Goal: Task Accomplishment & Management: Manage account settings

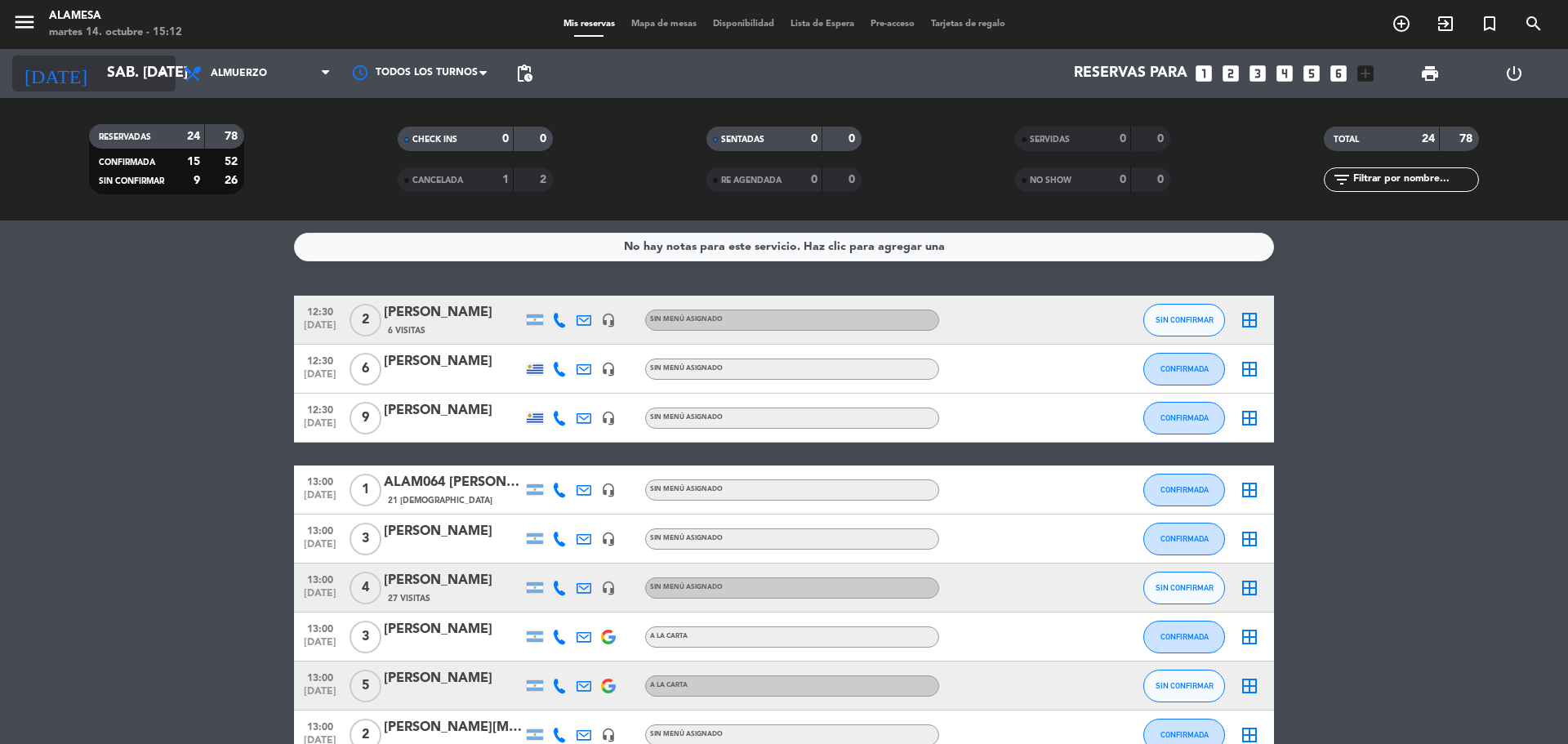
click at [150, 62] on input "sáb. [DATE]" at bounding box center [193, 73] width 190 height 32
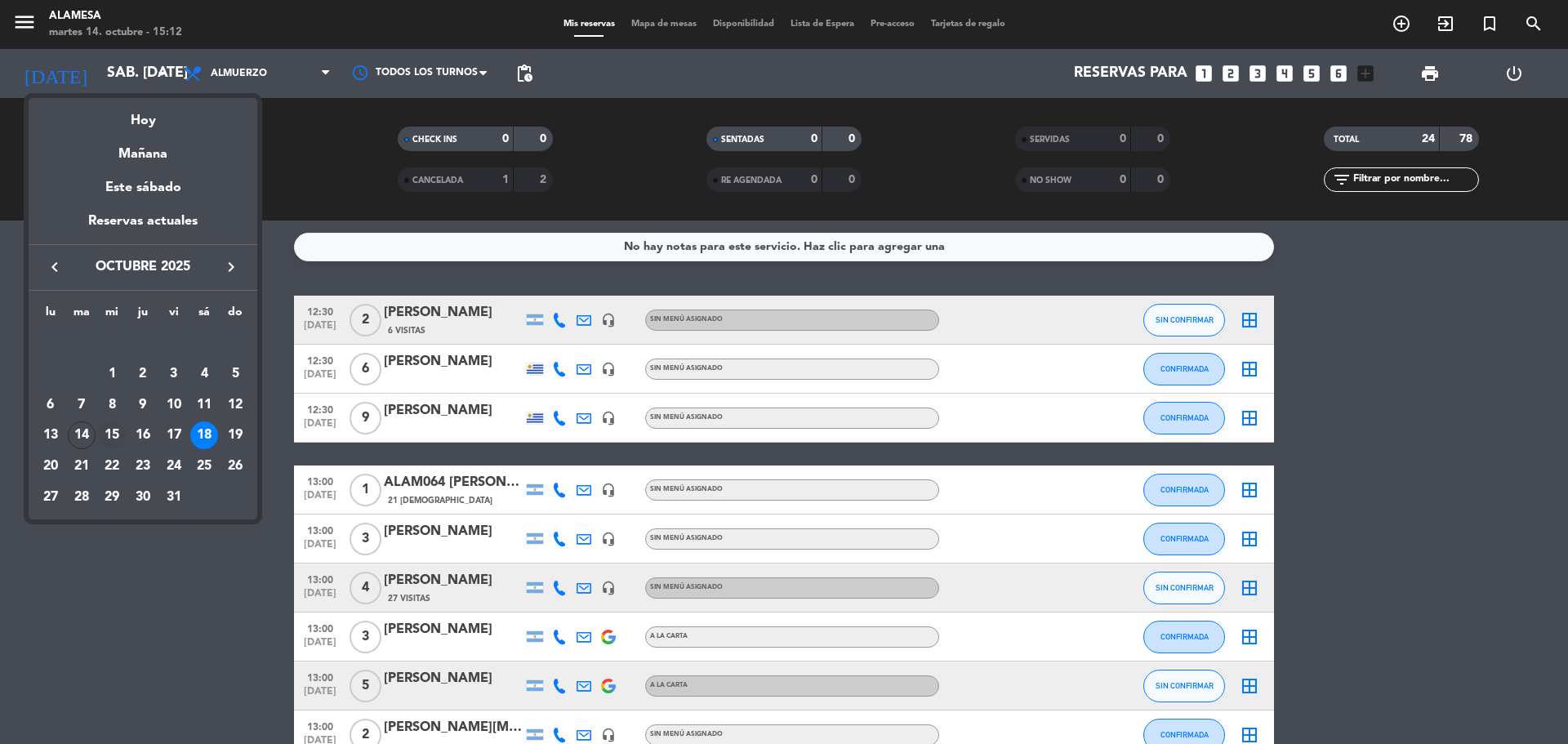
click at [113, 431] on div "15" at bounding box center [112, 435] width 28 height 28
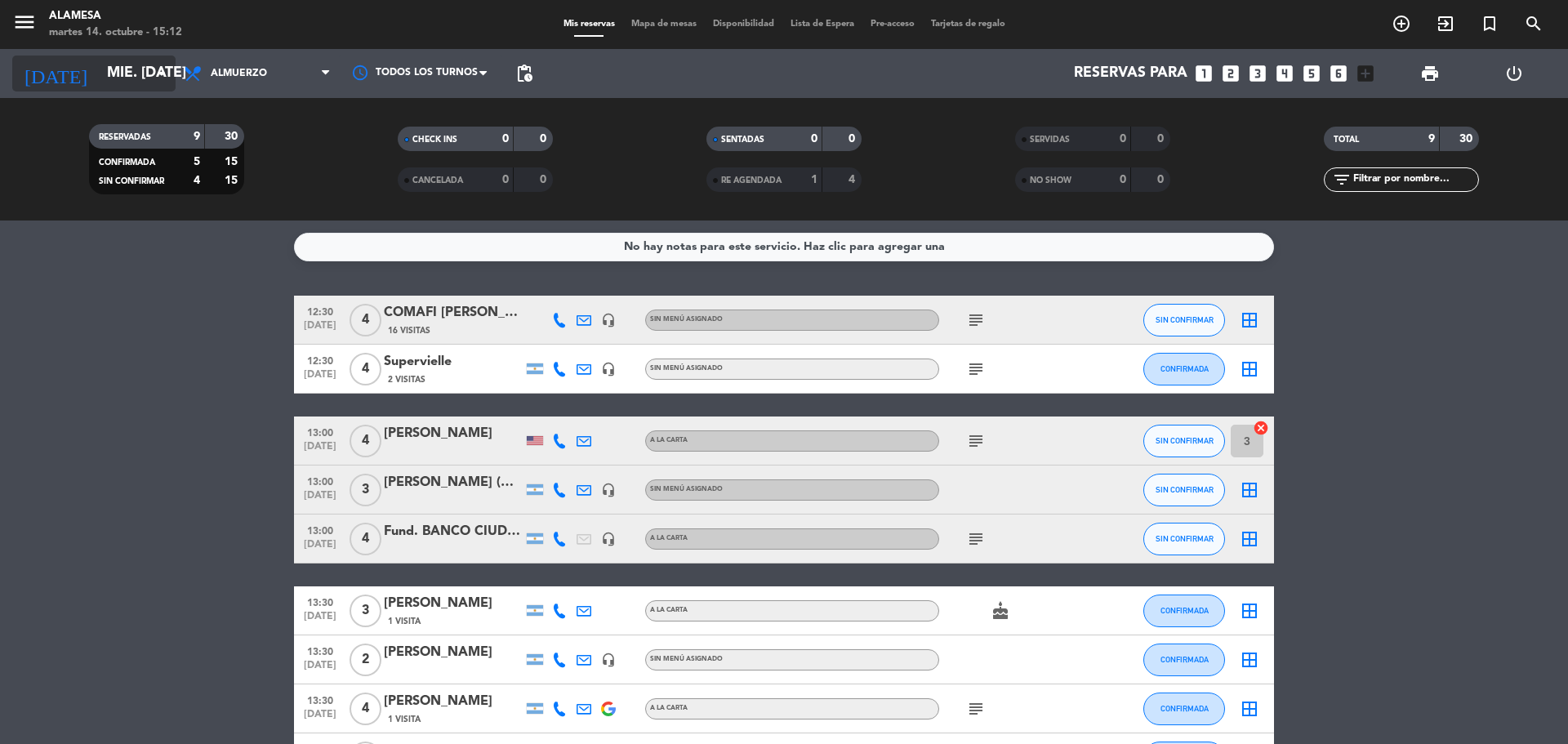
click at [128, 78] on input "mié. [DATE]" at bounding box center [193, 73] width 190 height 32
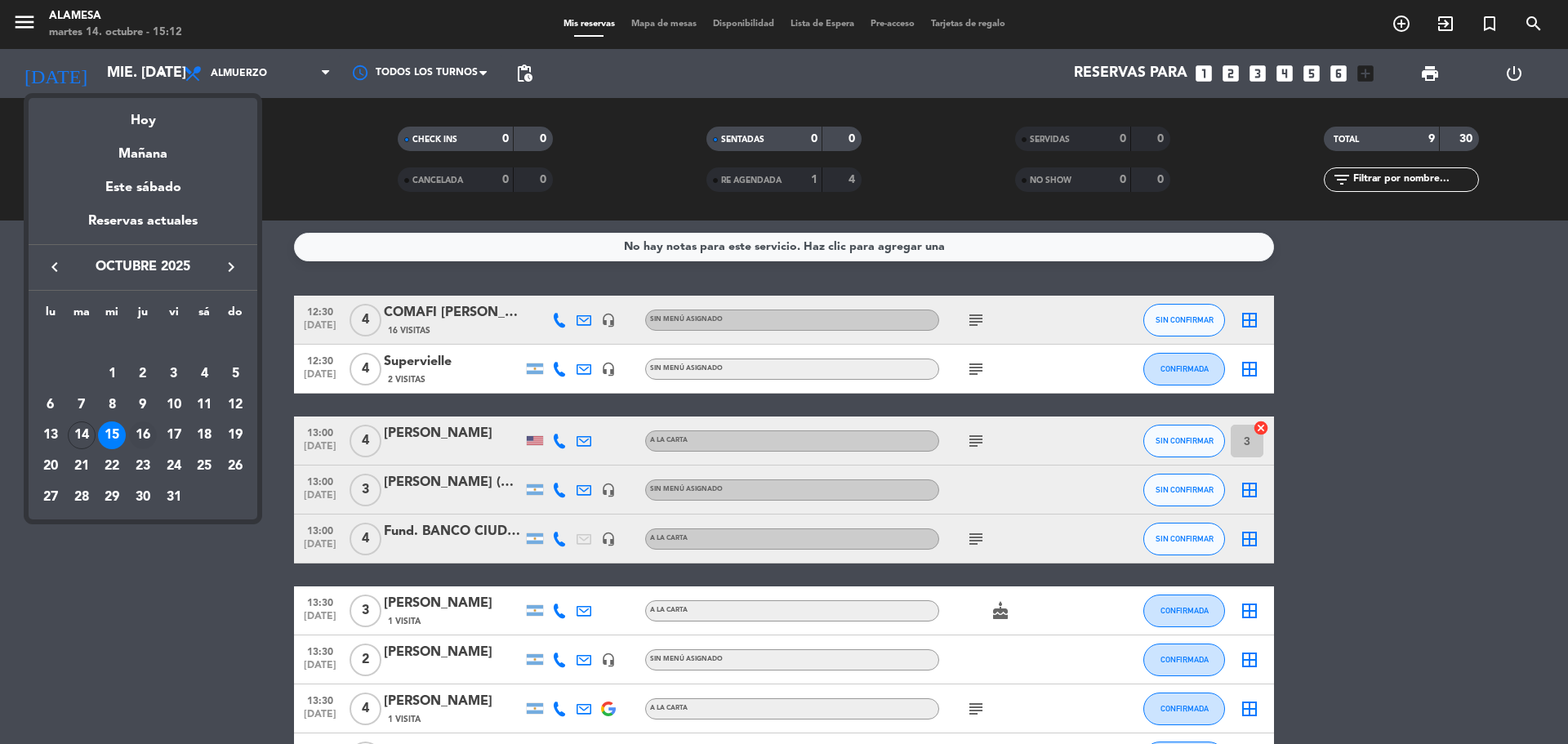
click at [146, 429] on div "16" at bounding box center [143, 435] width 28 height 28
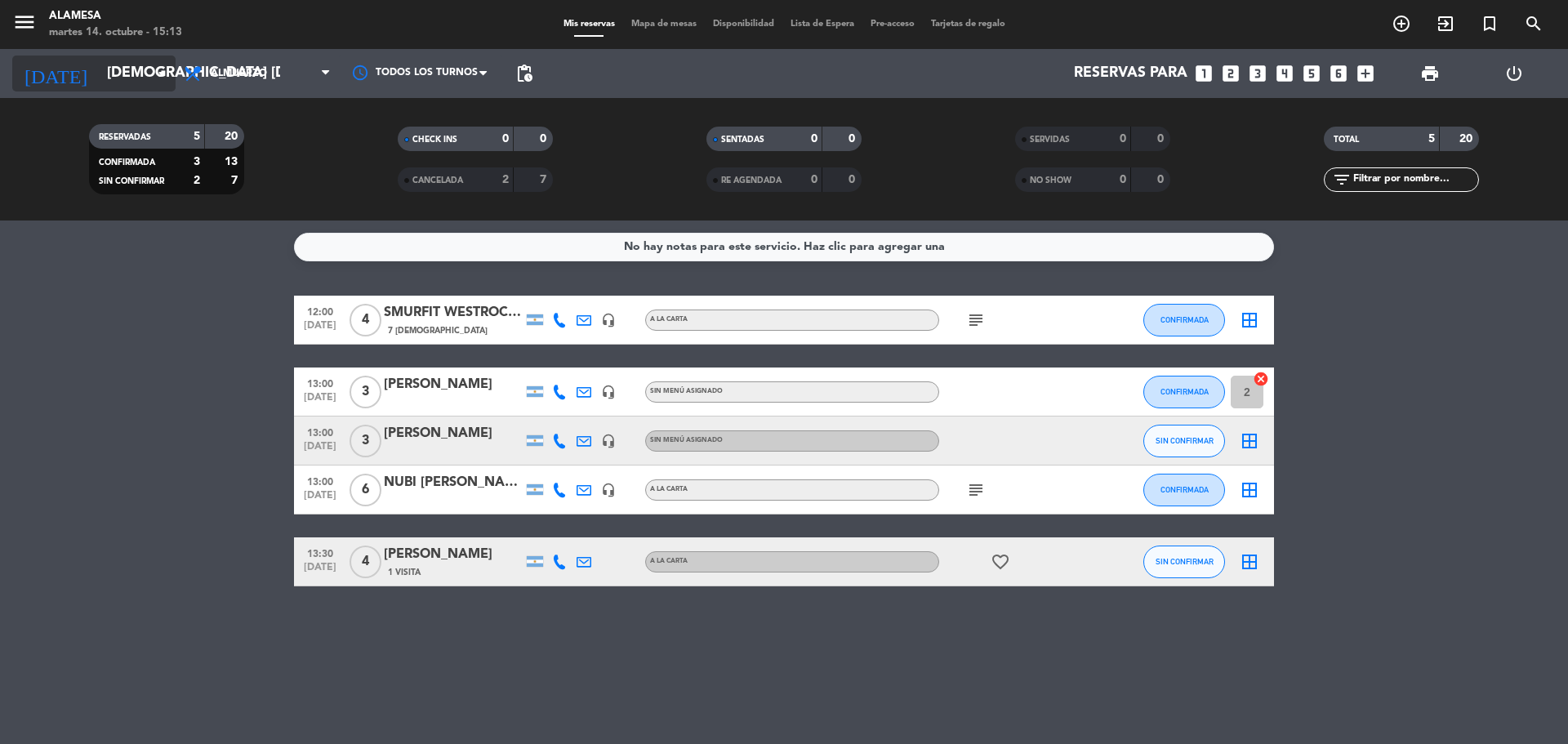
click at [143, 88] on input "[DEMOGRAPHIC_DATA] [DATE]" at bounding box center [193, 73] width 190 height 32
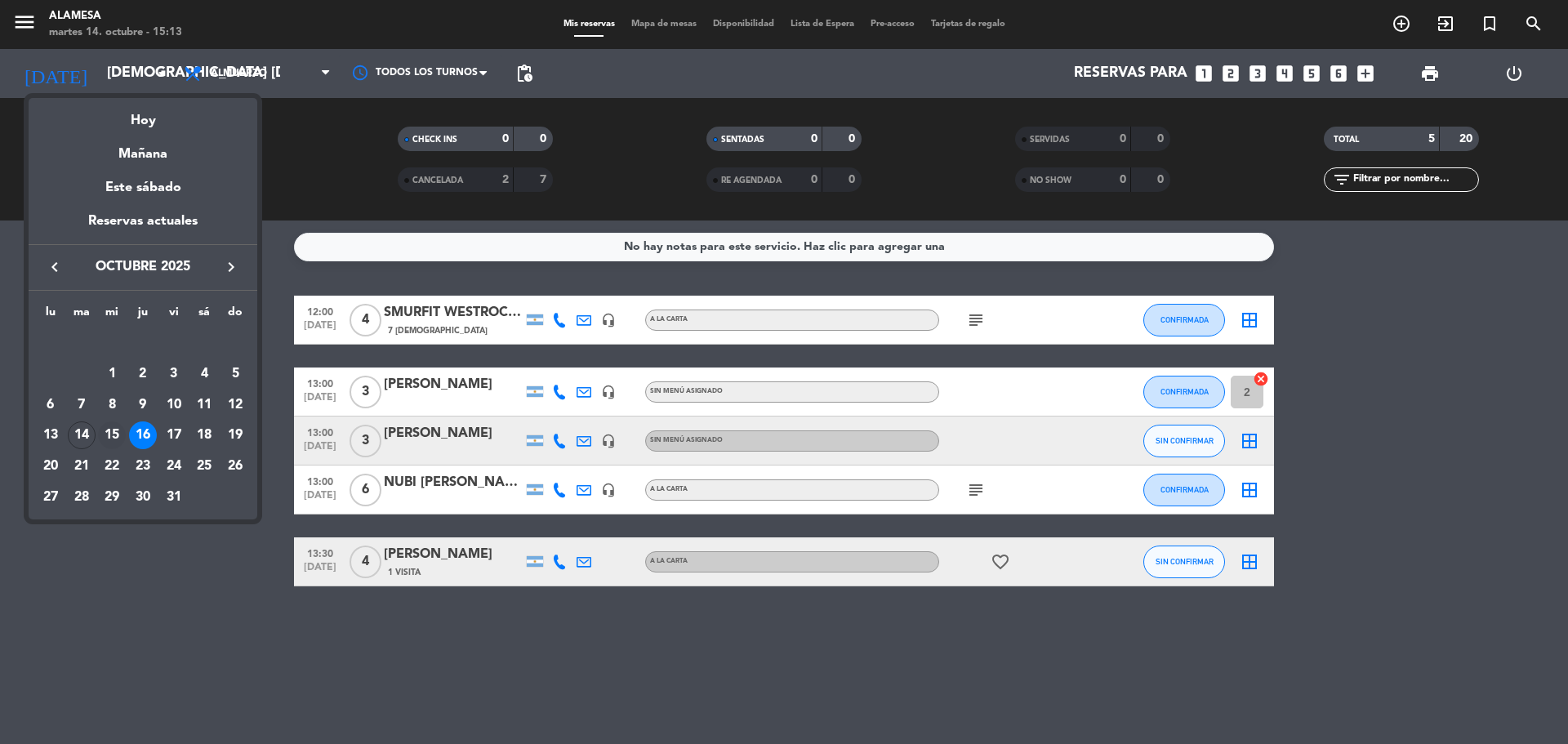
click at [114, 430] on div "15" at bounding box center [112, 435] width 28 height 28
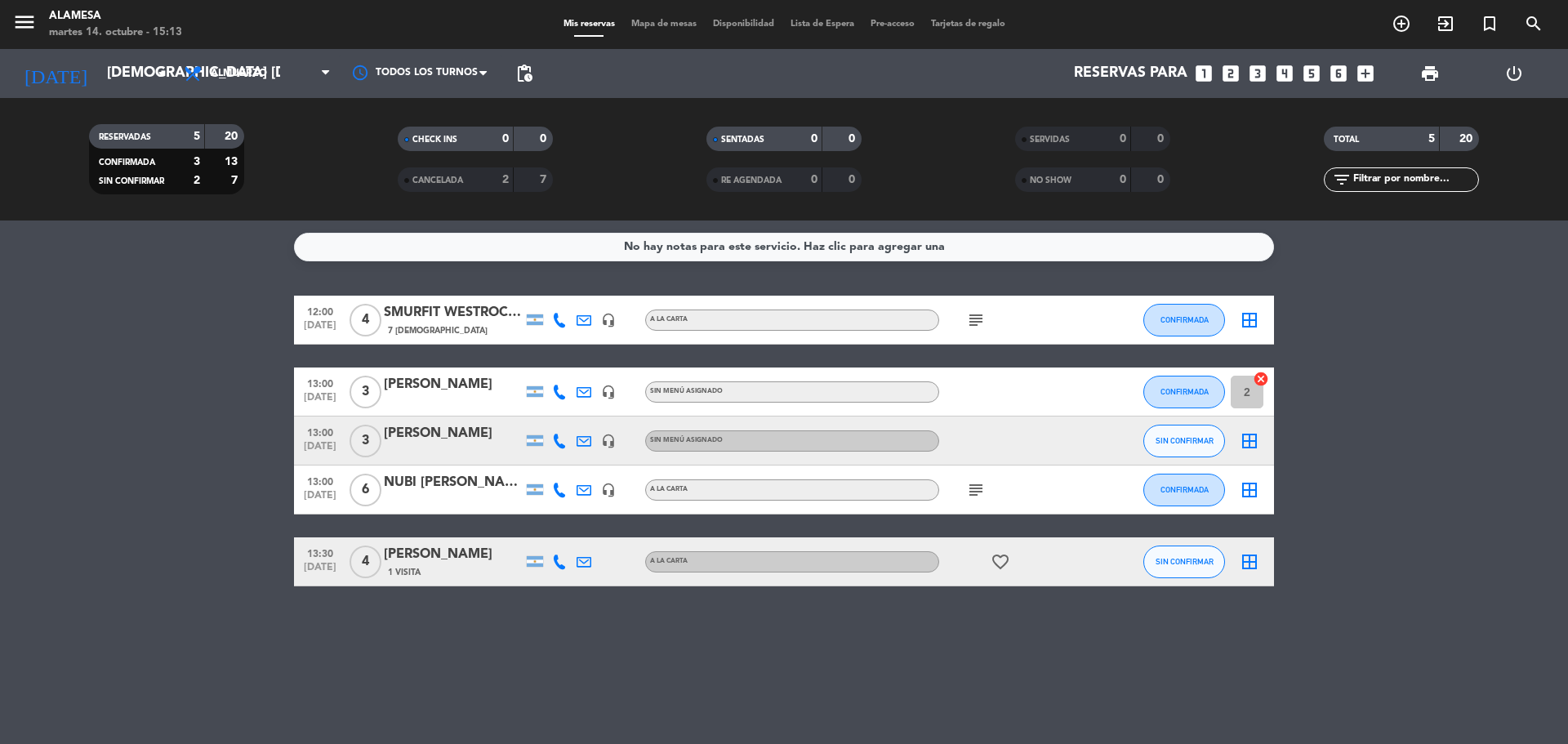
type input "mié. [DATE]"
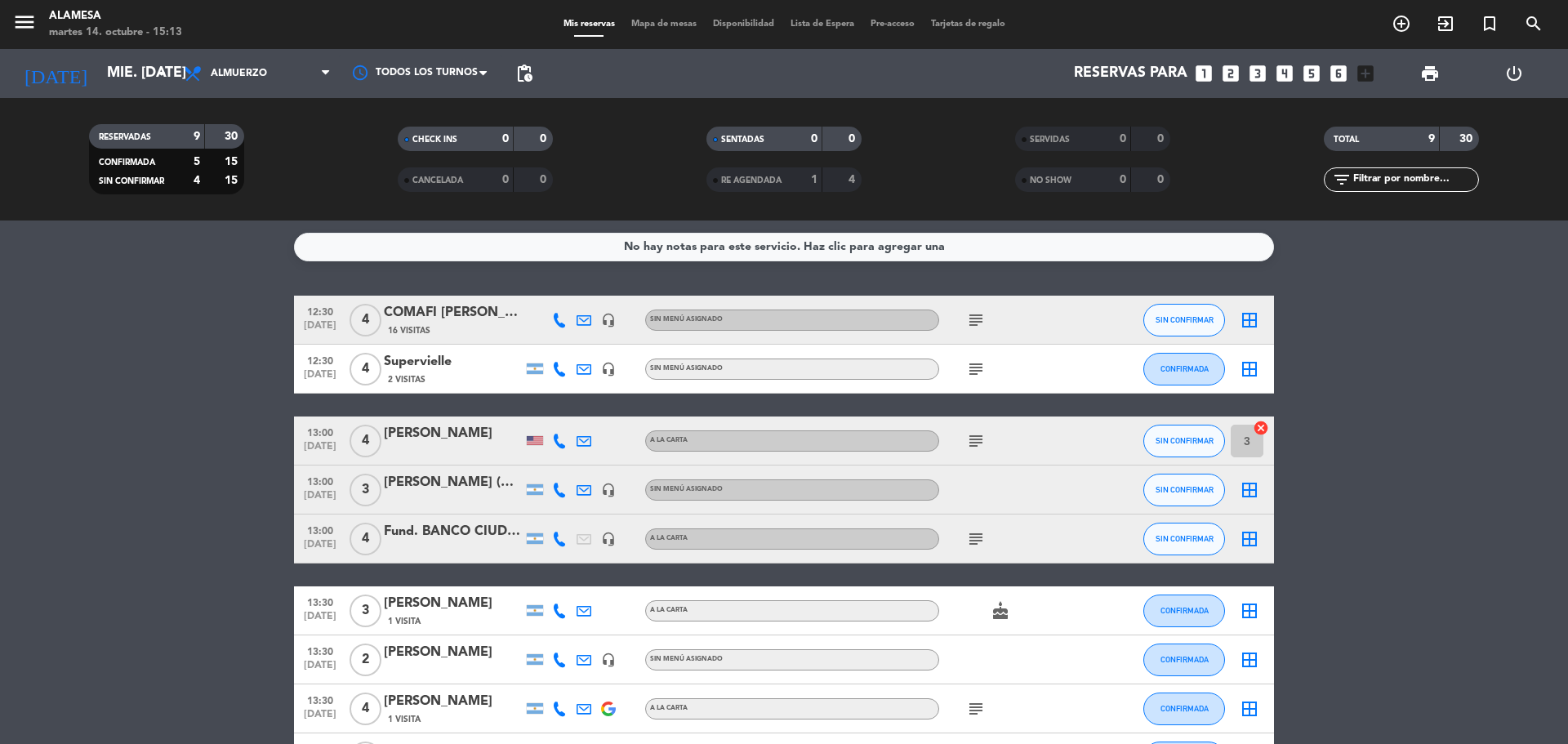
scroll to position [81, 0]
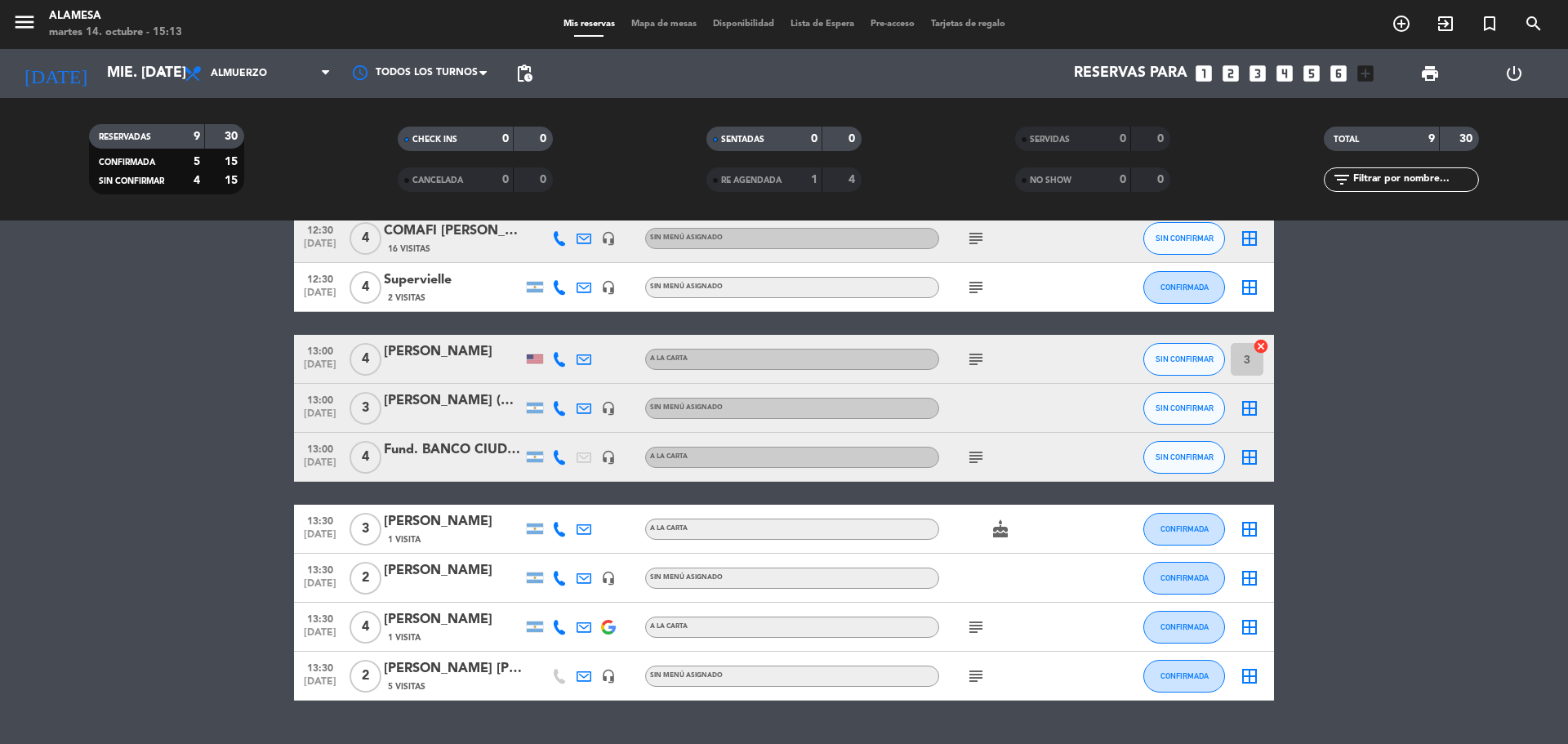
click at [439, 620] on div "[PERSON_NAME]" at bounding box center [453, 620] width 139 height 21
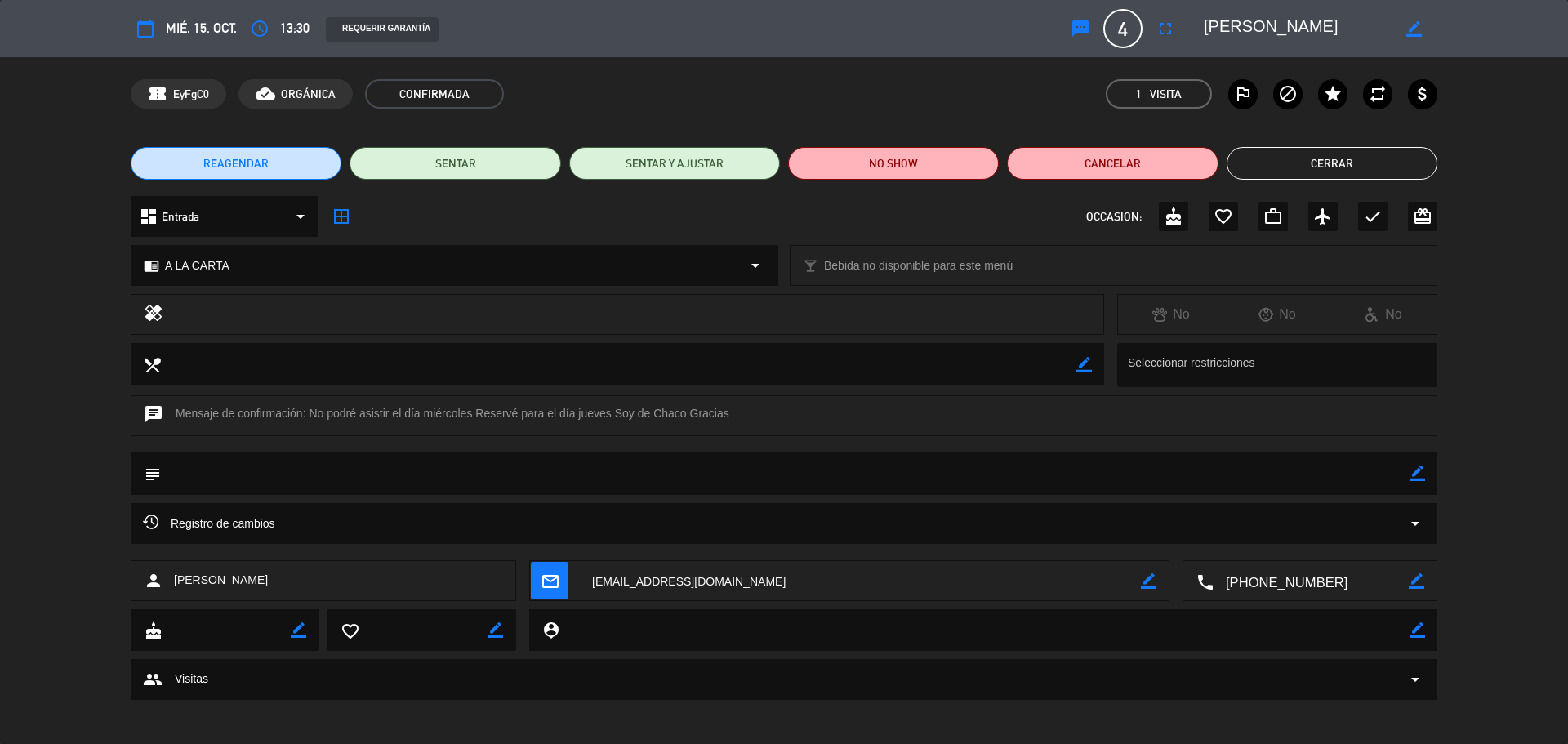
click at [261, 156] on span "REAGENDAR" at bounding box center [236, 164] width 66 height 17
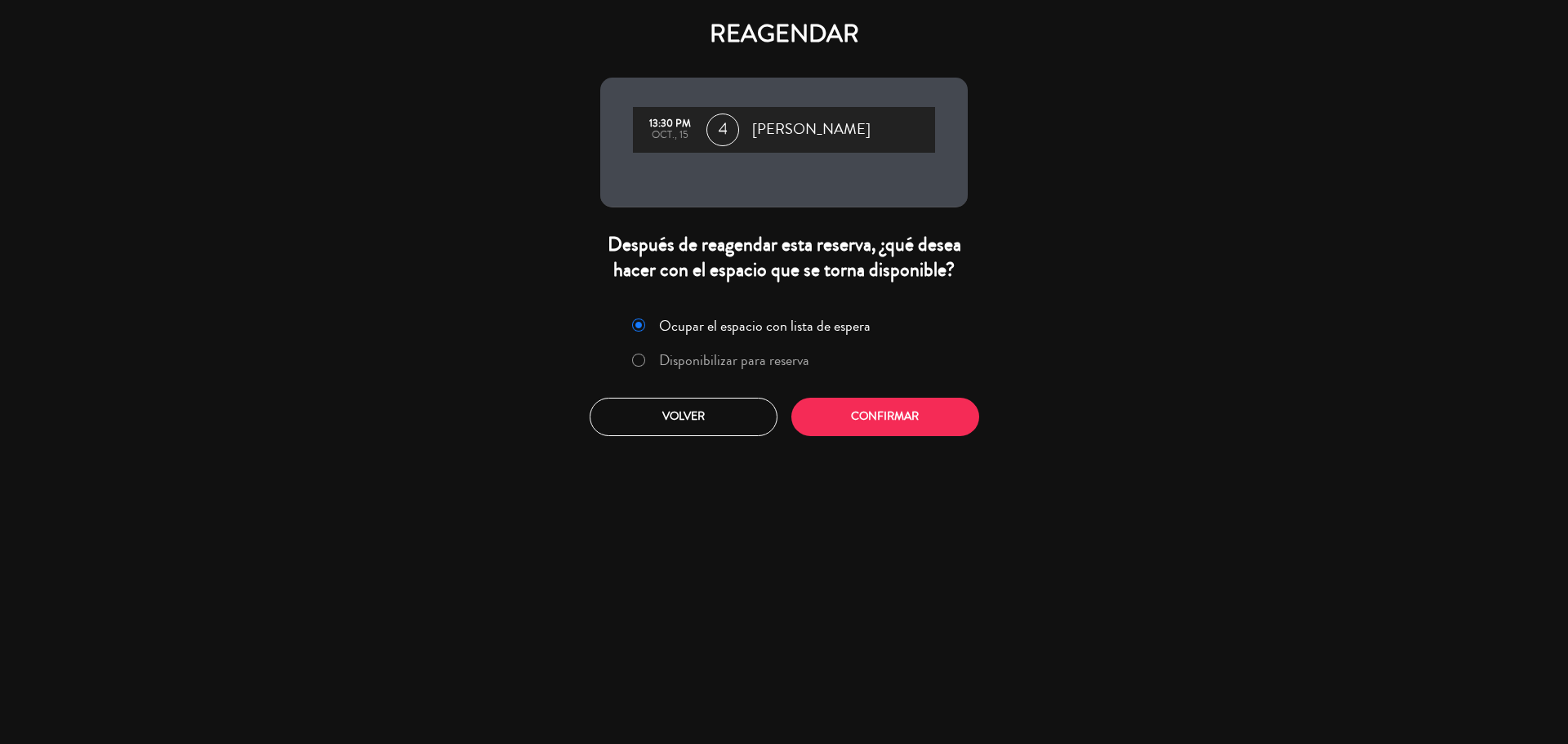
click at [753, 360] on label "Disponibilizar para reserva" at bounding box center [734, 360] width 150 height 15
click at [859, 422] on button "Confirmar" at bounding box center [885, 417] width 188 height 38
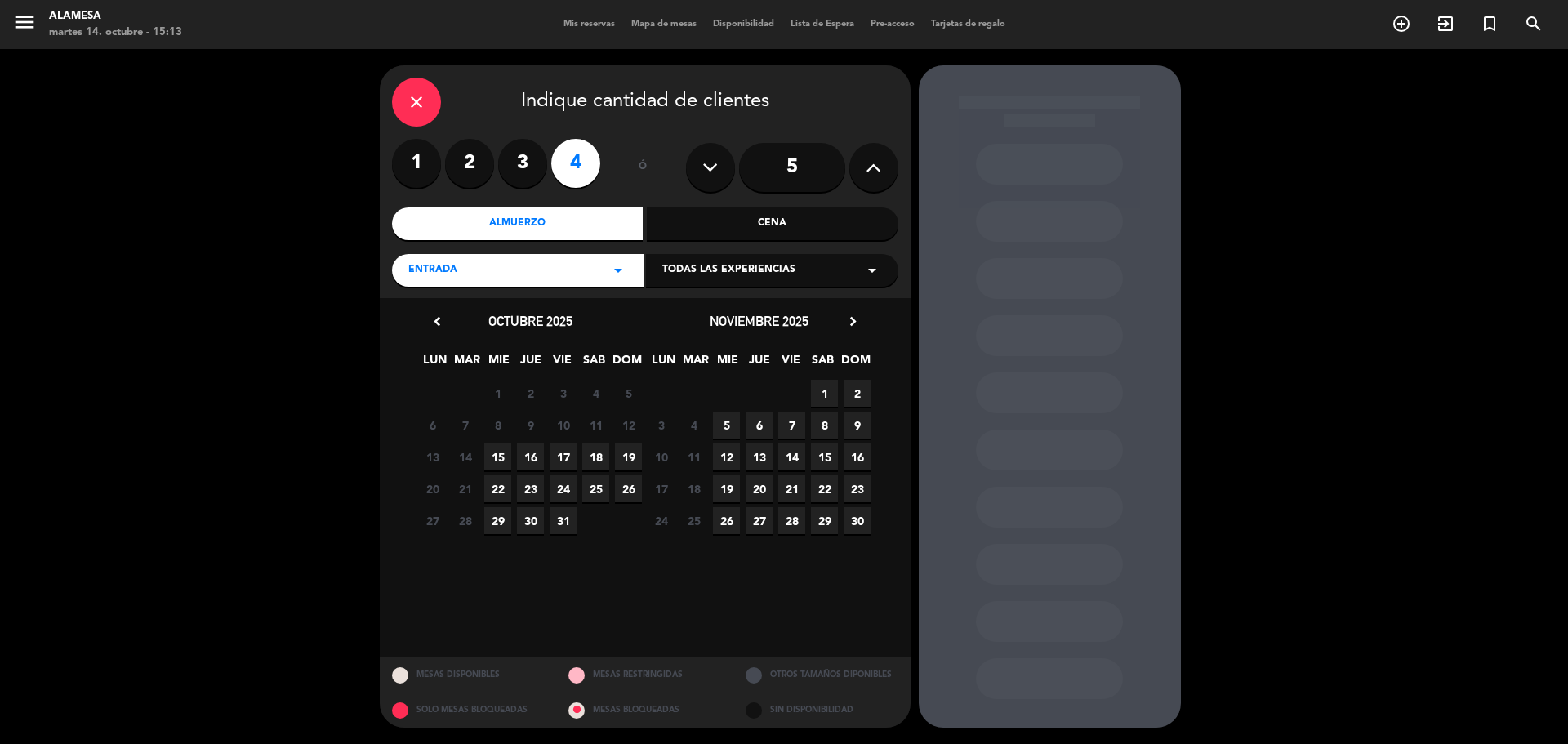
click at [524, 452] on span "16" at bounding box center [530, 456] width 27 height 27
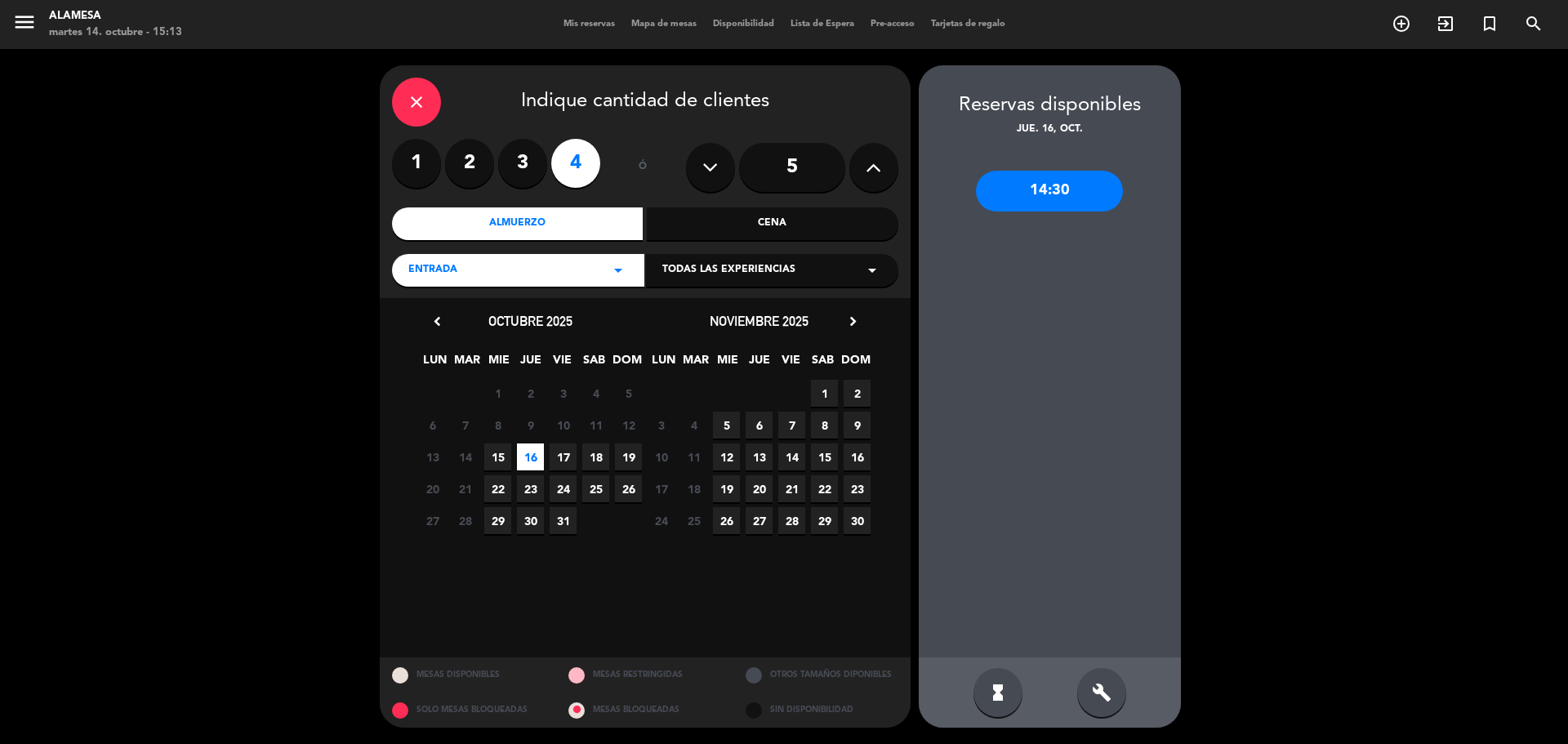
click at [996, 434] on div "14:30" at bounding box center [1050, 398] width 262 height 519
click at [1060, 194] on div "14:30" at bounding box center [1050, 191] width 147 height 41
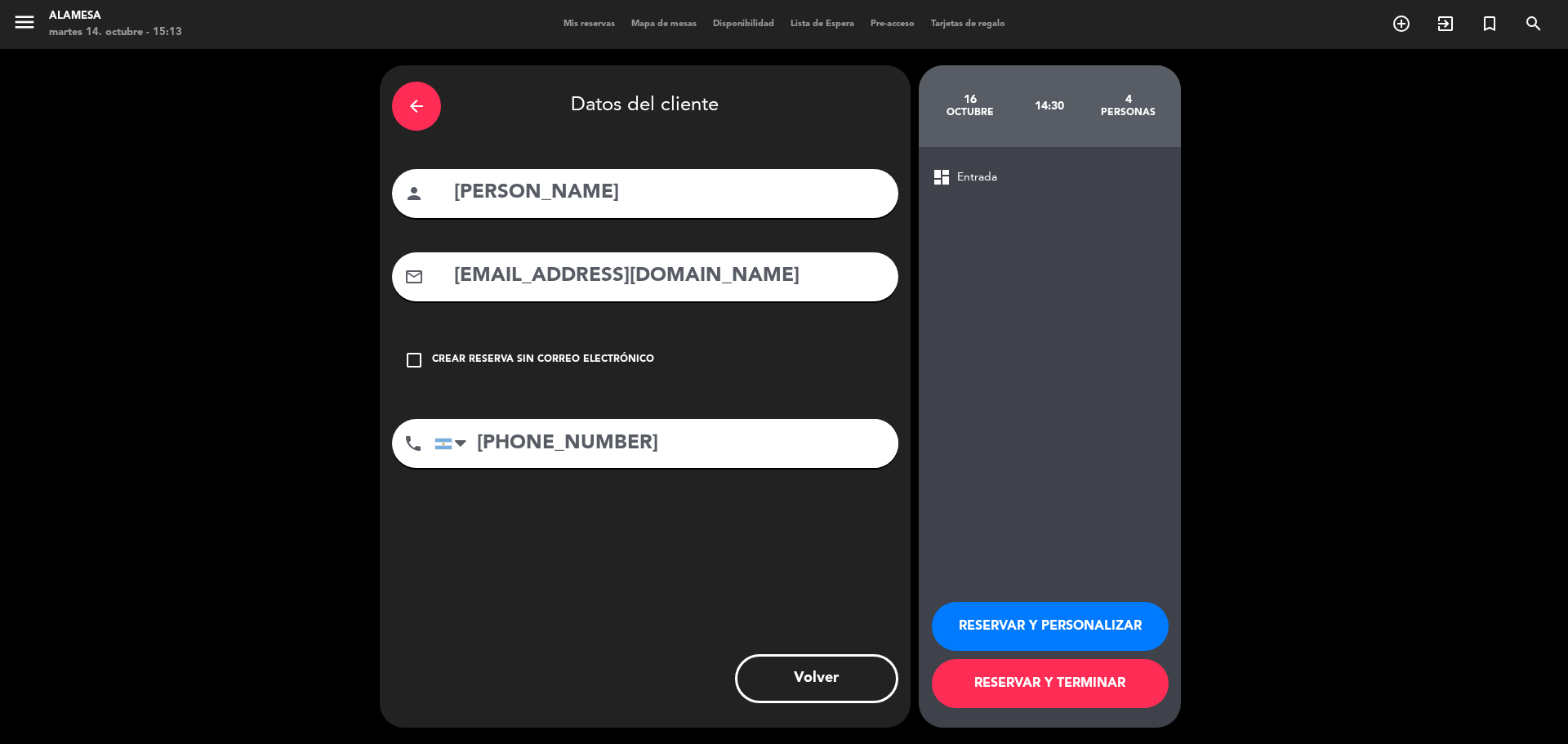
click at [1029, 635] on button "RESERVAR Y PERSONALIZAR" at bounding box center [1050, 627] width 237 height 49
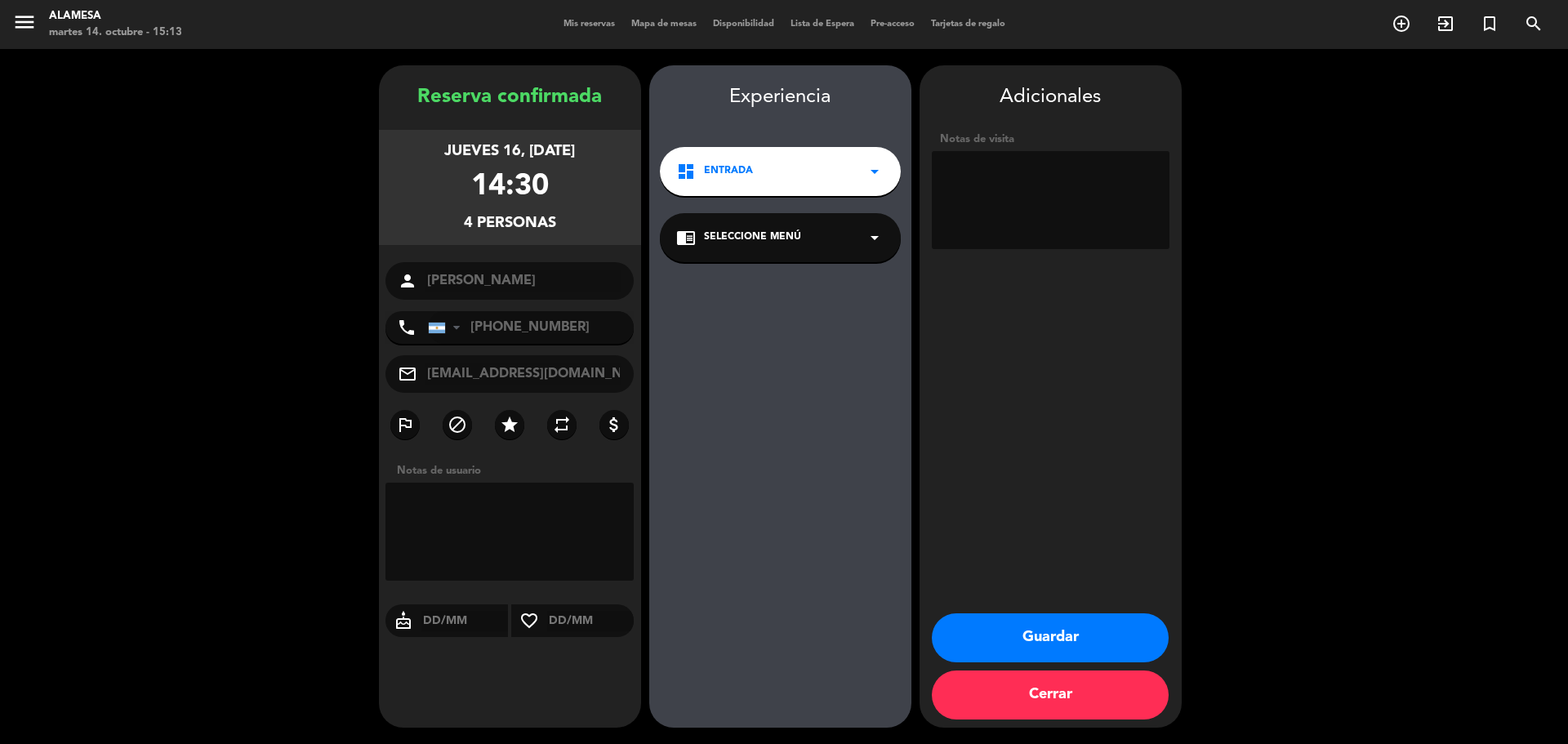
click at [503, 179] on div "14:30" at bounding box center [510, 187] width 78 height 48
click at [538, 161] on div "jueves 16, [DATE]" at bounding box center [509, 151] width 130 height 24
click at [491, 101] on div "Reserva confirmada" at bounding box center [510, 97] width 262 height 31
click at [1101, 713] on button "Cerrar" at bounding box center [1050, 695] width 237 height 49
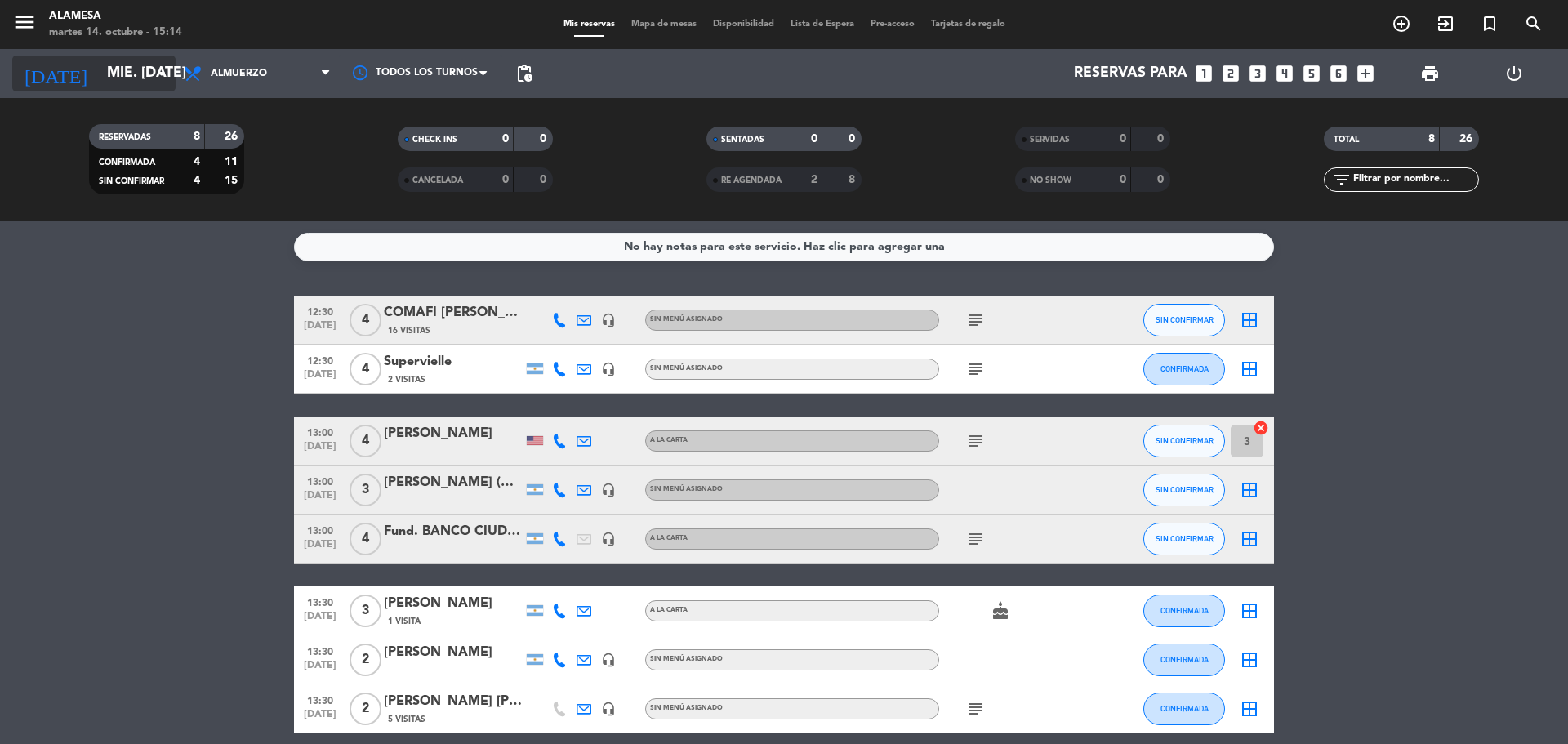
click at [149, 65] on input "mié. [DATE]" at bounding box center [193, 73] width 190 height 32
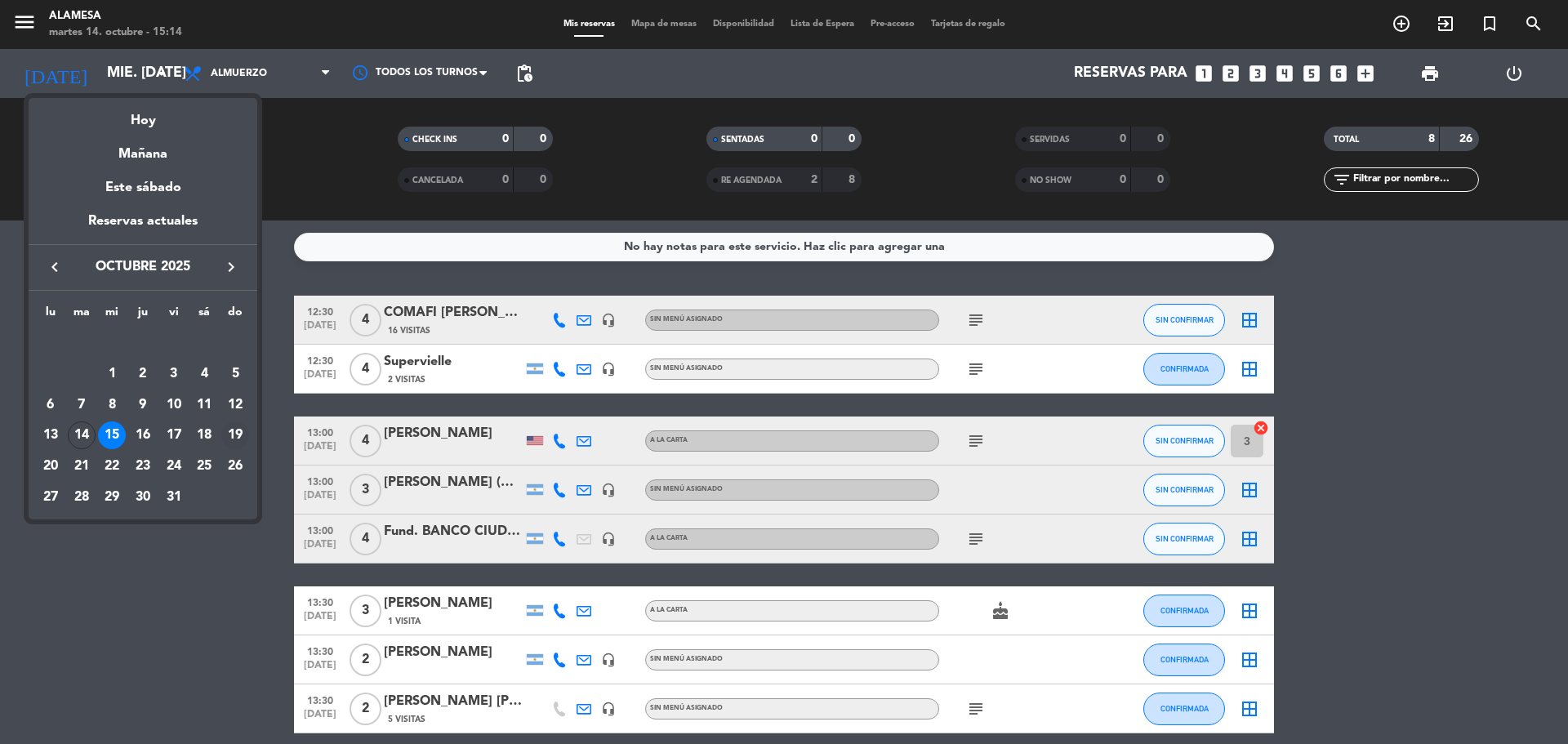
click at [234, 438] on div "19" at bounding box center [235, 435] width 28 height 28
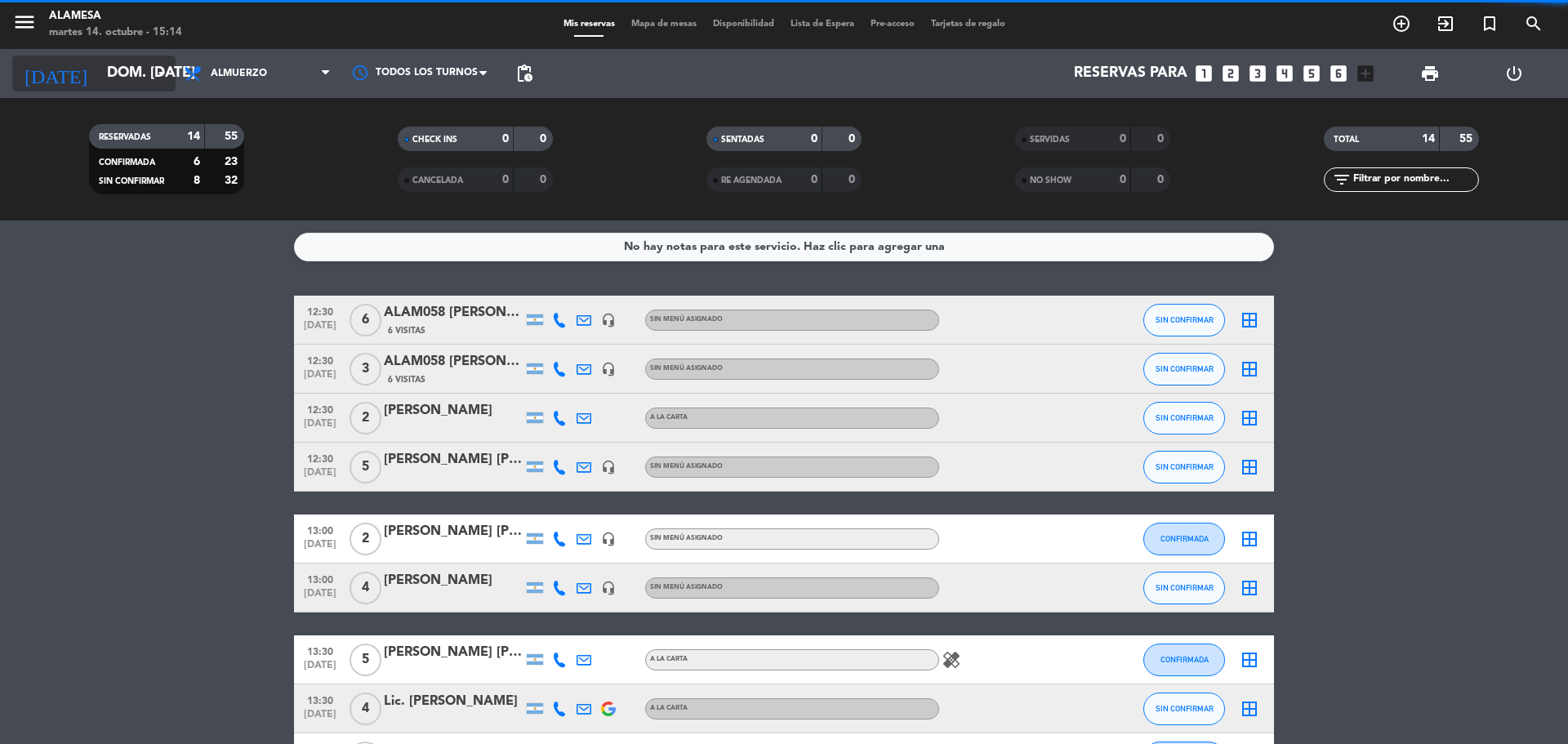
click at [163, 59] on input "dom. [DATE]" at bounding box center [193, 73] width 190 height 32
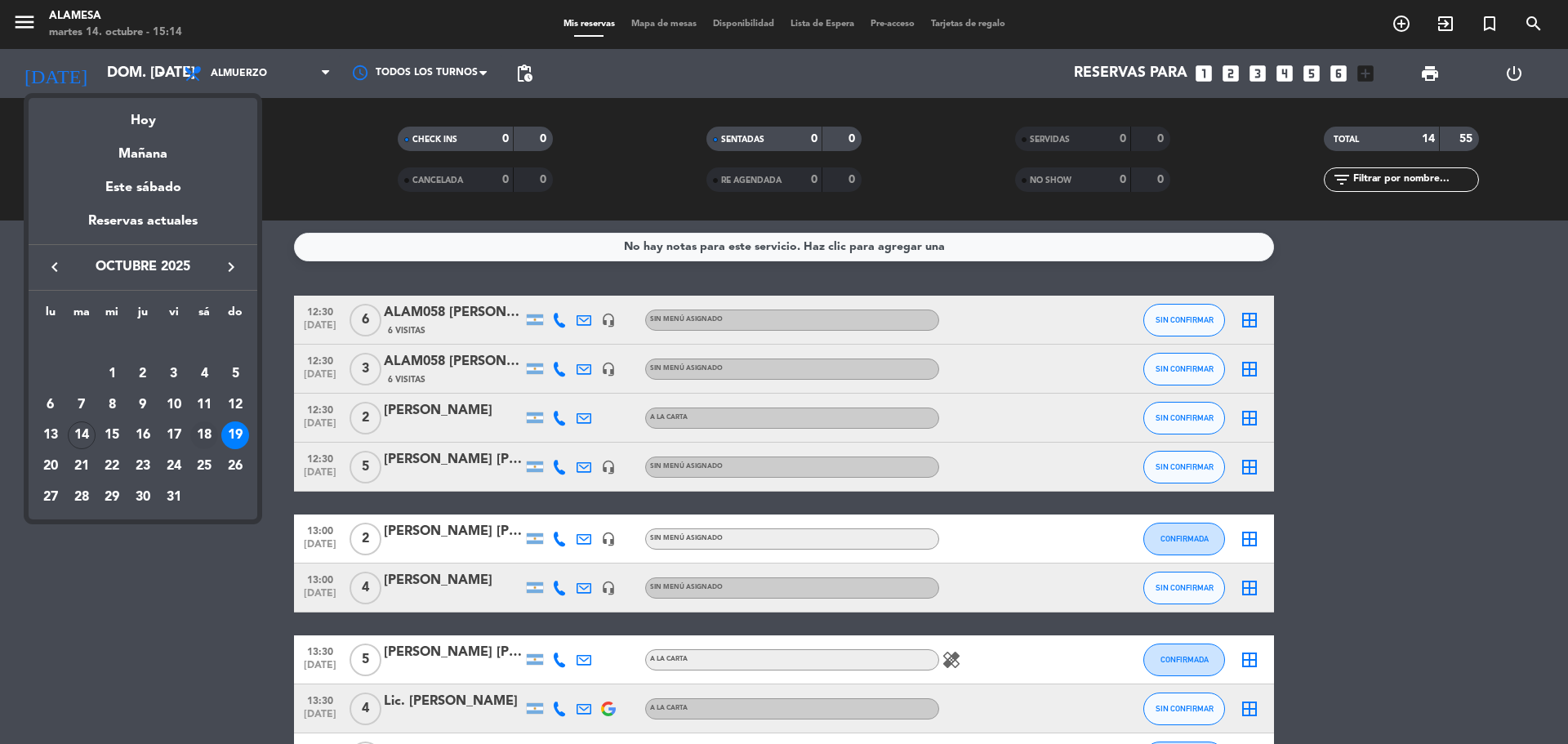
click at [208, 433] on div "18" at bounding box center [205, 435] width 28 height 28
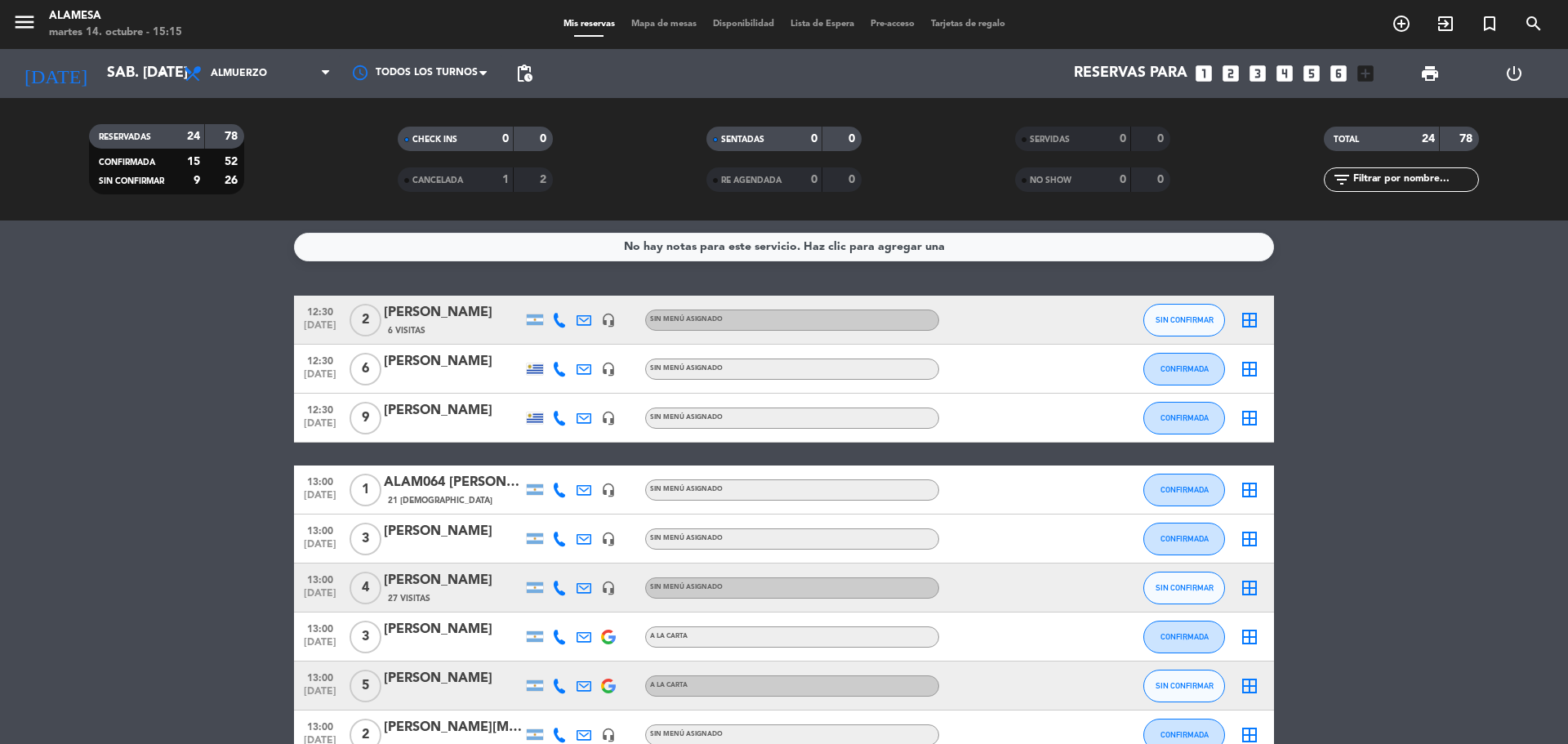
click at [304, 649] on span "[DATE]" at bounding box center [320, 646] width 41 height 18
click at [316, 326] on span "[DATE]" at bounding box center [320, 329] width 41 height 18
click at [316, 495] on span "[DATE]" at bounding box center [320, 499] width 41 height 18
click at [315, 527] on span "13:00" at bounding box center [320, 529] width 41 height 18
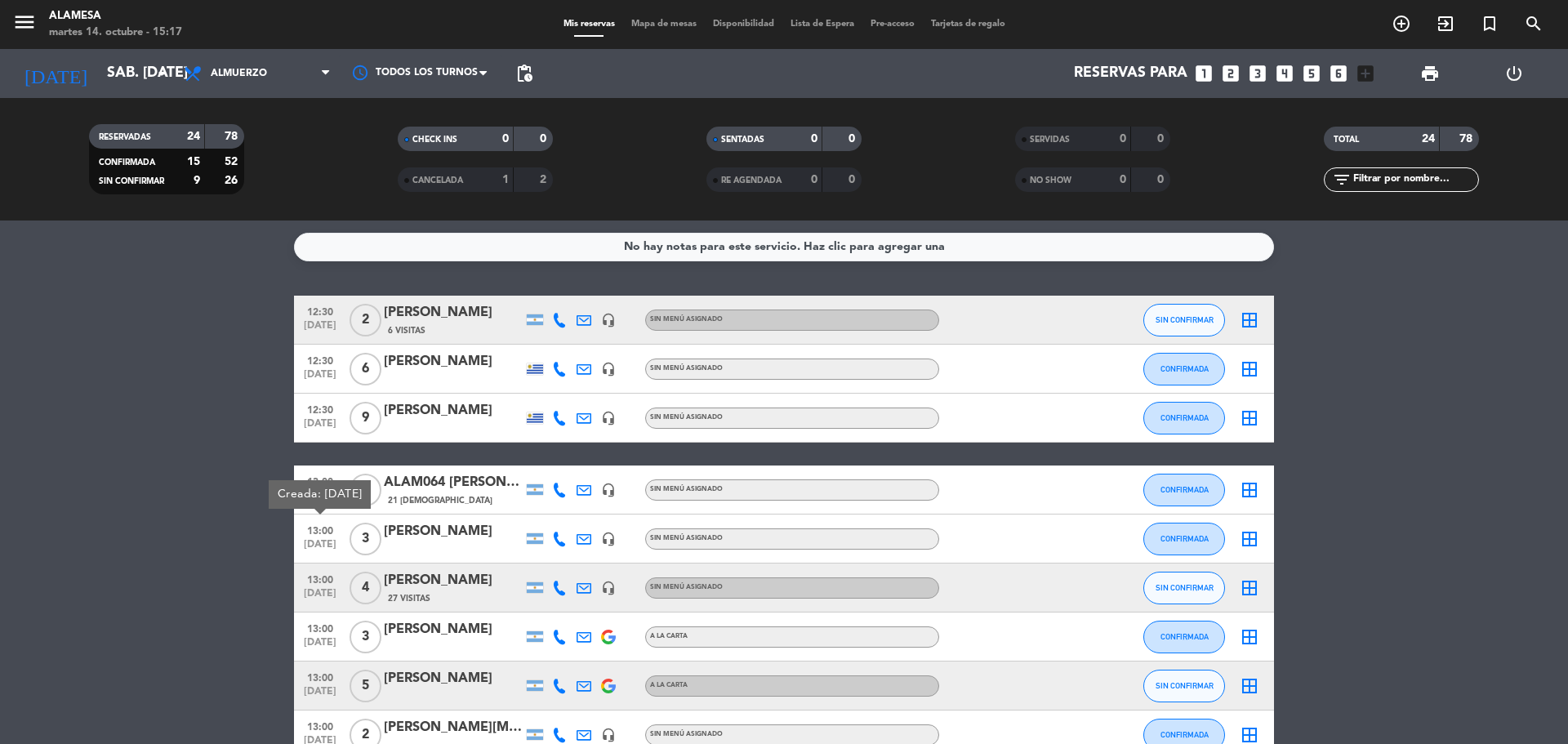
click at [560, 546] on icon at bounding box center [559, 539] width 15 height 15
click at [123, 85] on input "sáb. [DATE]" at bounding box center [193, 73] width 190 height 32
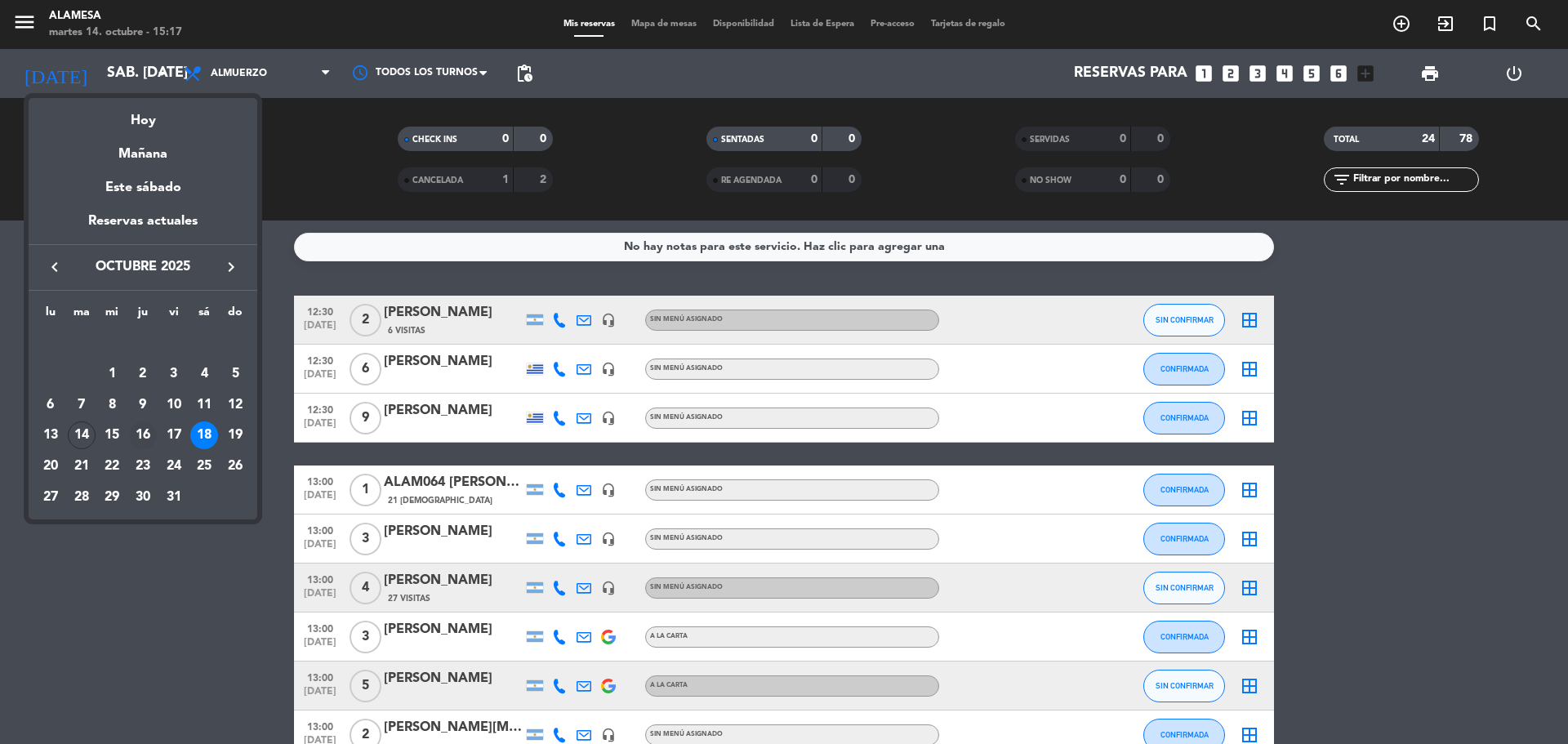
click at [146, 434] on div "16" at bounding box center [143, 435] width 28 height 28
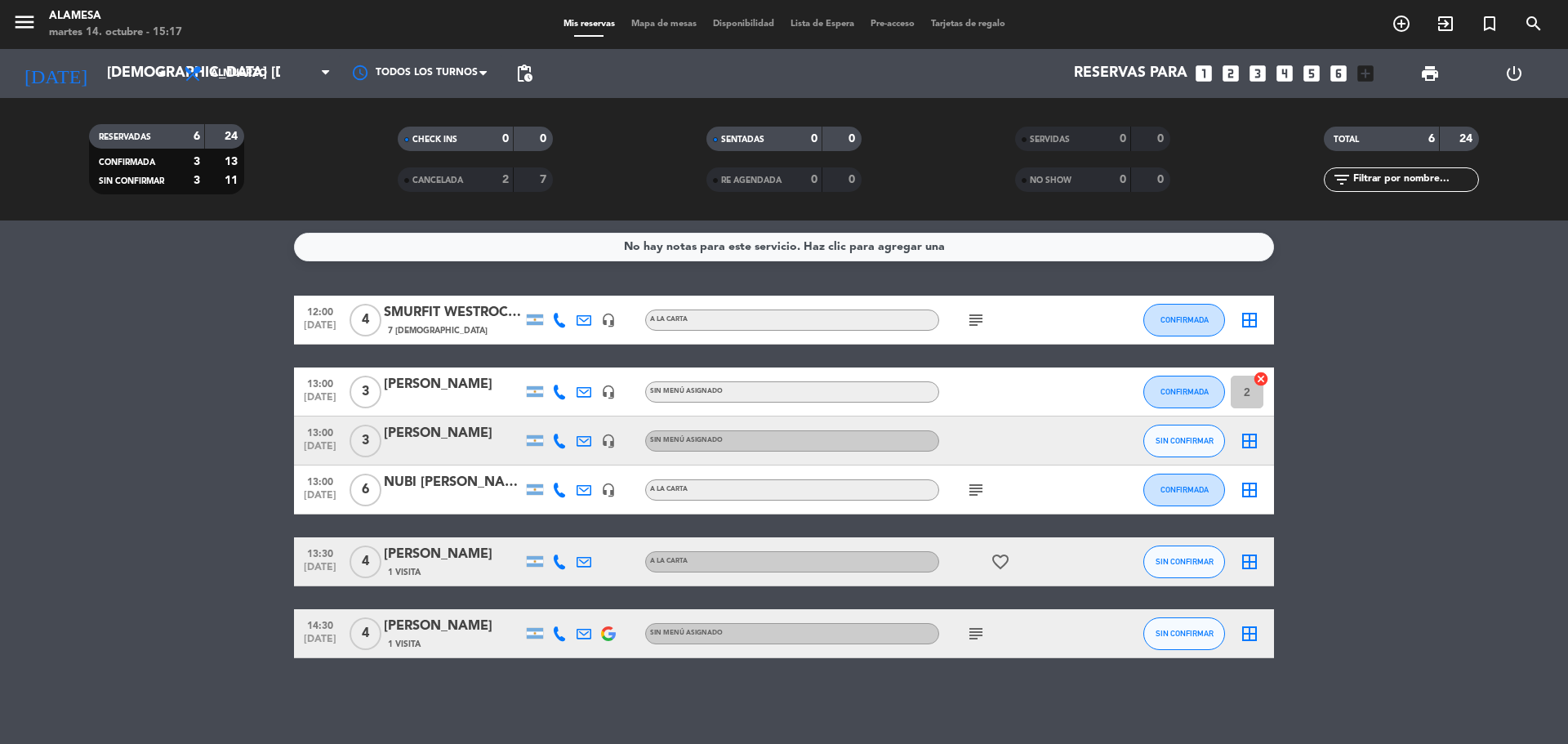
click at [319, 625] on span "14:30" at bounding box center [320, 624] width 41 height 18
click at [969, 624] on icon "subject" at bounding box center [975, 634] width 19 height 19
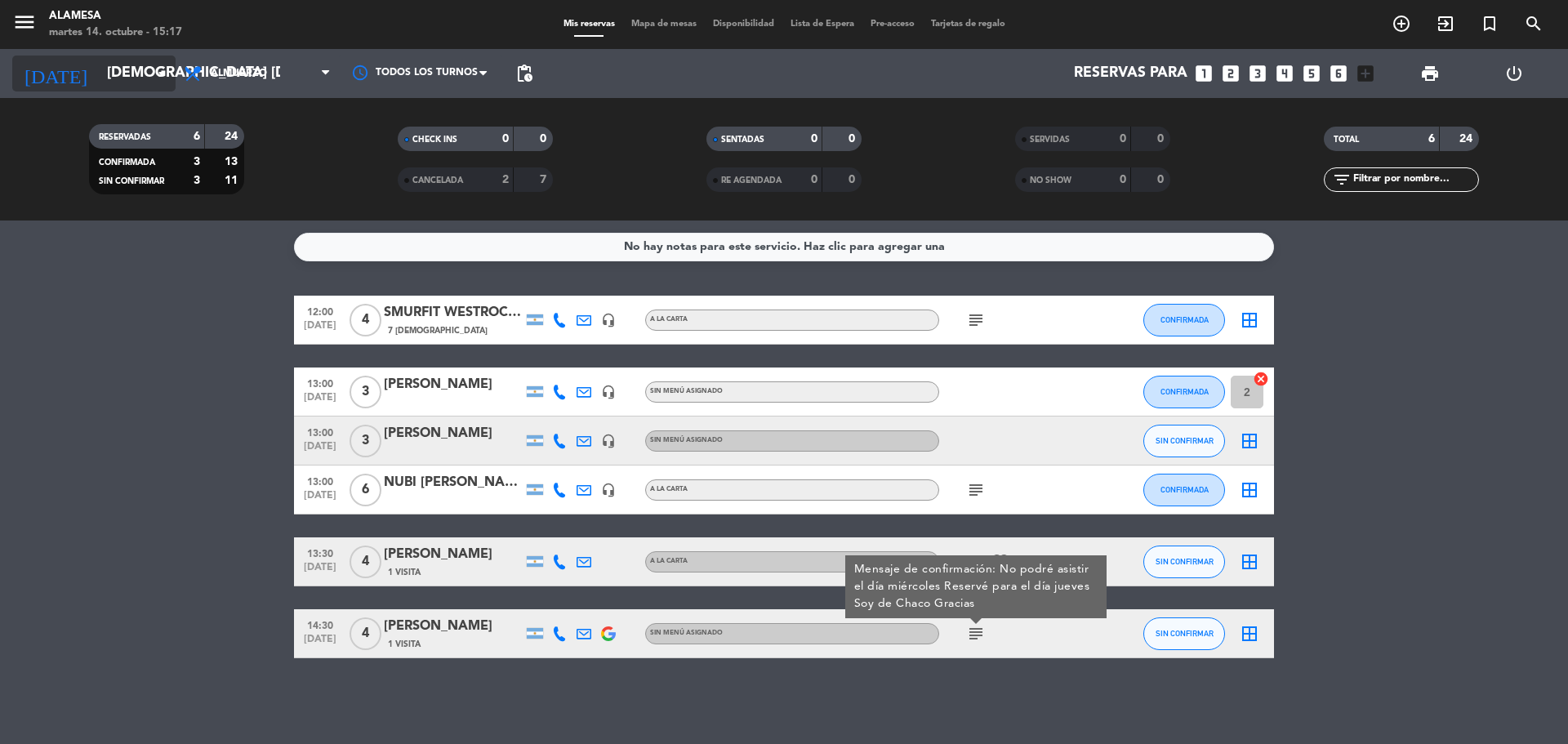
click at [153, 78] on icon "arrow_drop_down" at bounding box center [162, 73] width 19 height 19
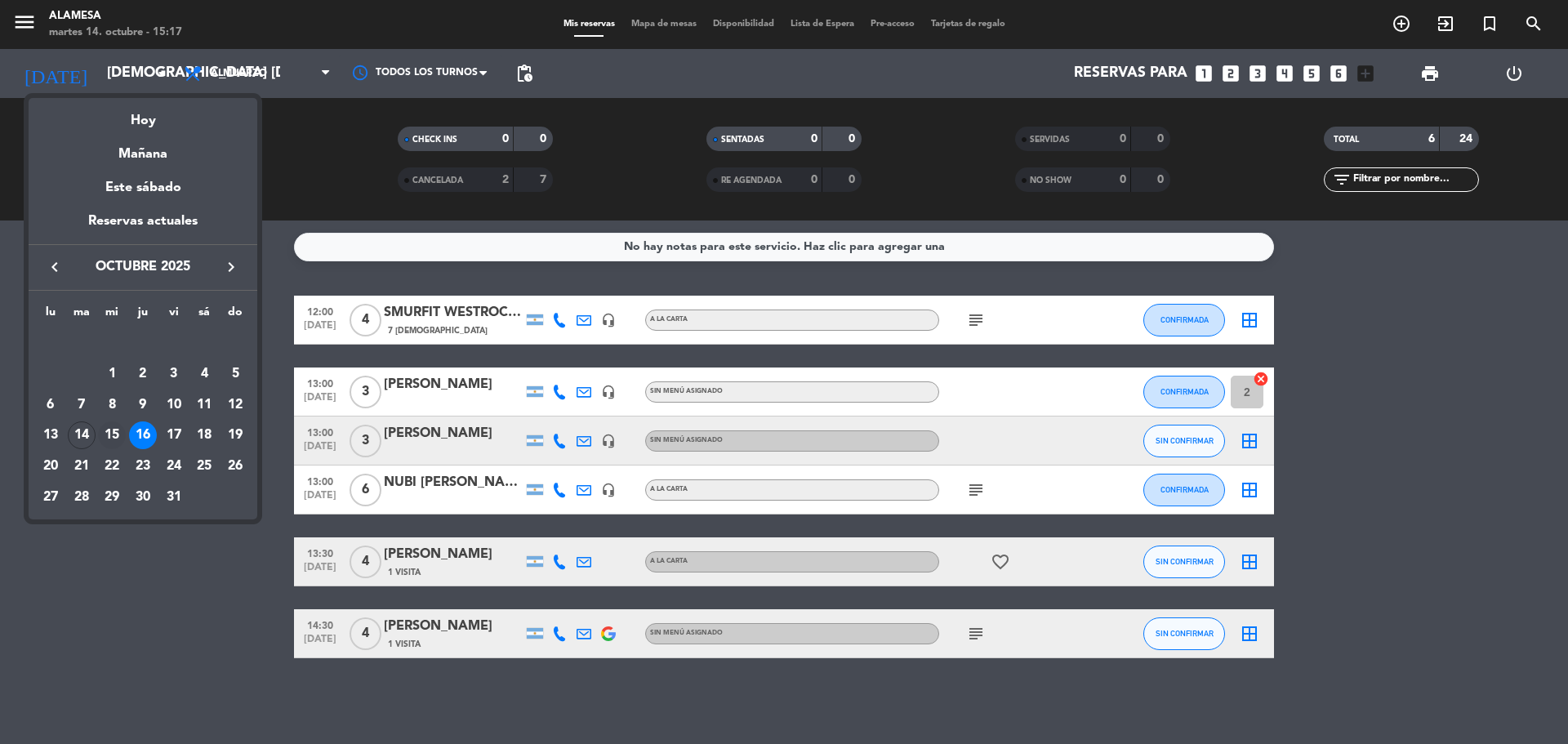
click at [115, 442] on div "15" at bounding box center [112, 435] width 28 height 28
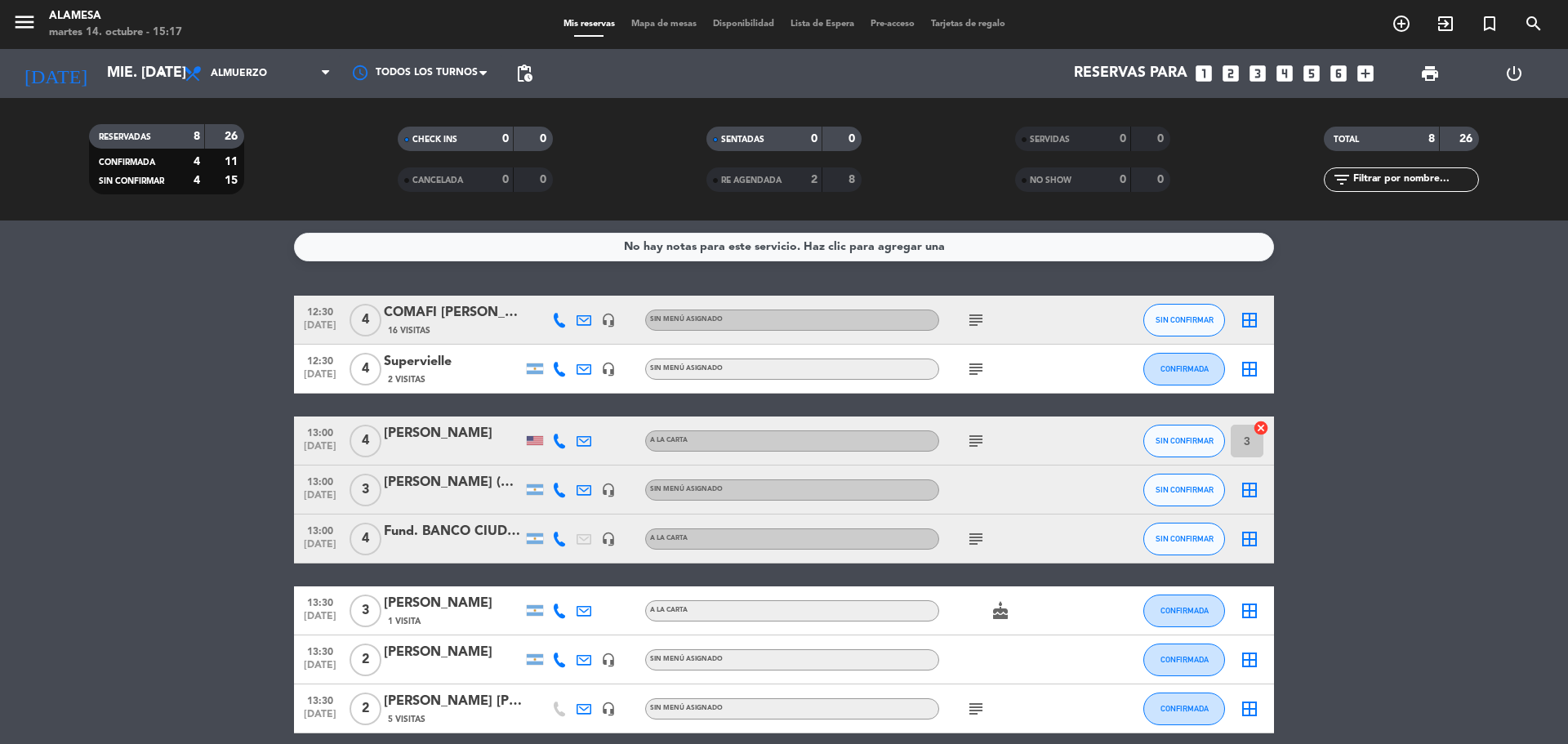
click at [590, 318] on icon at bounding box center [584, 320] width 15 height 15
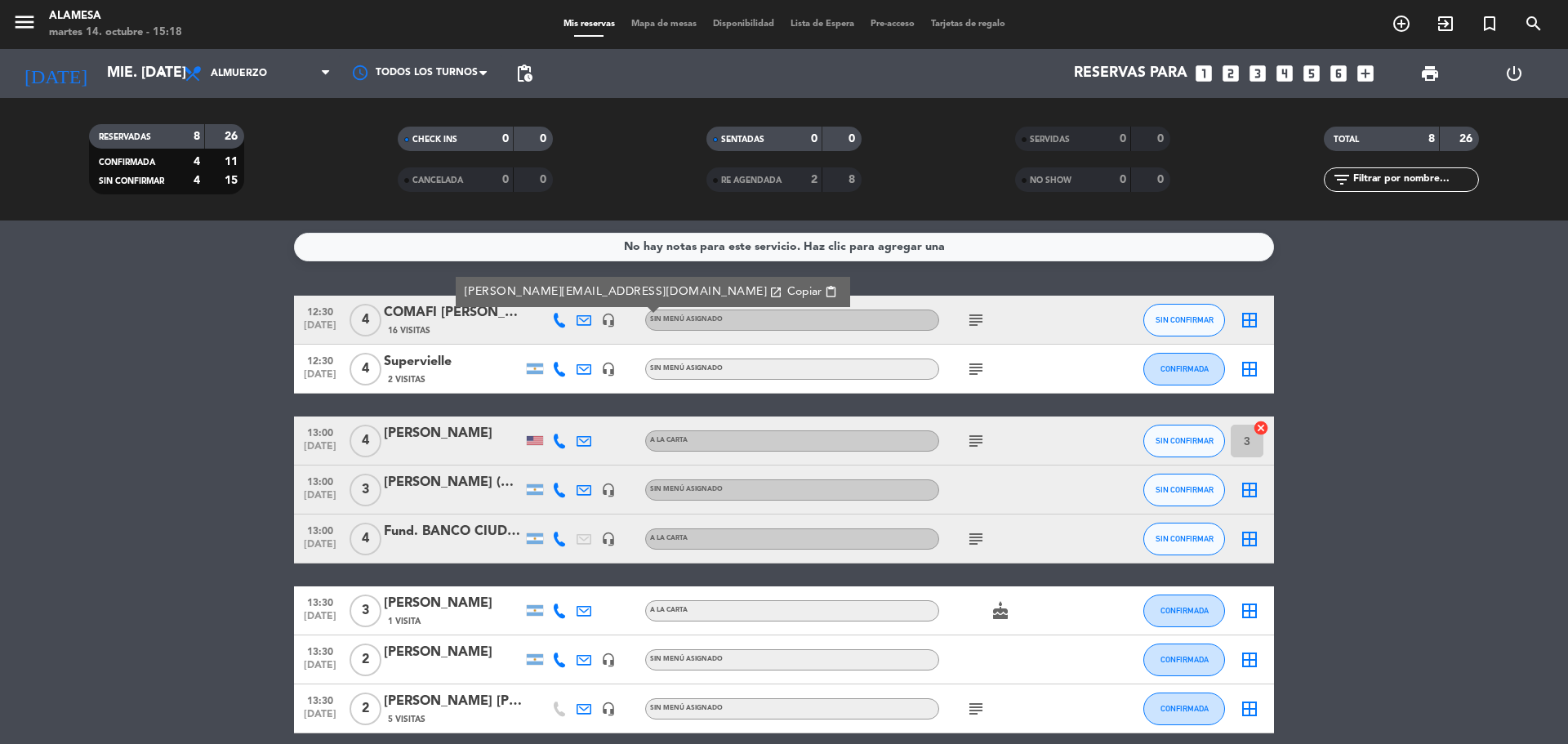
click at [167, 505] on bookings-row "12:30 [DATE] 4 COMAFI [PERSON_NAME] 16 Visitas [PERSON_NAME][EMAIL_ADDRESS][DOM…" at bounding box center [784, 514] width 1568 height 438
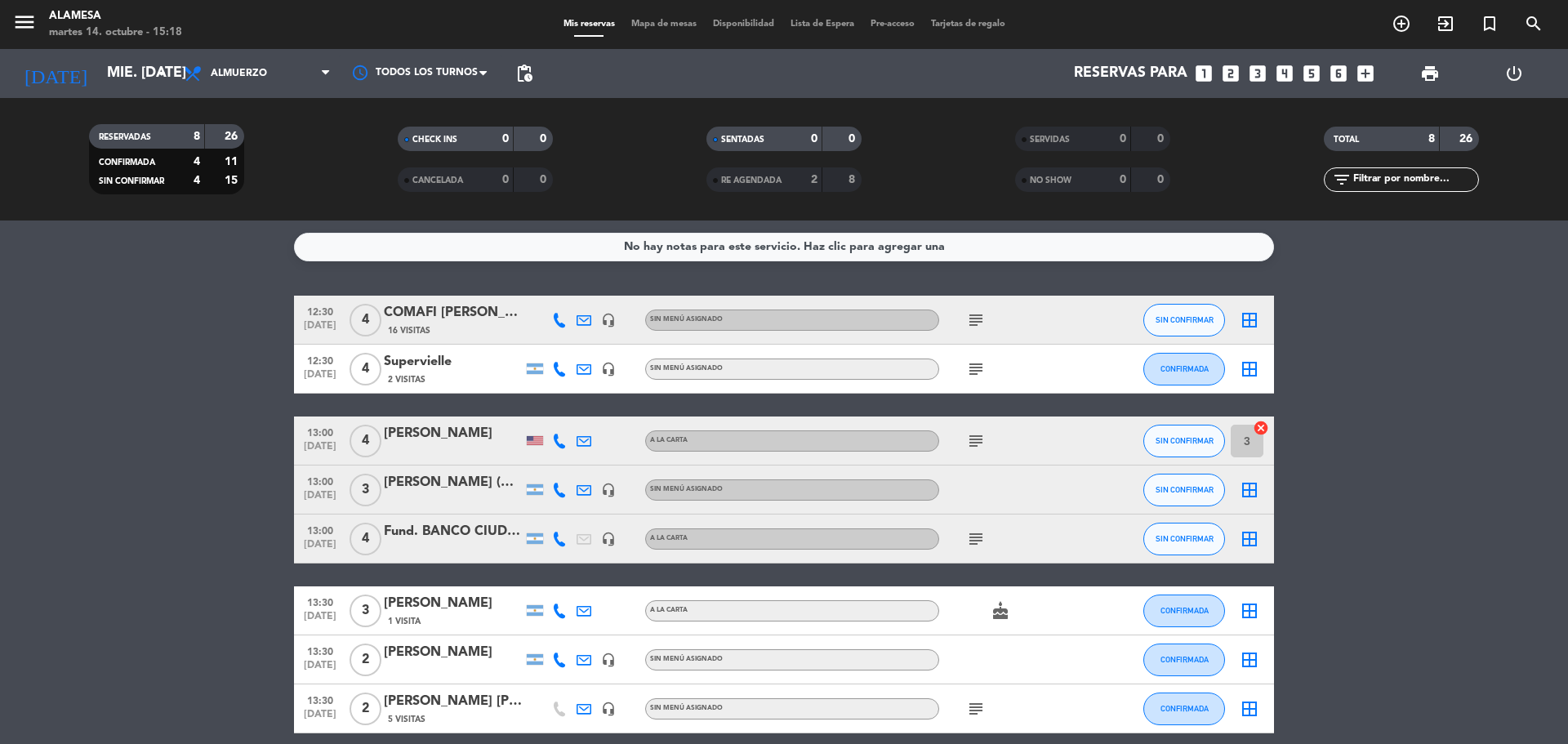
click at [584, 323] on icon at bounding box center [584, 320] width 15 height 15
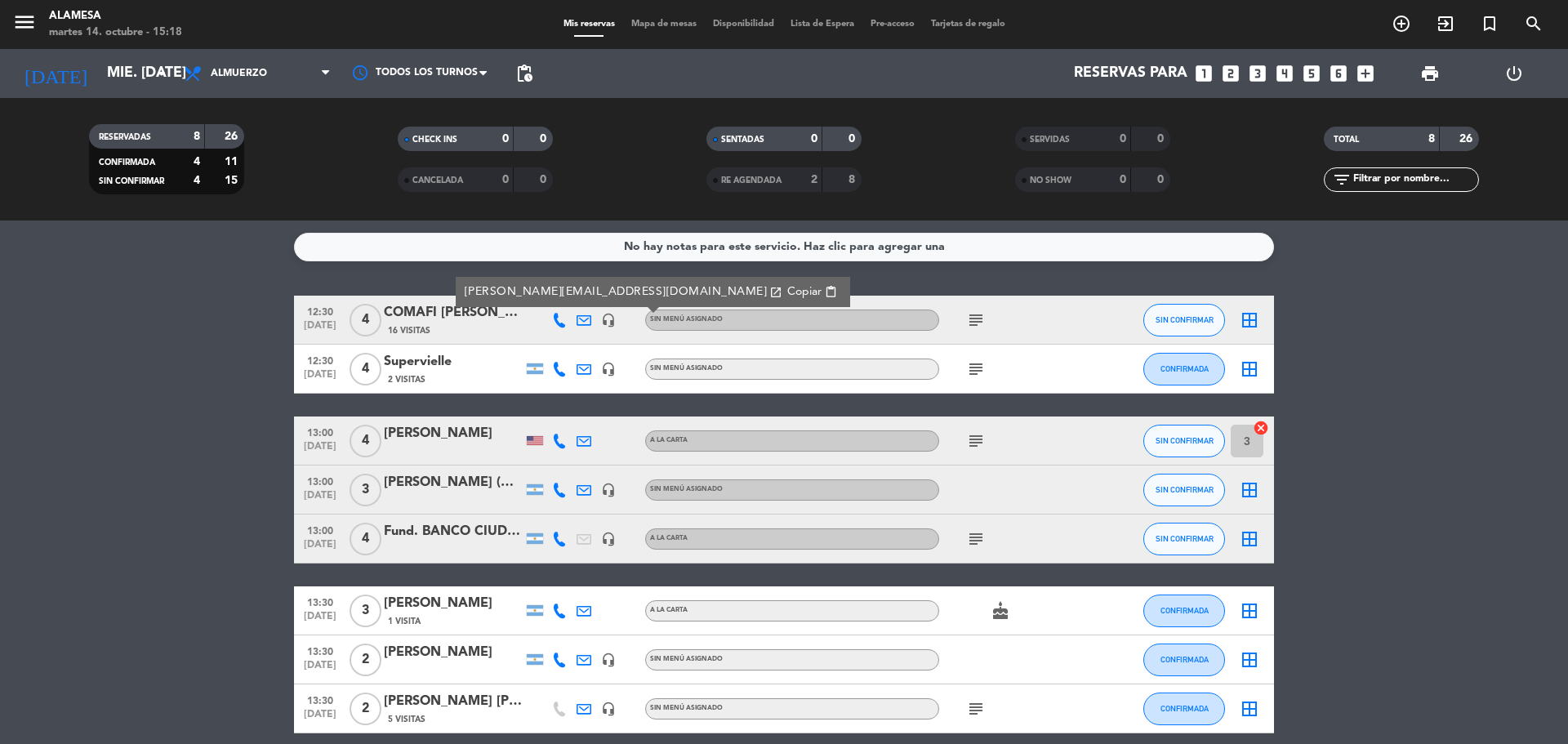
click at [825, 290] on span "content_paste" at bounding box center [831, 292] width 12 height 12
click at [252, 317] on bookings-row "12:30 [DATE] 4 COMAFI [PERSON_NAME] 16 Visitas [PERSON_NAME][EMAIL_ADDRESS][DOM…" at bounding box center [784, 514] width 1568 height 438
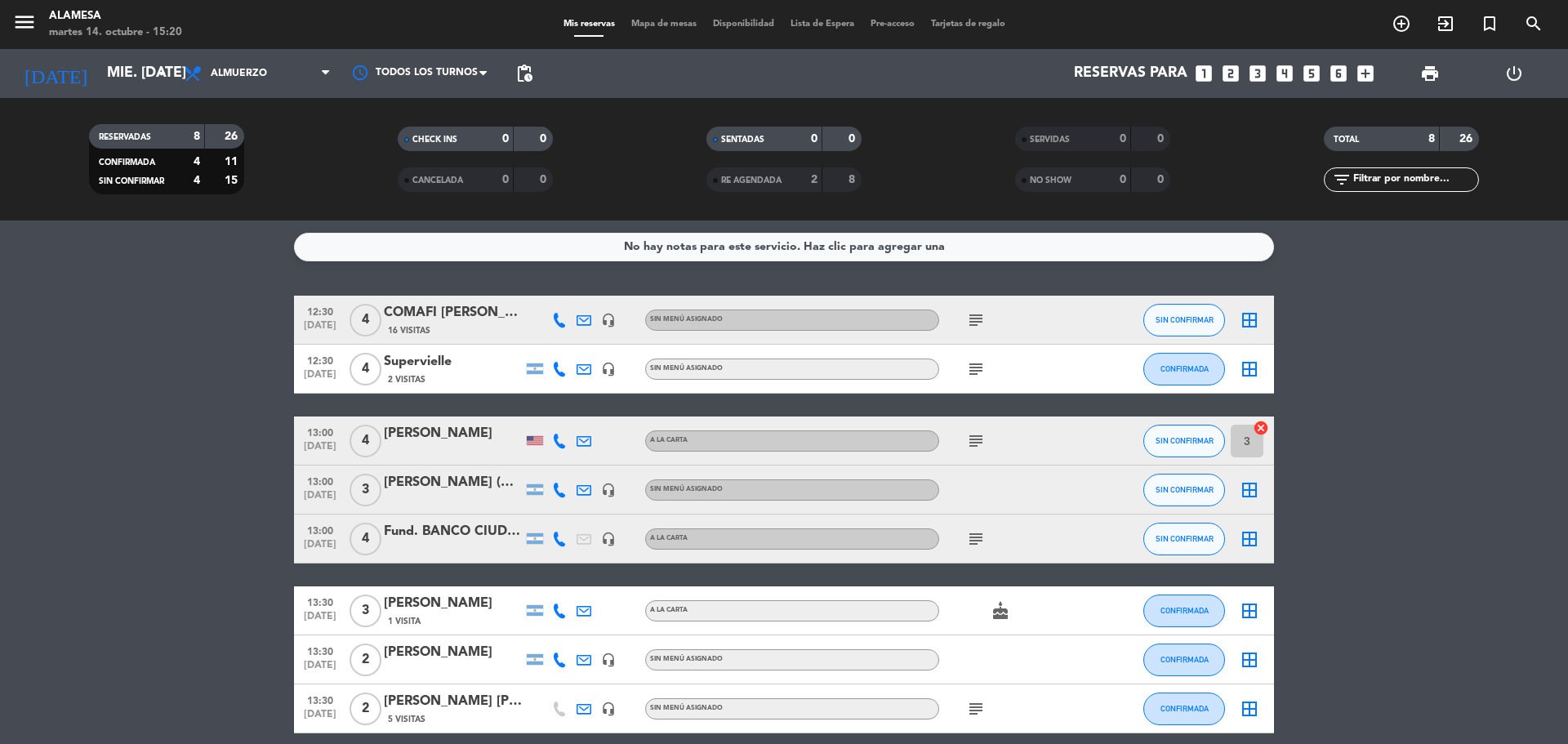
click at [586, 367] on icon at bounding box center [584, 369] width 15 height 15
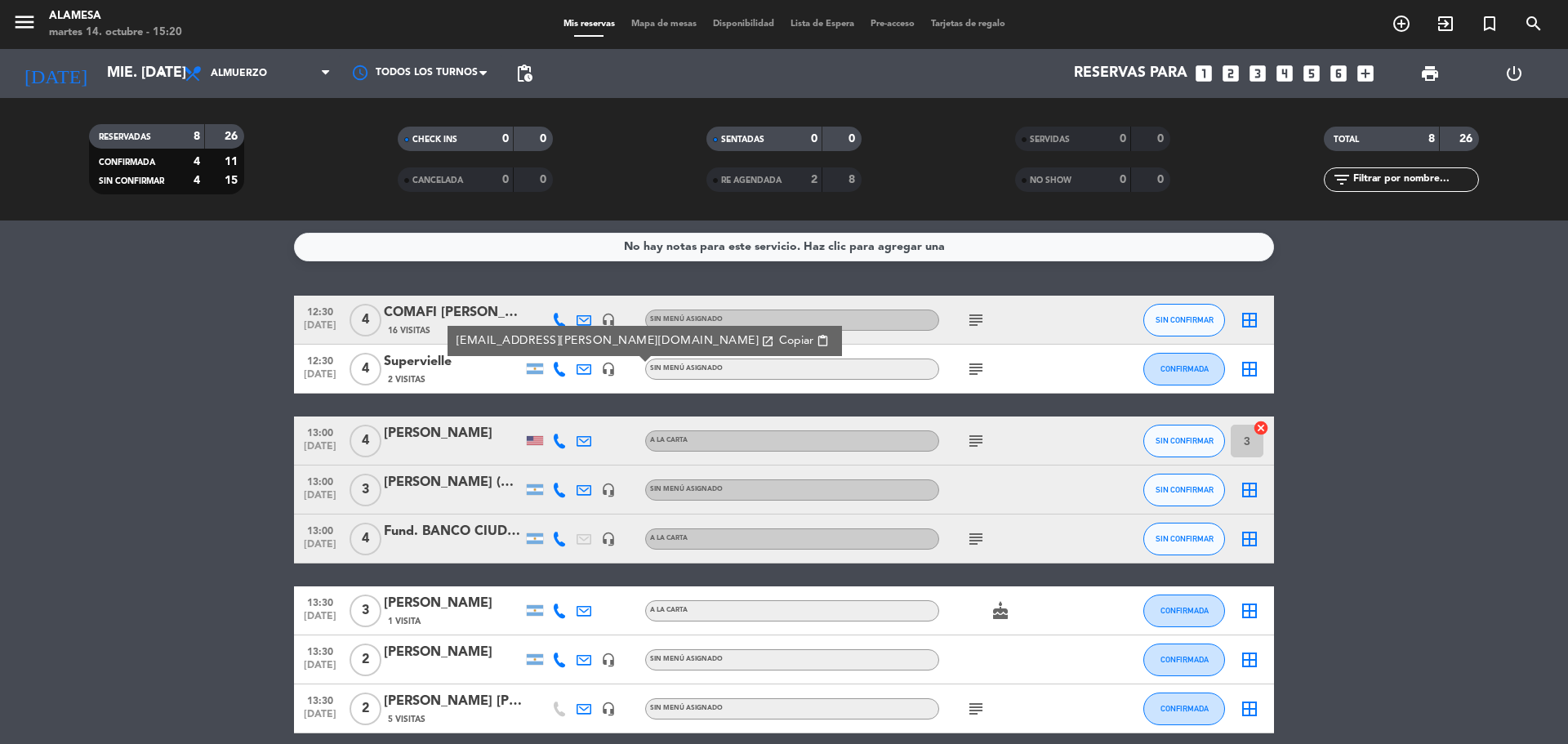
drag, startPoint x: 700, startPoint y: 340, endPoint x: 698, endPoint y: 330, distance: 10.2
click at [816, 340] on span "content_paste" at bounding box center [822, 341] width 12 height 12
click at [579, 442] on icon at bounding box center [584, 441] width 15 height 15
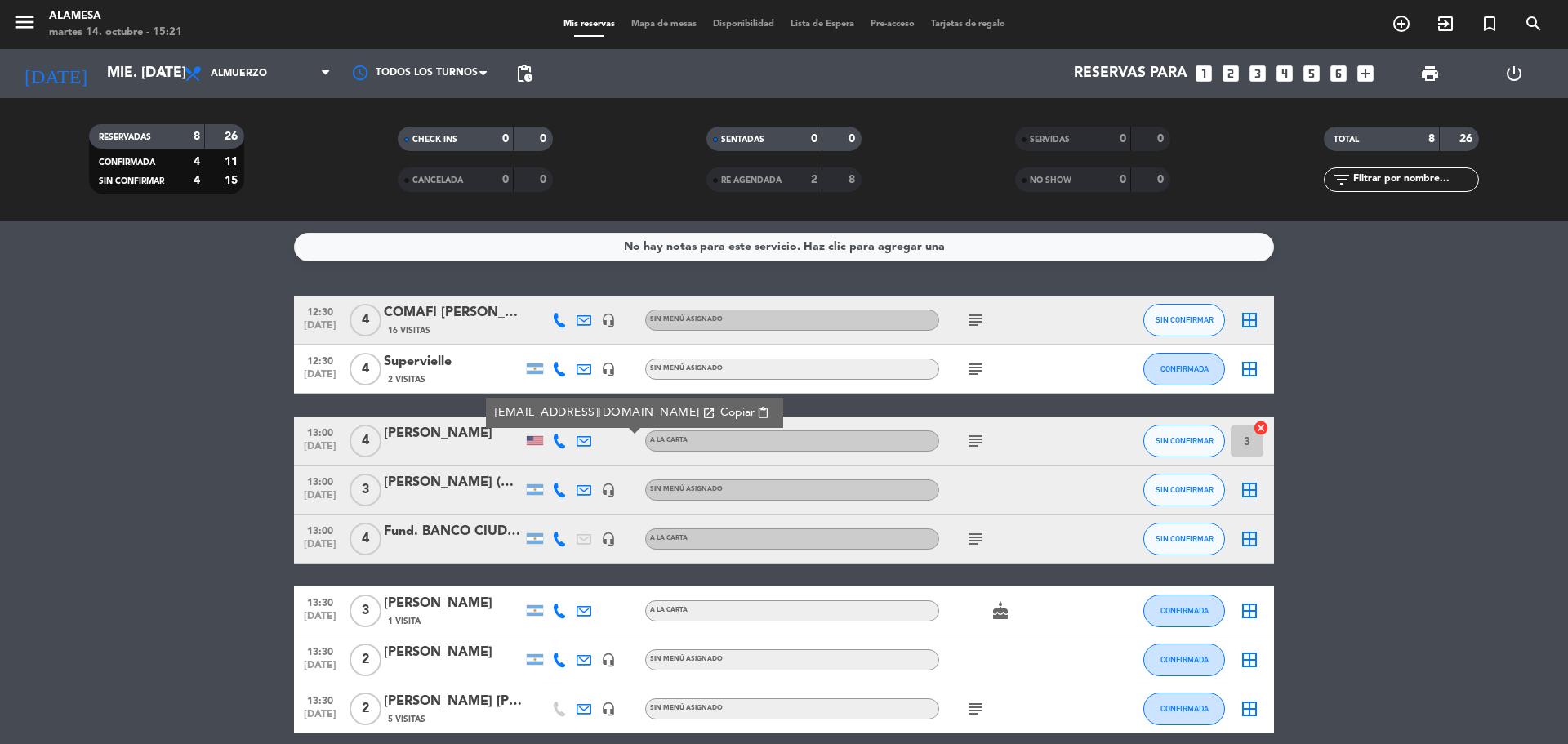
click at [757, 409] on span "content_paste" at bounding box center [763, 413] width 12 height 12
click at [137, 485] on bookings-row "12:30 [DATE] 4 COMAFI [PERSON_NAME] 16 Visitas headset_mic Sin menú asignado su…" at bounding box center [784, 514] width 1568 height 438
click at [583, 491] on icon at bounding box center [584, 490] width 15 height 15
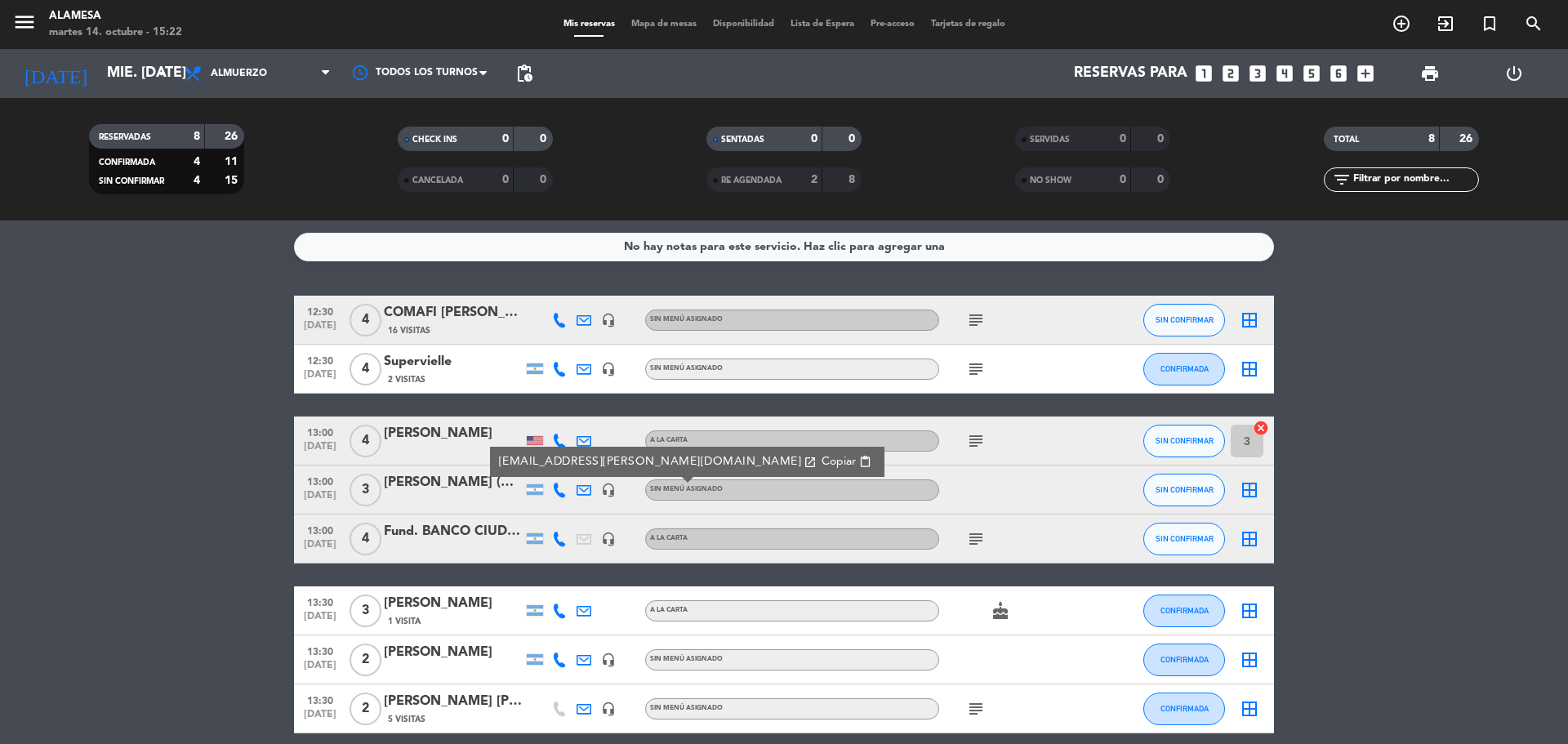
click at [244, 504] on bookings-row "12:30 [DATE] 4 COMAFI [PERSON_NAME] 16 Visitas headset_mic Sin menú asignado su…" at bounding box center [784, 514] width 1568 height 438
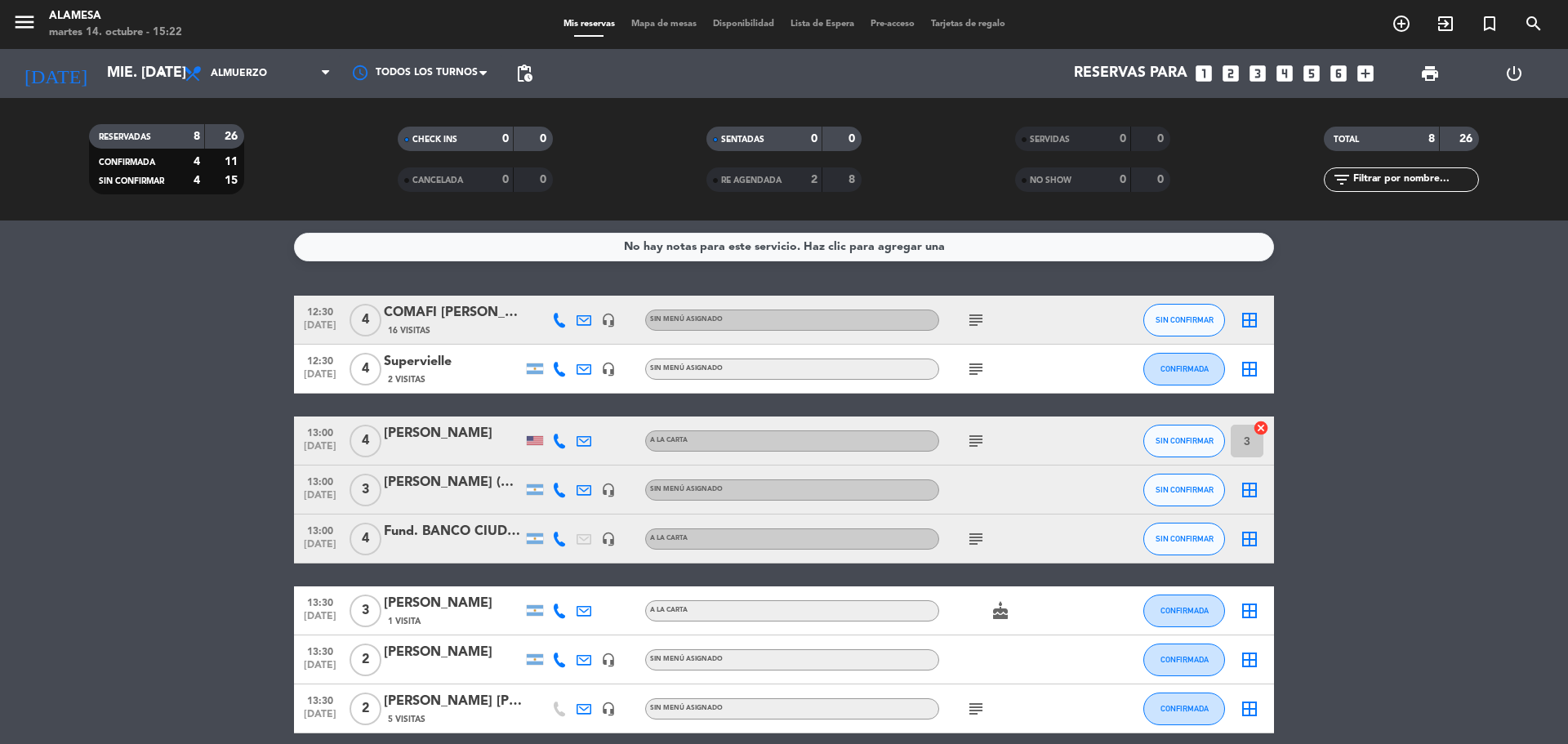
click at [560, 489] on icon at bounding box center [559, 490] width 15 height 15
click at [118, 85] on input "mié. [DATE]" at bounding box center [193, 73] width 190 height 32
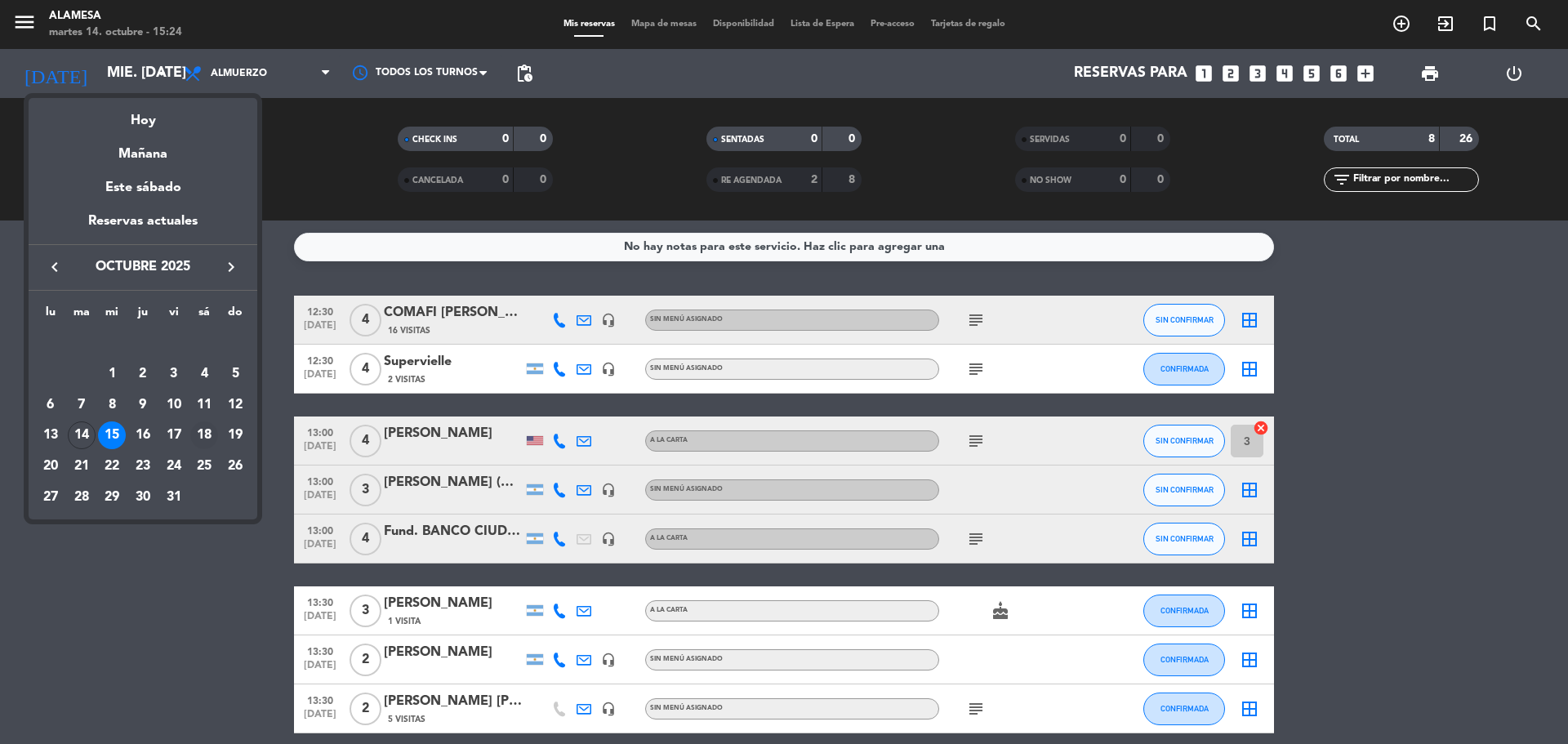
click at [212, 433] on div "18" at bounding box center [205, 435] width 28 height 28
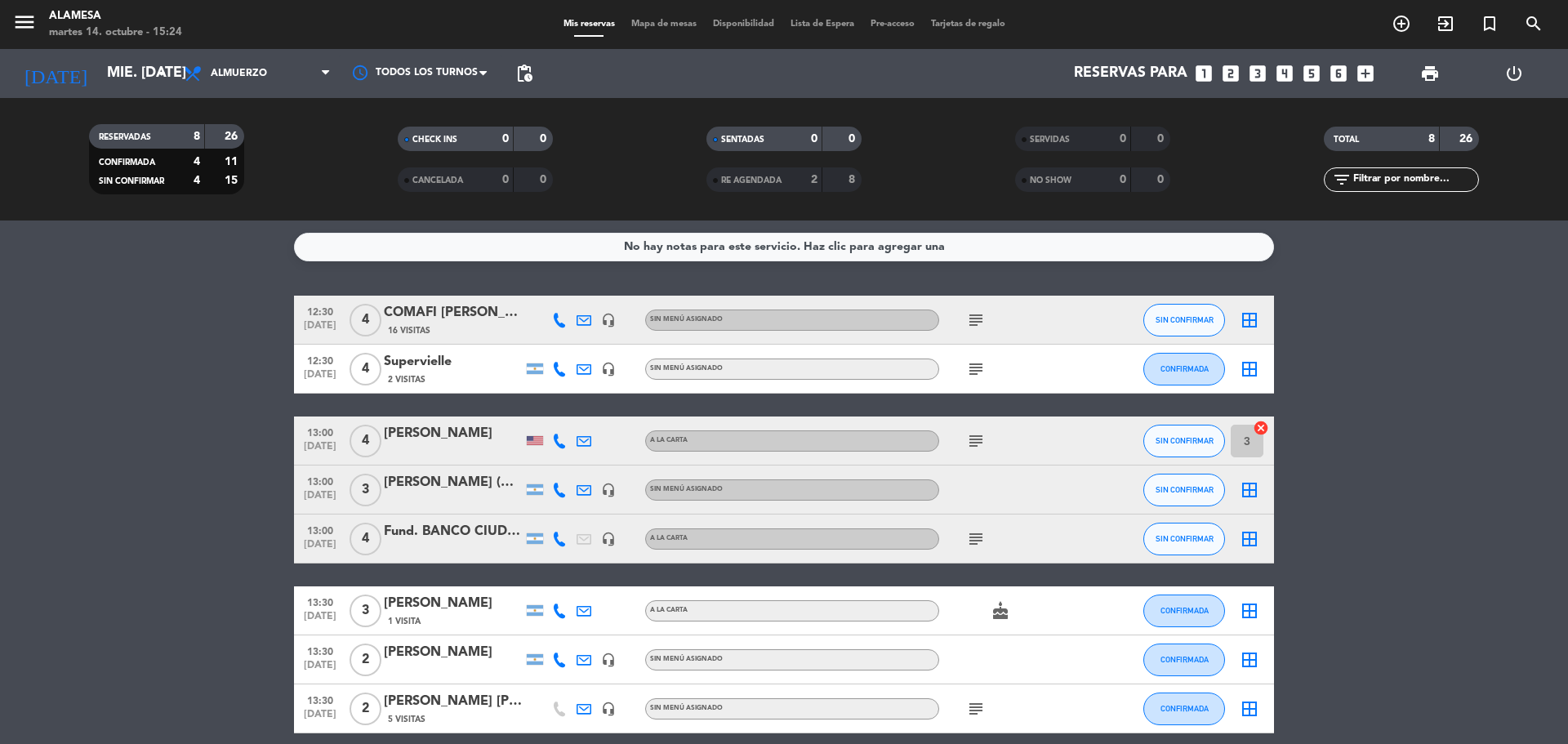
type input "sáb. [DATE]"
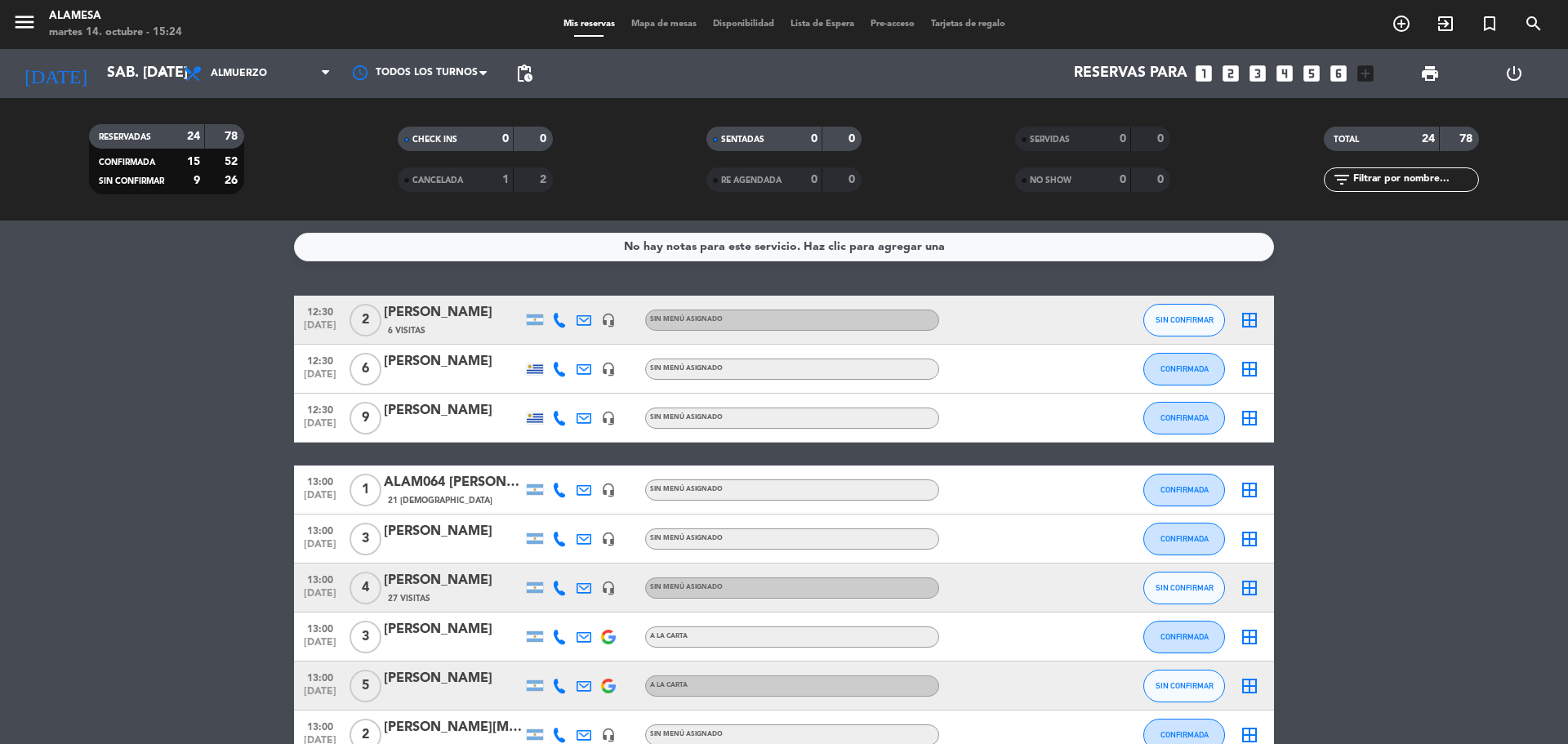
click at [558, 324] on icon at bounding box center [559, 320] width 15 height 15
click at [431, 305] on div "[PERSON_NAME]" at bounding box center [453, 313] width 139 height 21
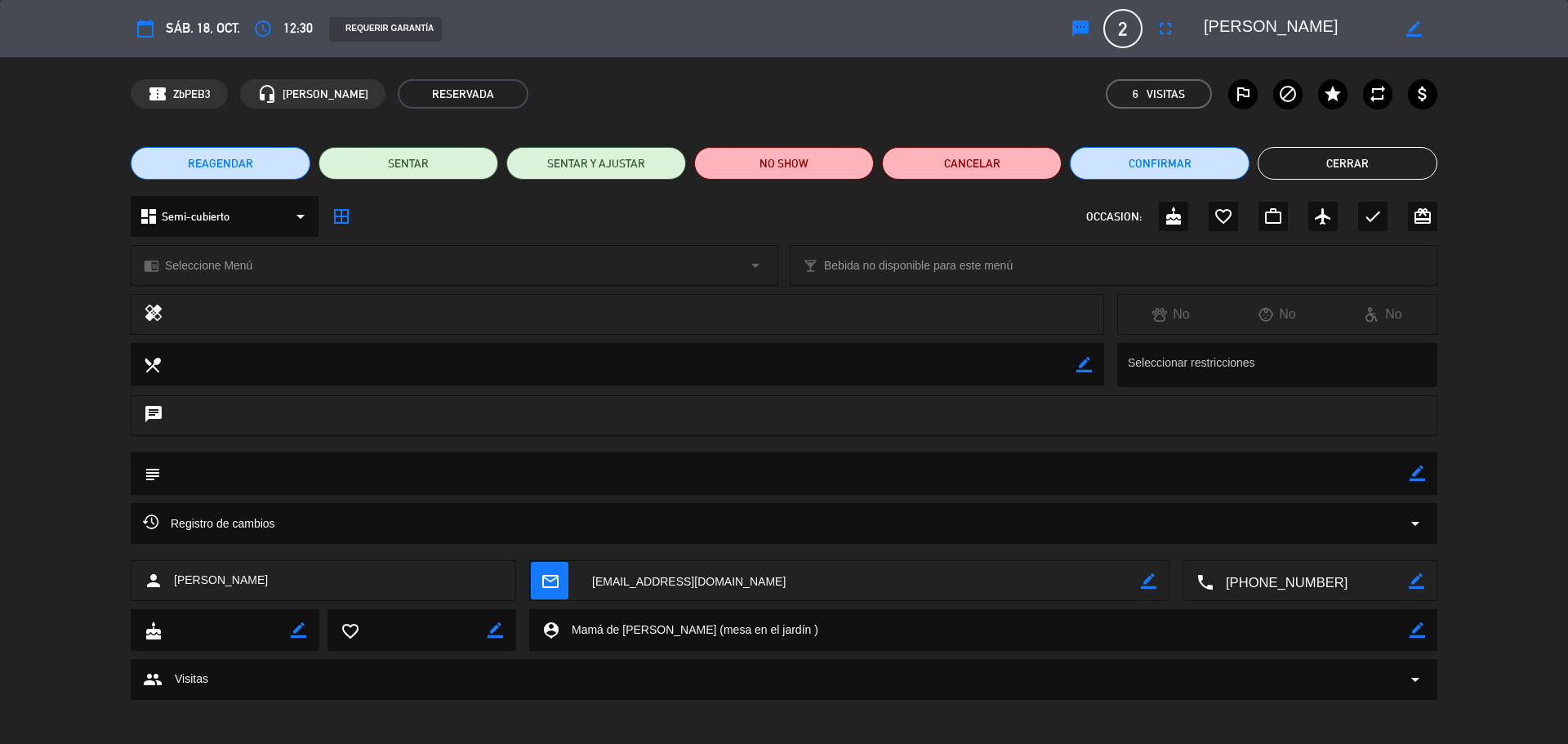
click at [685, 632] on textarea at bounding box center [984, 630] width 850 height 42
click at [1396, 154] on button "Cerrar" at bounding box center [1348, 163] width 180 height 32
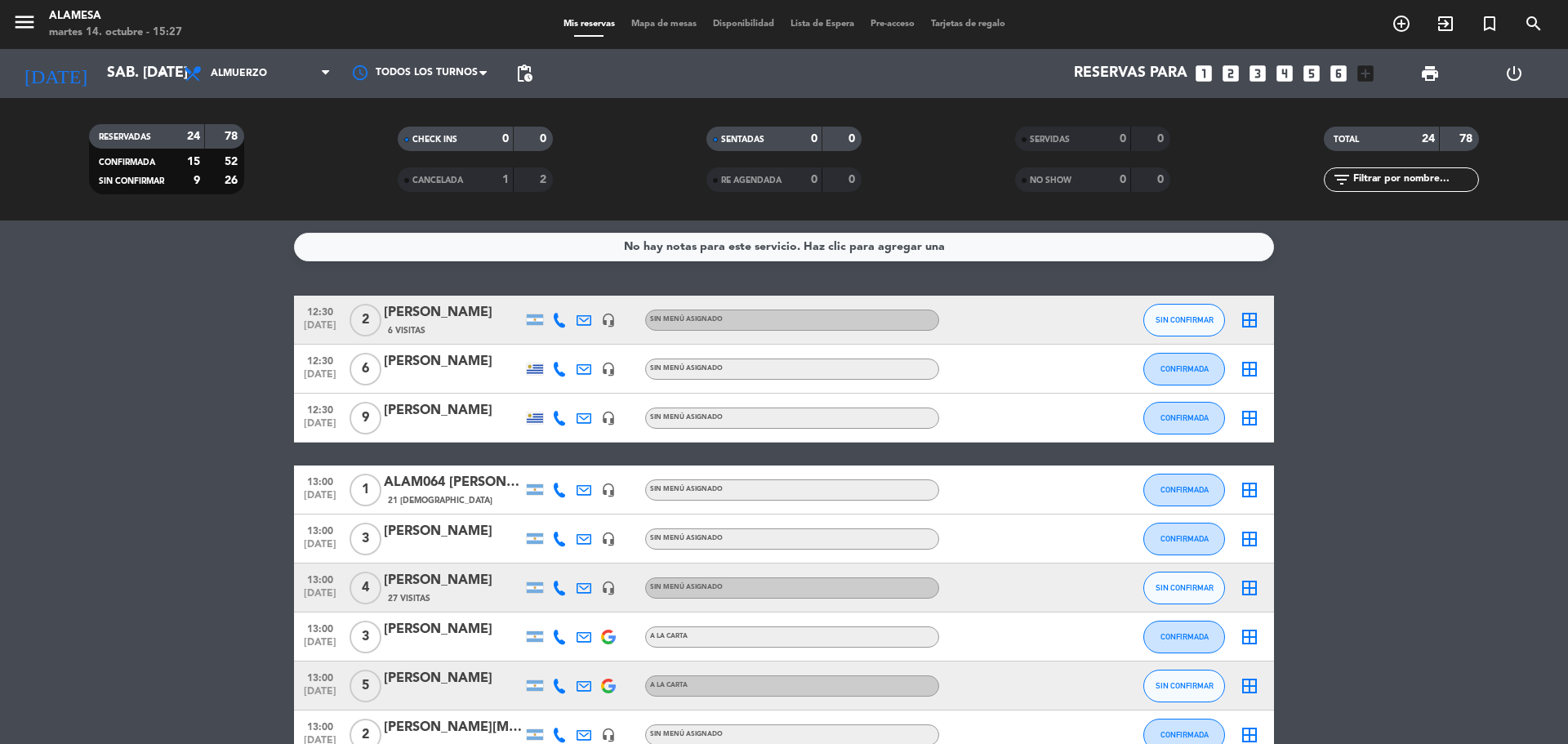
click at [579, 370] on icon at bounding box center [584, 369] width 15 height 15
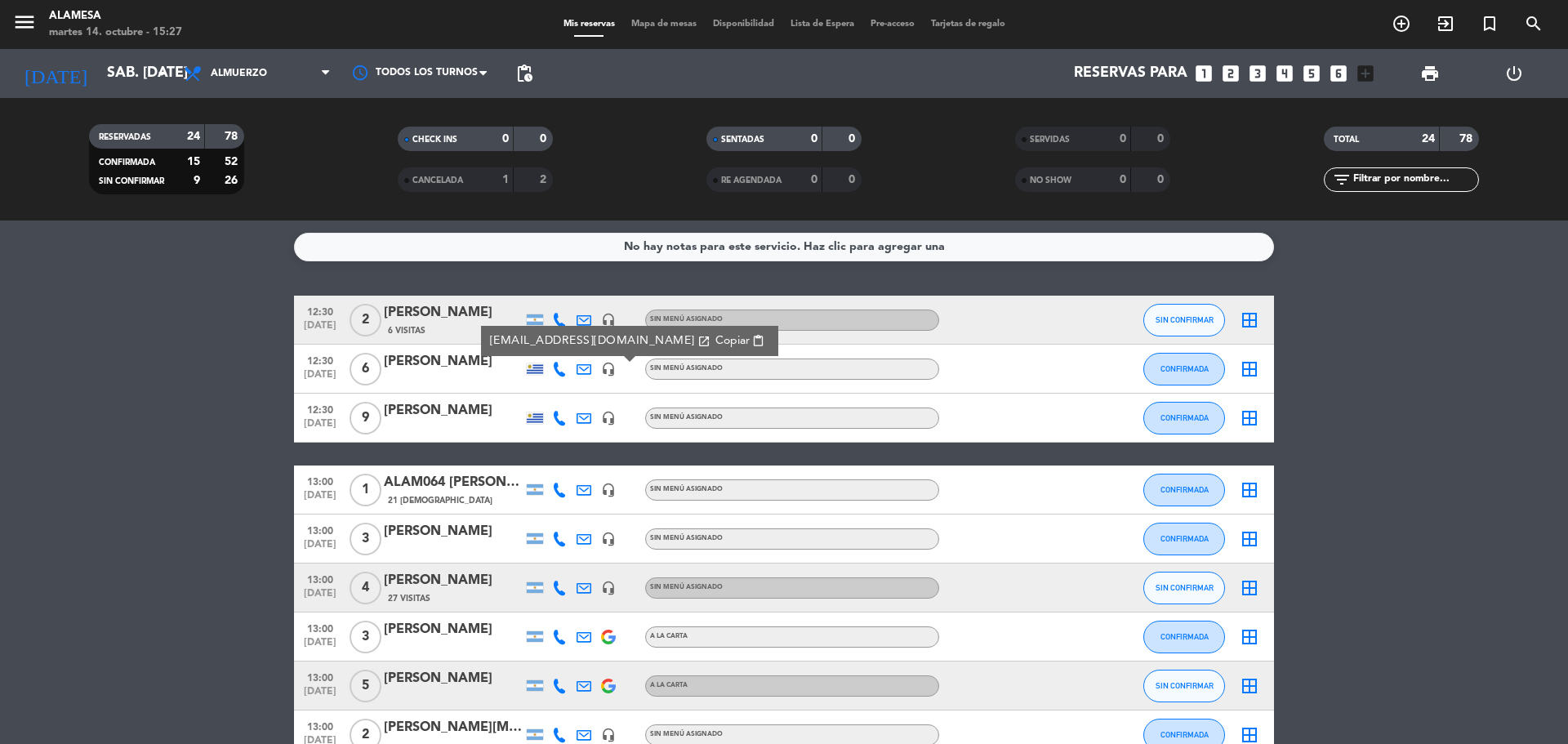
click at [753, 342] on span "content_paste" at bounding box center [759, 341] width 12 height 12
click at [525, 76] on span "pending_actions" at bounding box center [524, 73] width 19 height 19
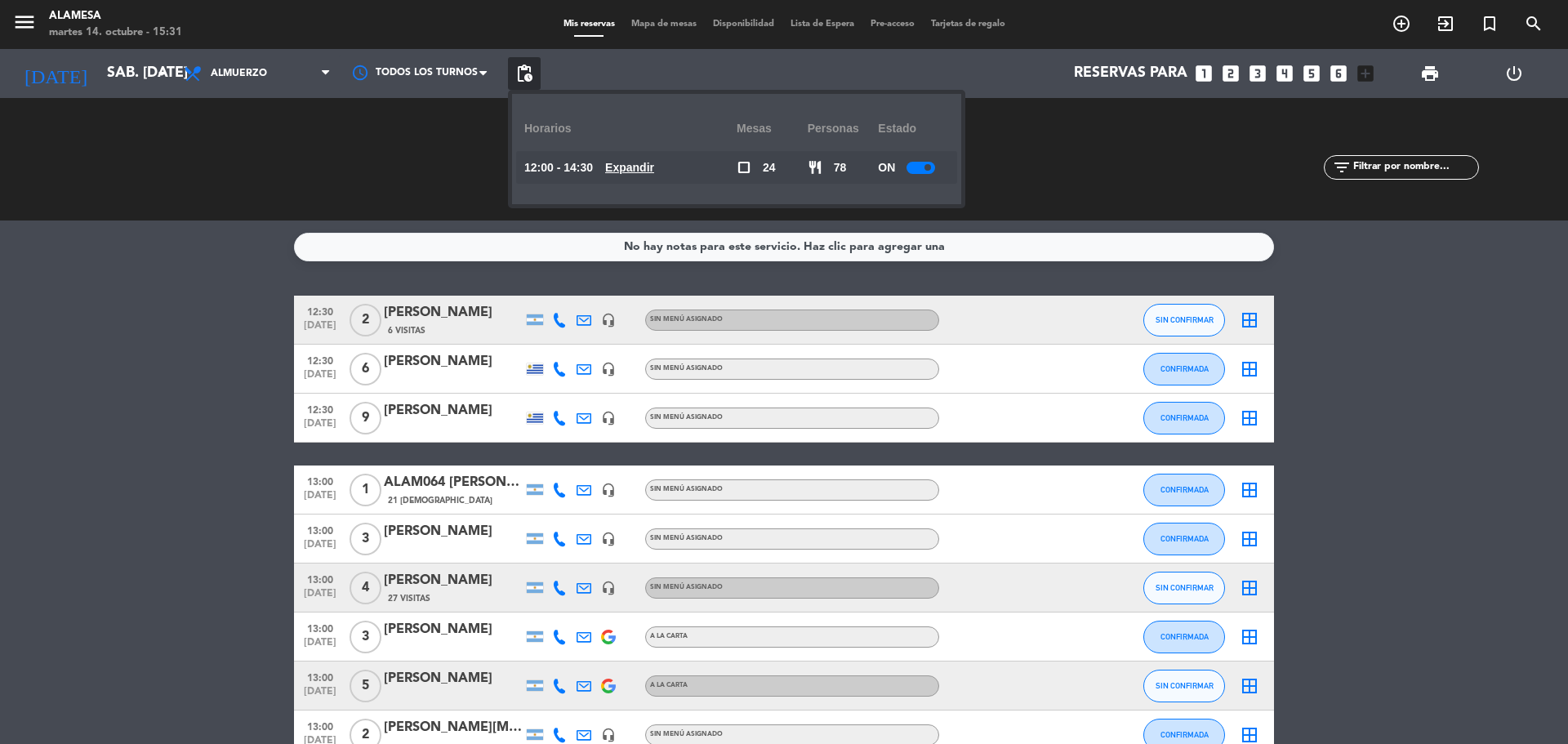
click at [914, 167] on div at bounding box center [920, 168] width 29 height 12
click at [1339, 289] on div "No hay notas para este servicio. Haz clic para agregar una 12:30 [DATE] 2 [PERS…" at bounding box center [784, 482] width 1568 height 524
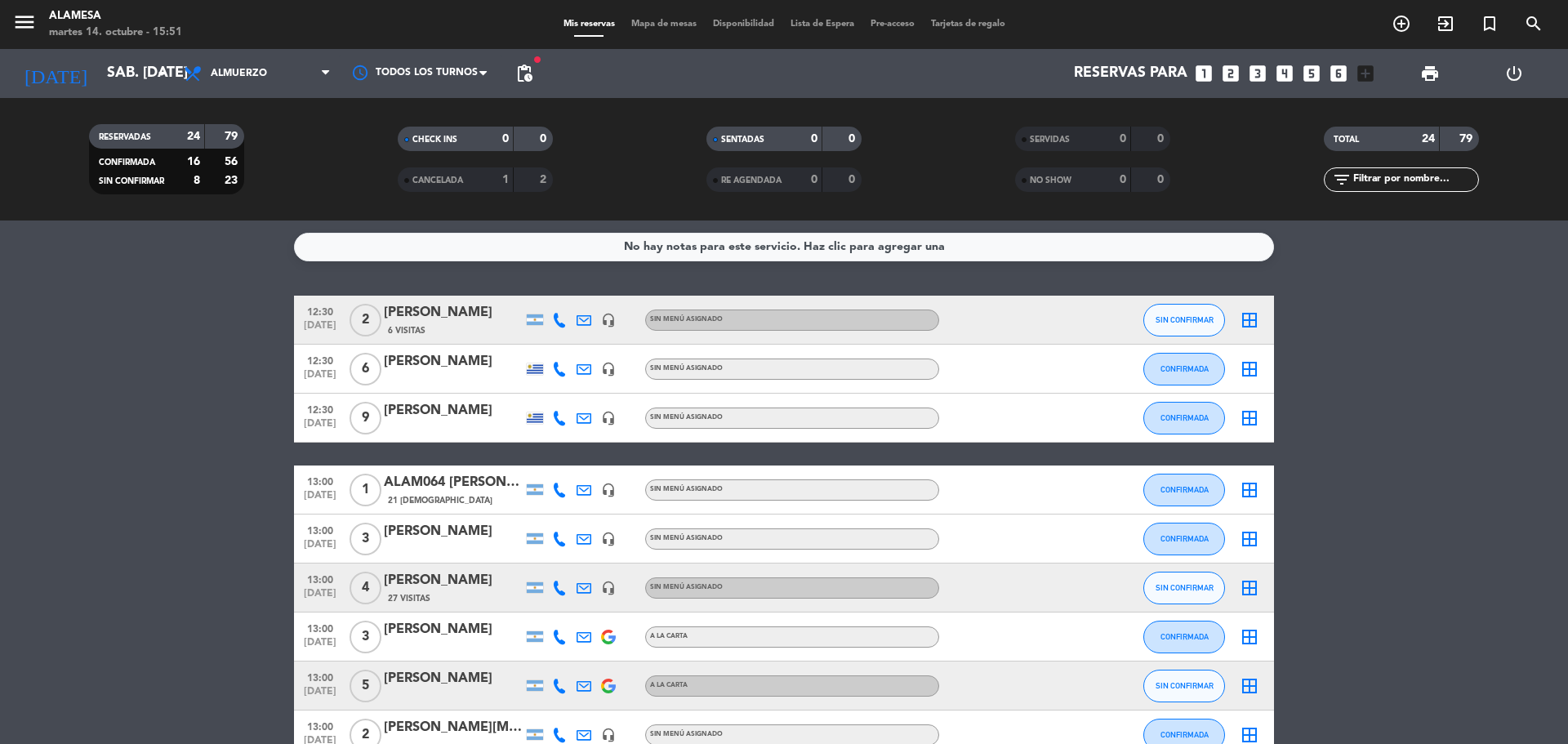
click at [591, 416] on div at bounding box center [584, 417] width 24 height 48
click at [589, 417] on icon at bounding box center [584, 418] width 15 height 15
click at [584, 419] on icon at bounding box center [584, 418] width 15 height 15
click at [753, 393] on span "content_paste" at bounding box center [759, 390] width 12 height 12
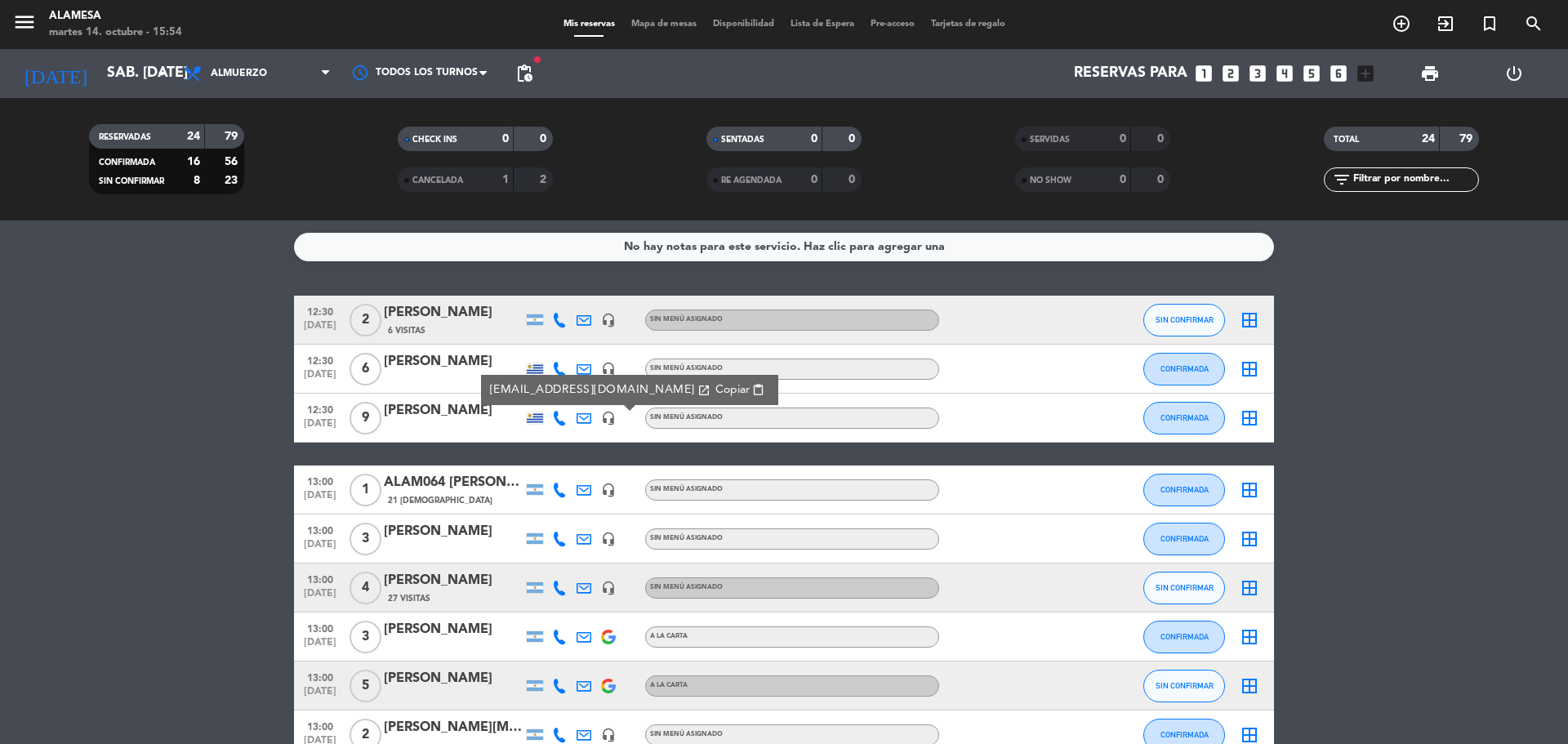
click at [557, 495] on icon at bounding box center [559, 490] width 15 height 15
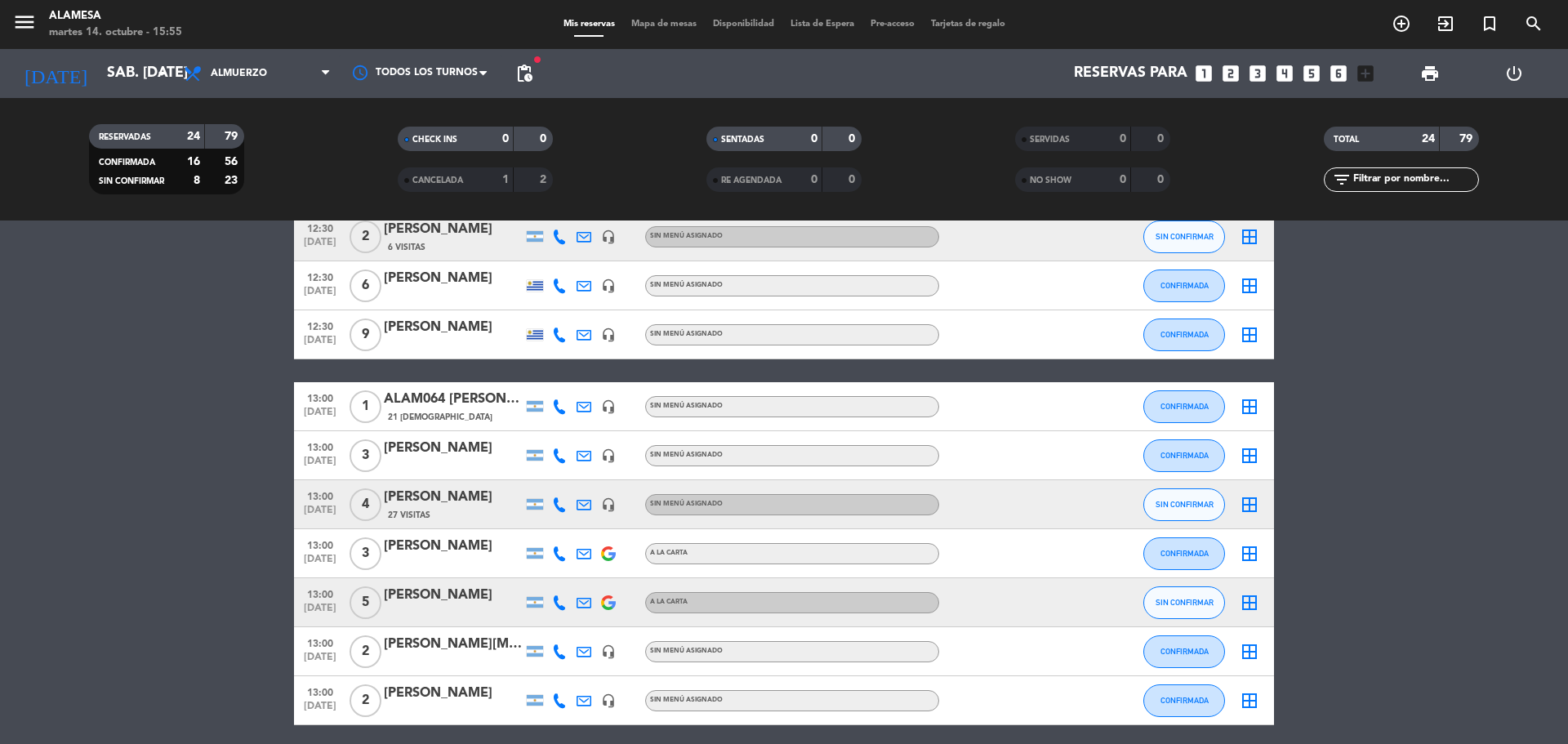
scroll to position [163, 0]
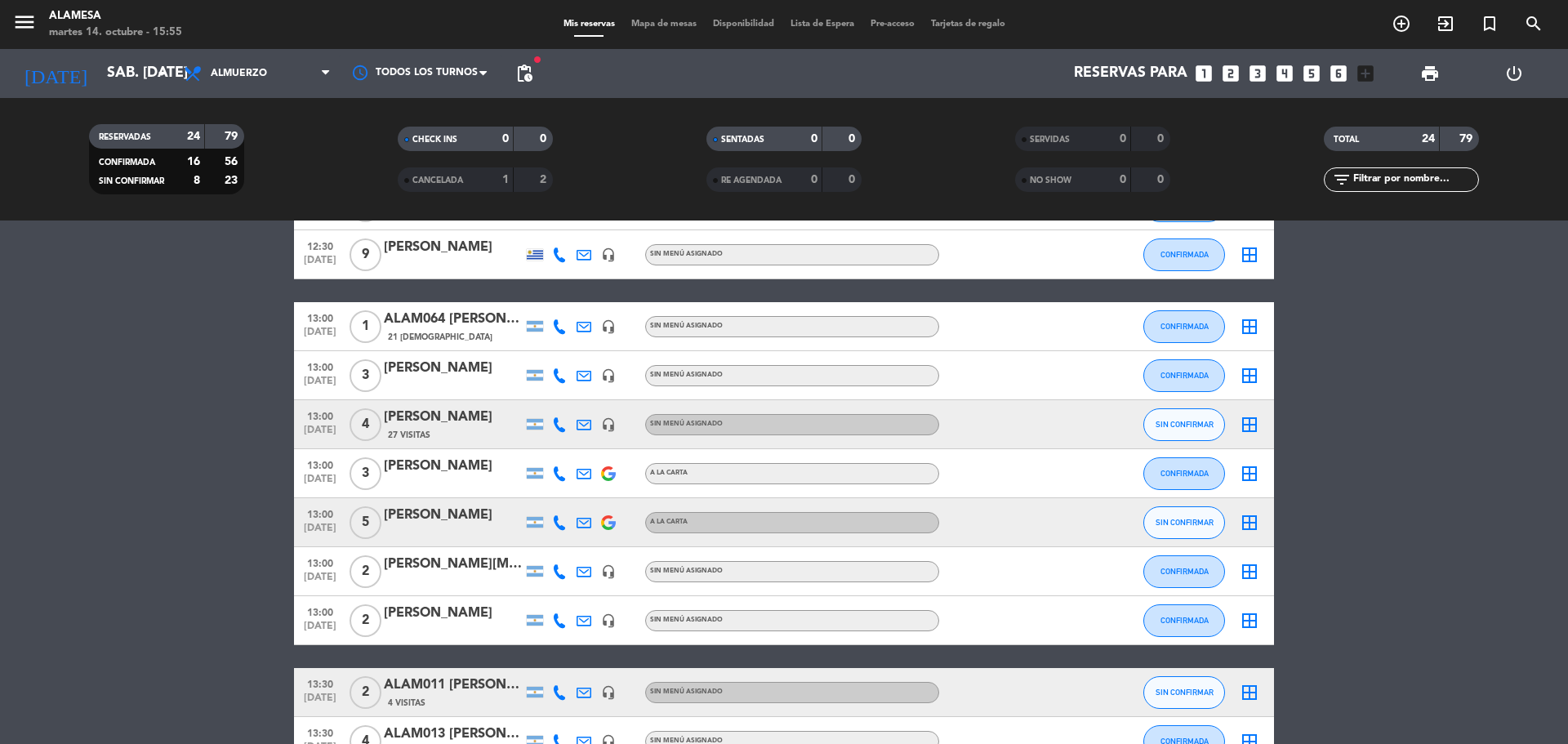
click at [560, 323] on icon at bounding box center [559, 326] width 15 height 15
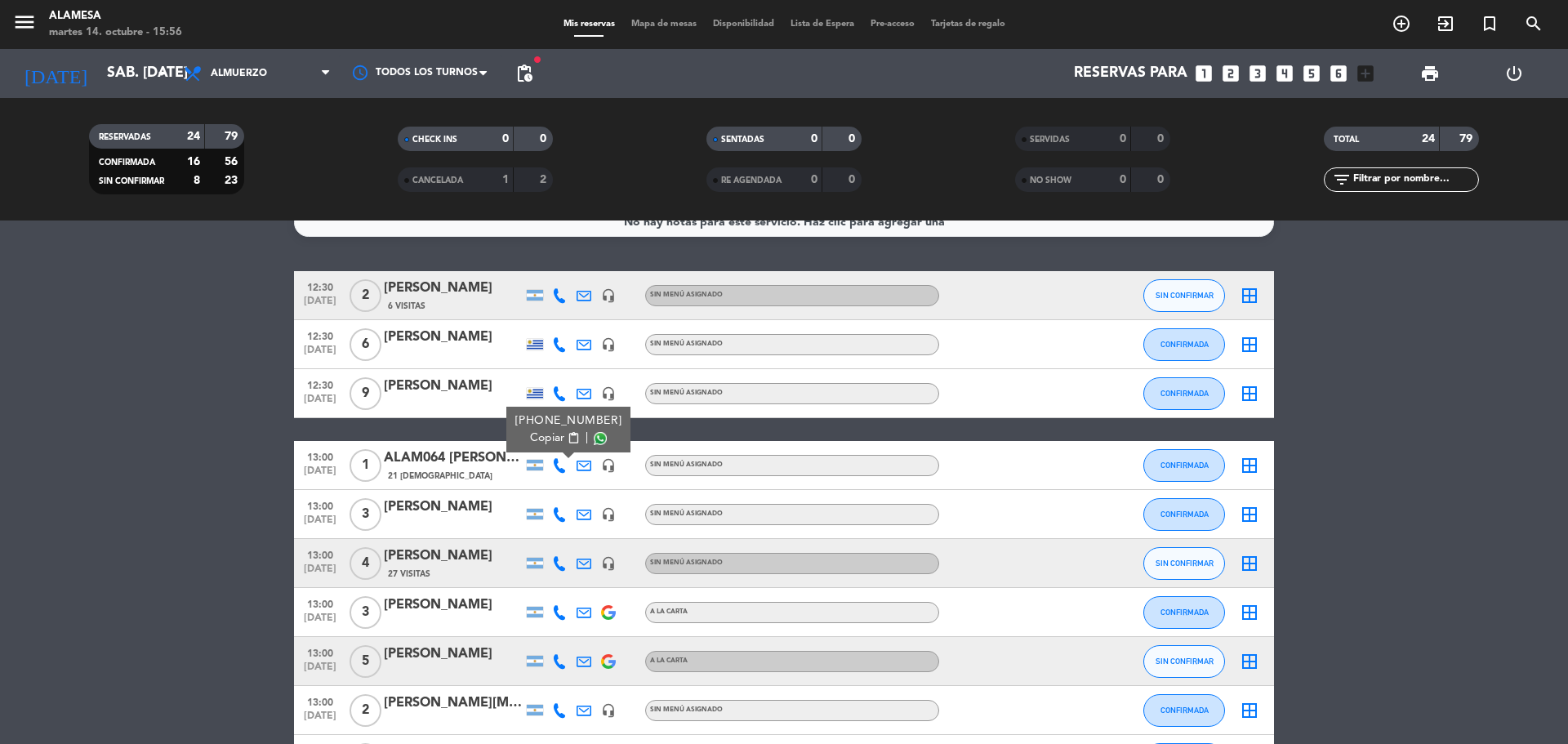
scroll to position [0, 0]
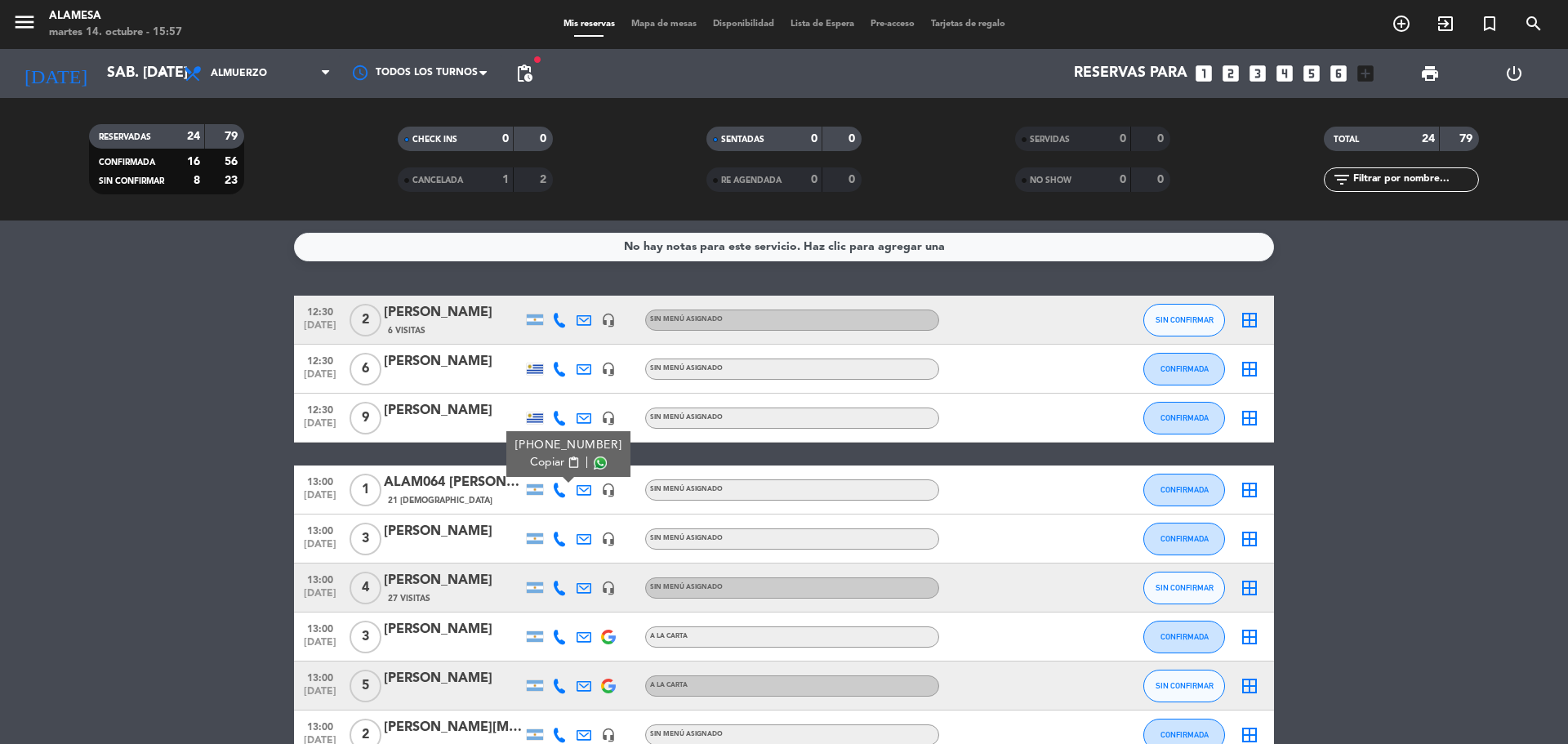
click at [471, 310] on div "[PERSON_NAME]" at bounding box center [453, 313] width 139 height 21
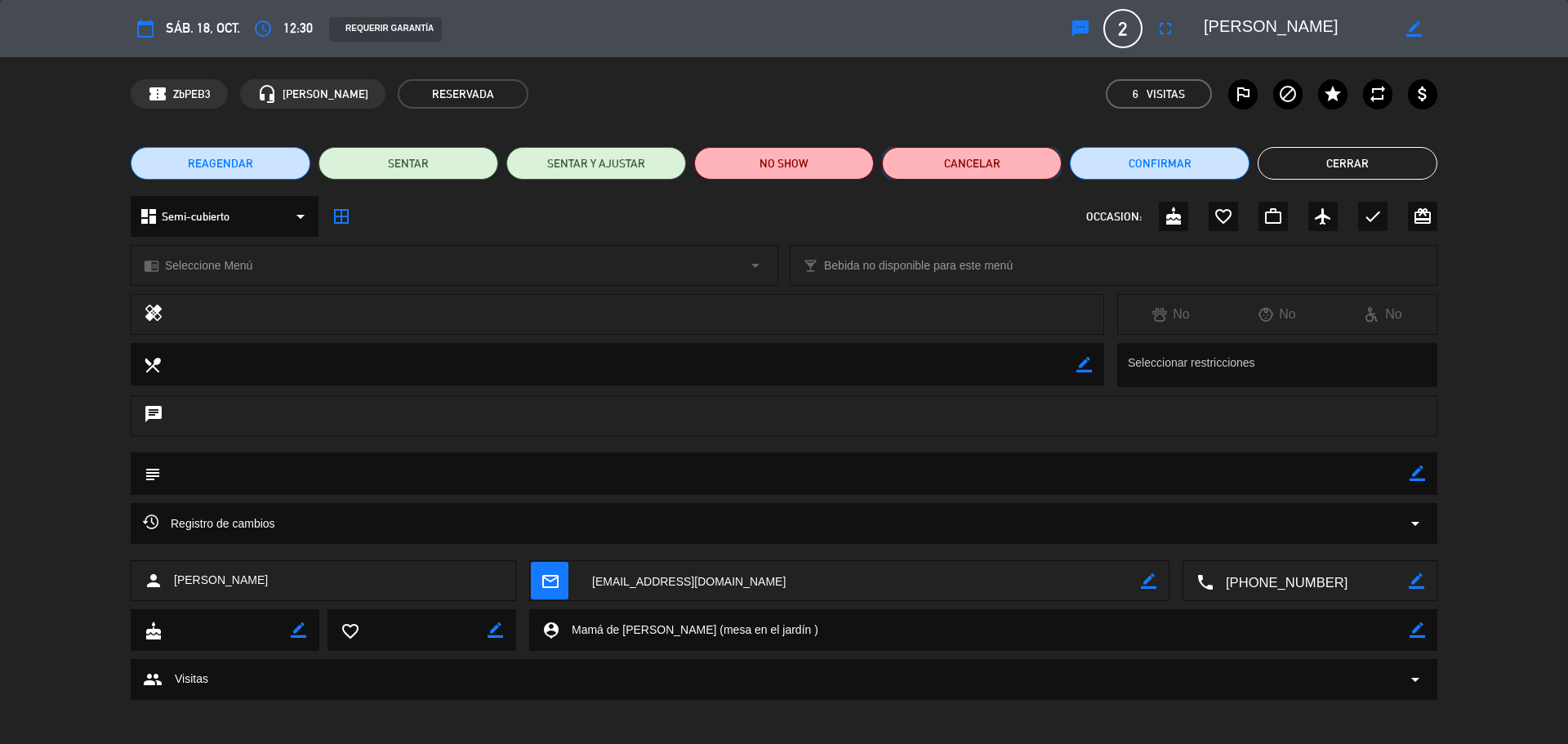
click at [1010, 156] on button "Cancelar" at bounding box center [972, 163] width 180 height 32
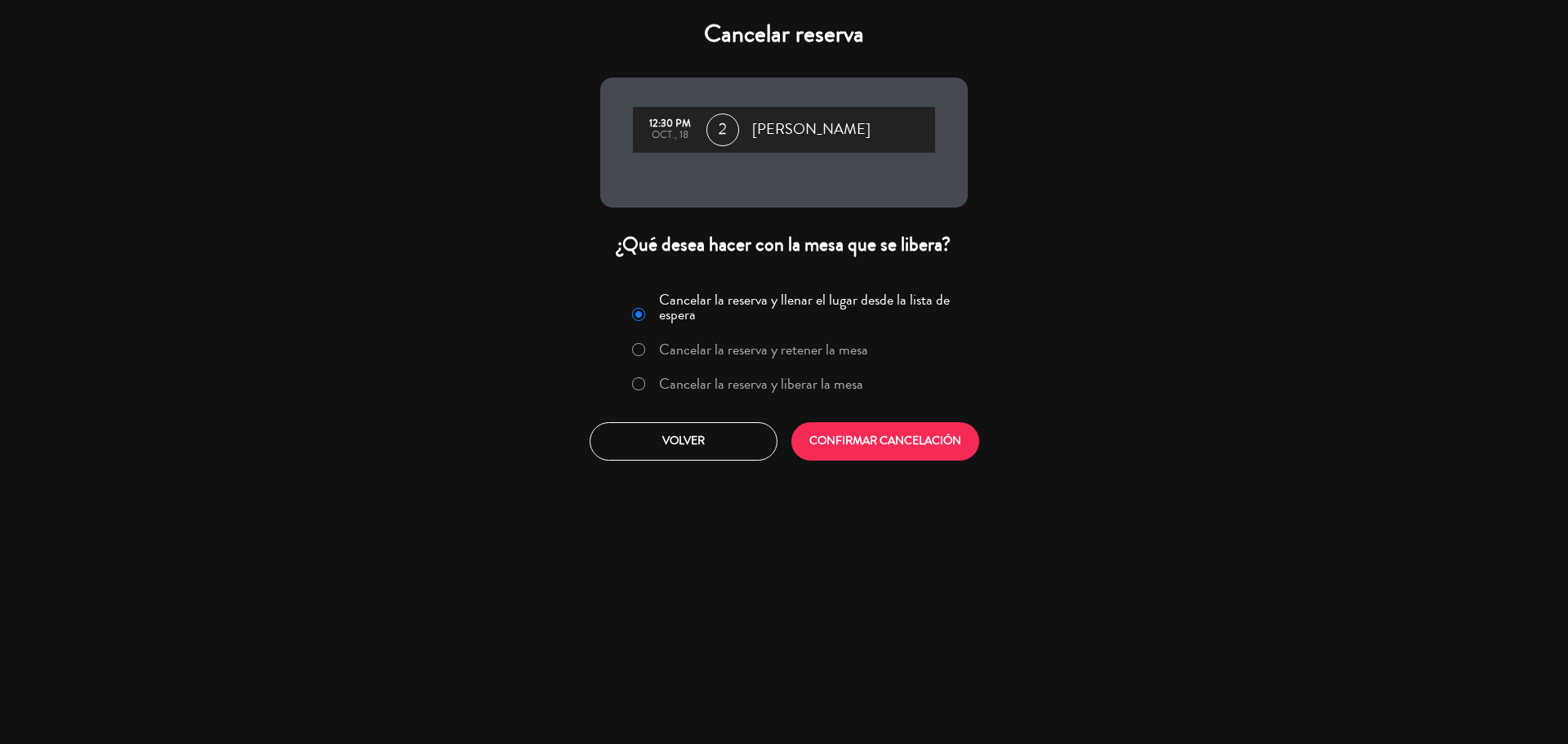
click at [765, 380] on label "Cancelar la reserva y liberar la mesa" at bounding box center [761, 384] width 205 height 15
click at [912, 449] on button "CONFIRMAR CANCELACIÓN" at bounding box center [885, 442] width 188 height 38
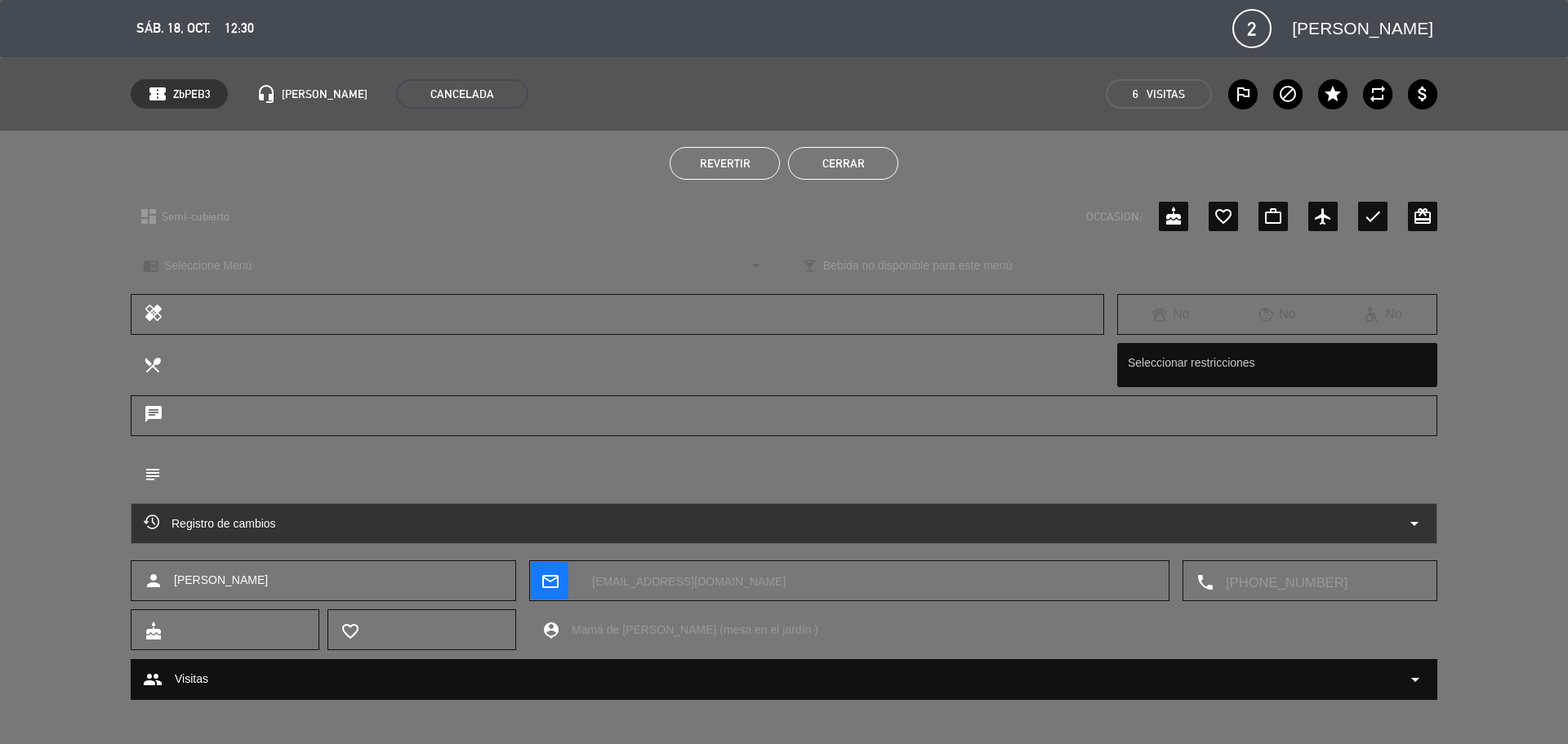
click at [878, 164] on button "Cerrar" at bounding box center [843, 163] width 110 height 32
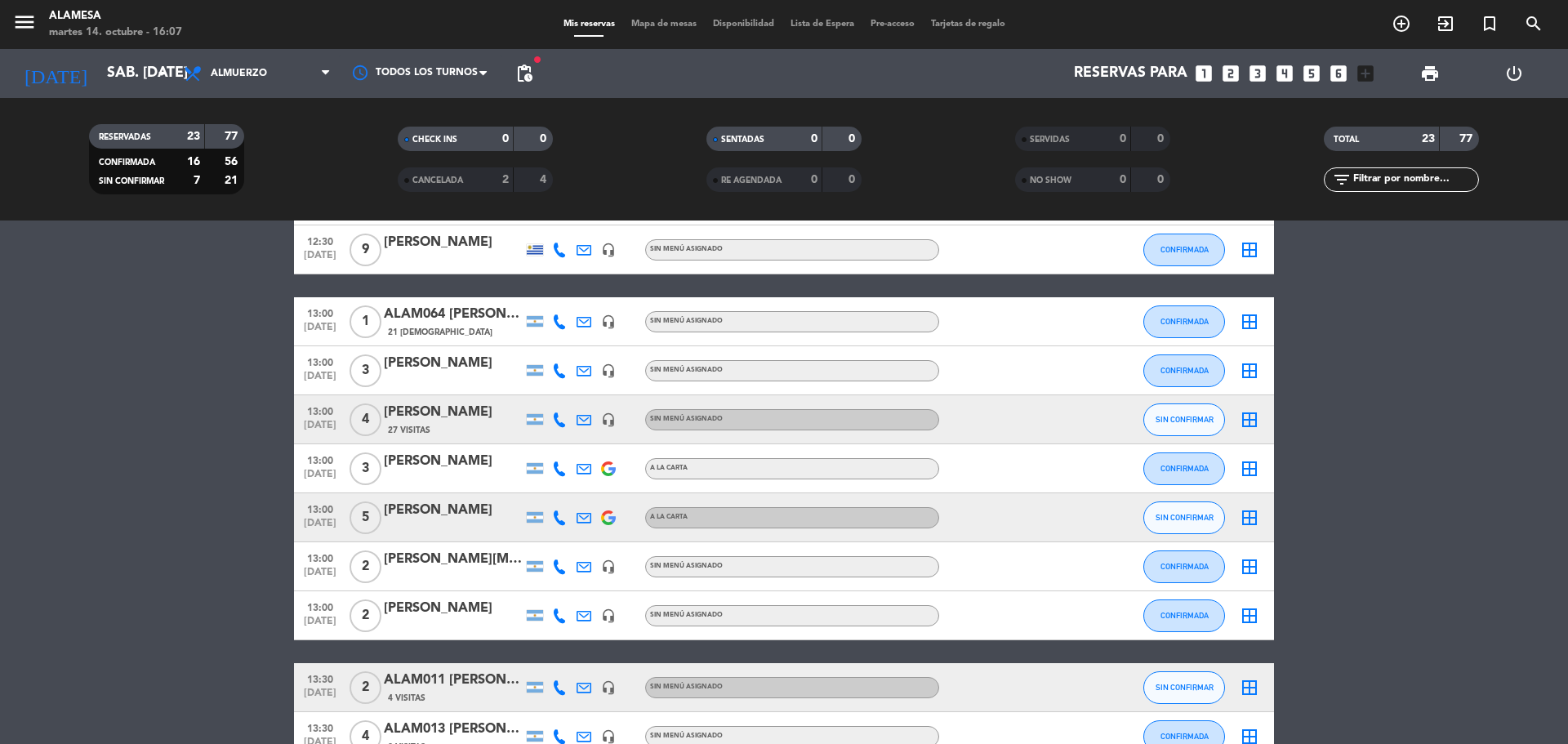
scroll to position [81, 0]
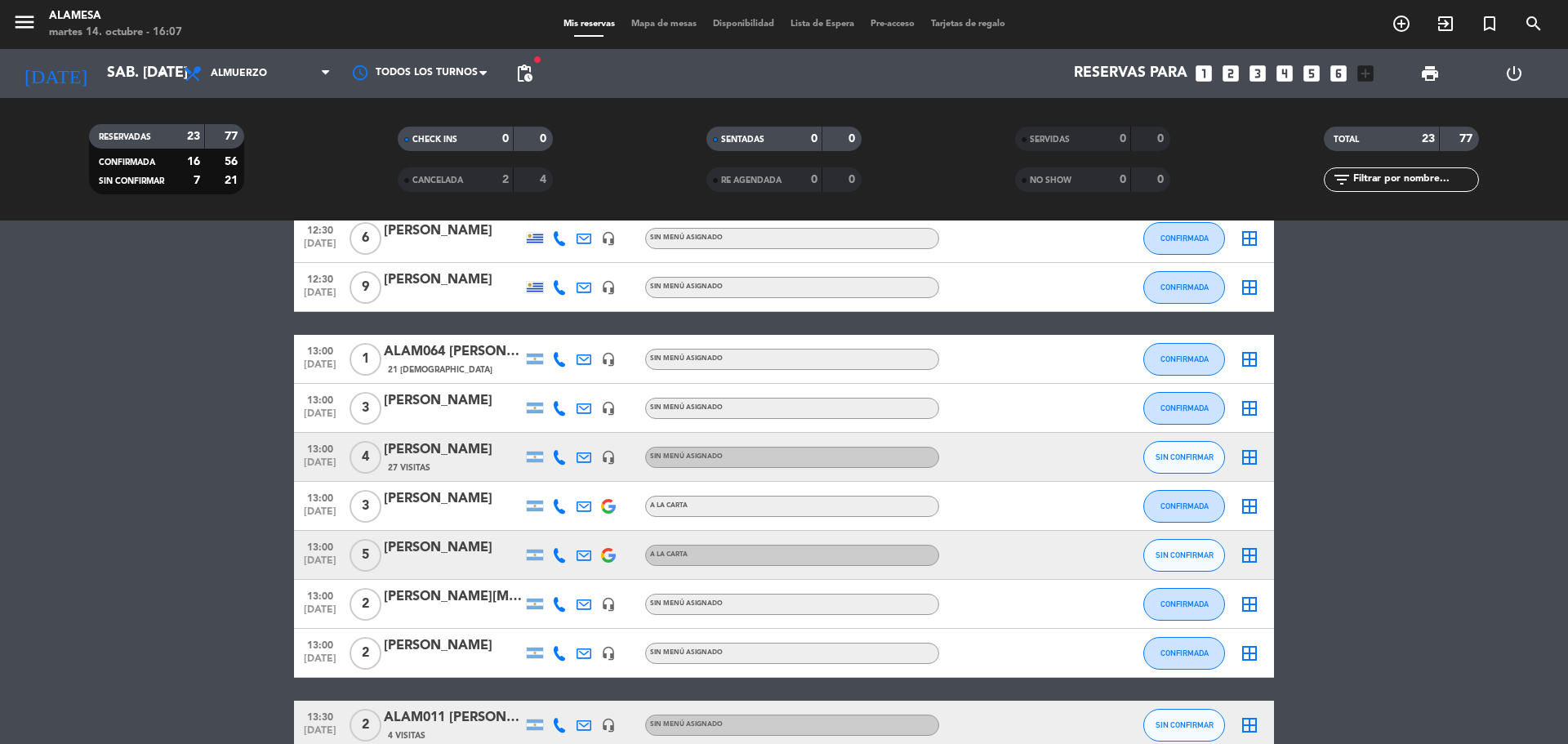
click at [559, 412] on icon at bounding box center [559, 408] width 15 height 15
click at [556, 405] on icon at bounding box center [559, 408] width 15 height 15
click at [585, 412] on icon at bounding box center [584, 408] width 15 height 15
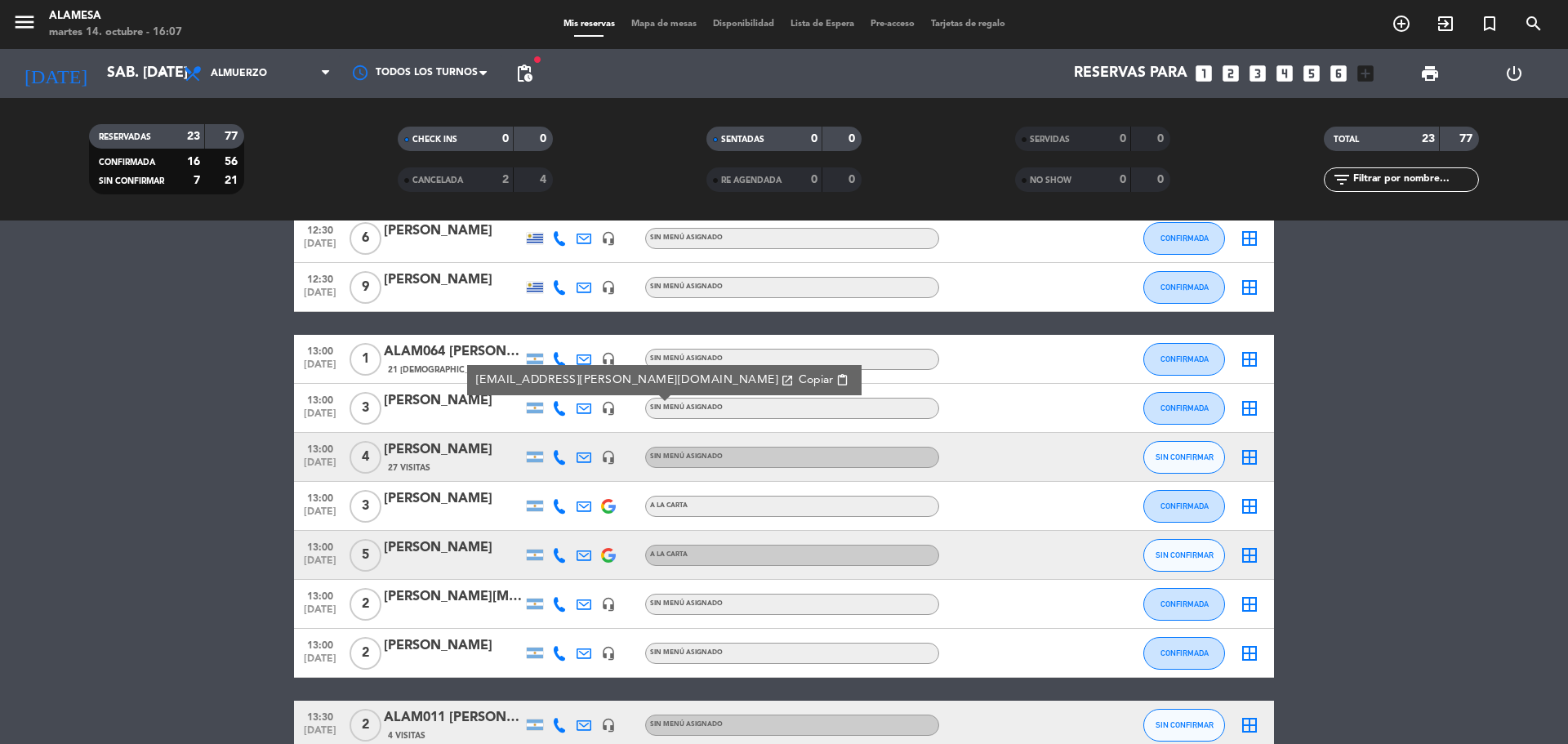
click at [794, 373] on button "Copiar content_paste" at bounding box center [823, 379] width 59 height 18
click at [559, 407] on icon at bounding box center [559, 408] width 15 height 15
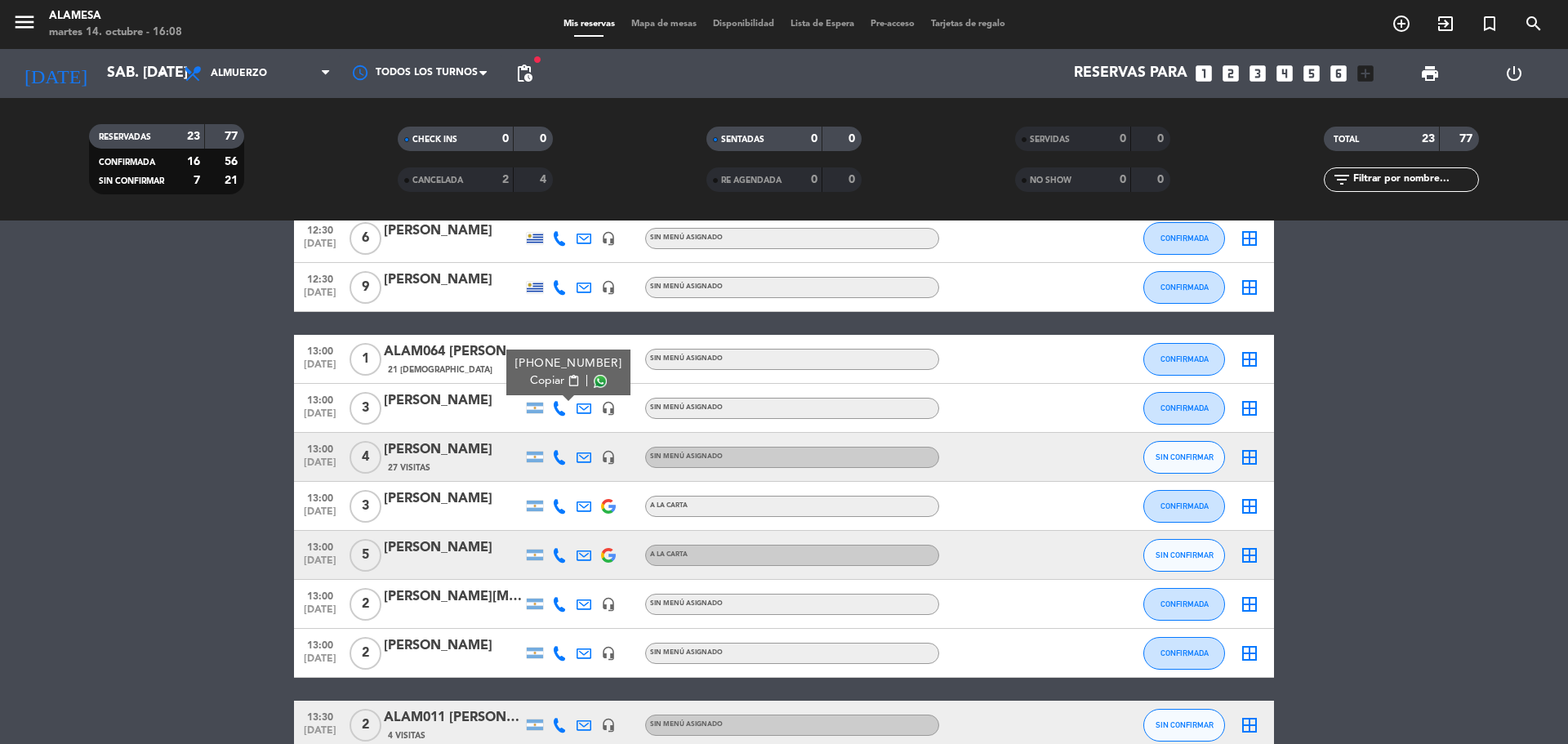
click at [328, 402] on span "13:00" at bounding box center [320, 399] width 41 height 18
click at [549, 407] on div at bounding box center [559, 407] width 24 height 48
click at [558, 401] on icon at bounding box center [559, 408] width 15 height 15
click at [317, 452] on span "13:00" at bounding box center [320, 448] width 41 height 18
click at [324, 511] on span "[DATE]" at bounding box center [320, 515] width 41 height 18
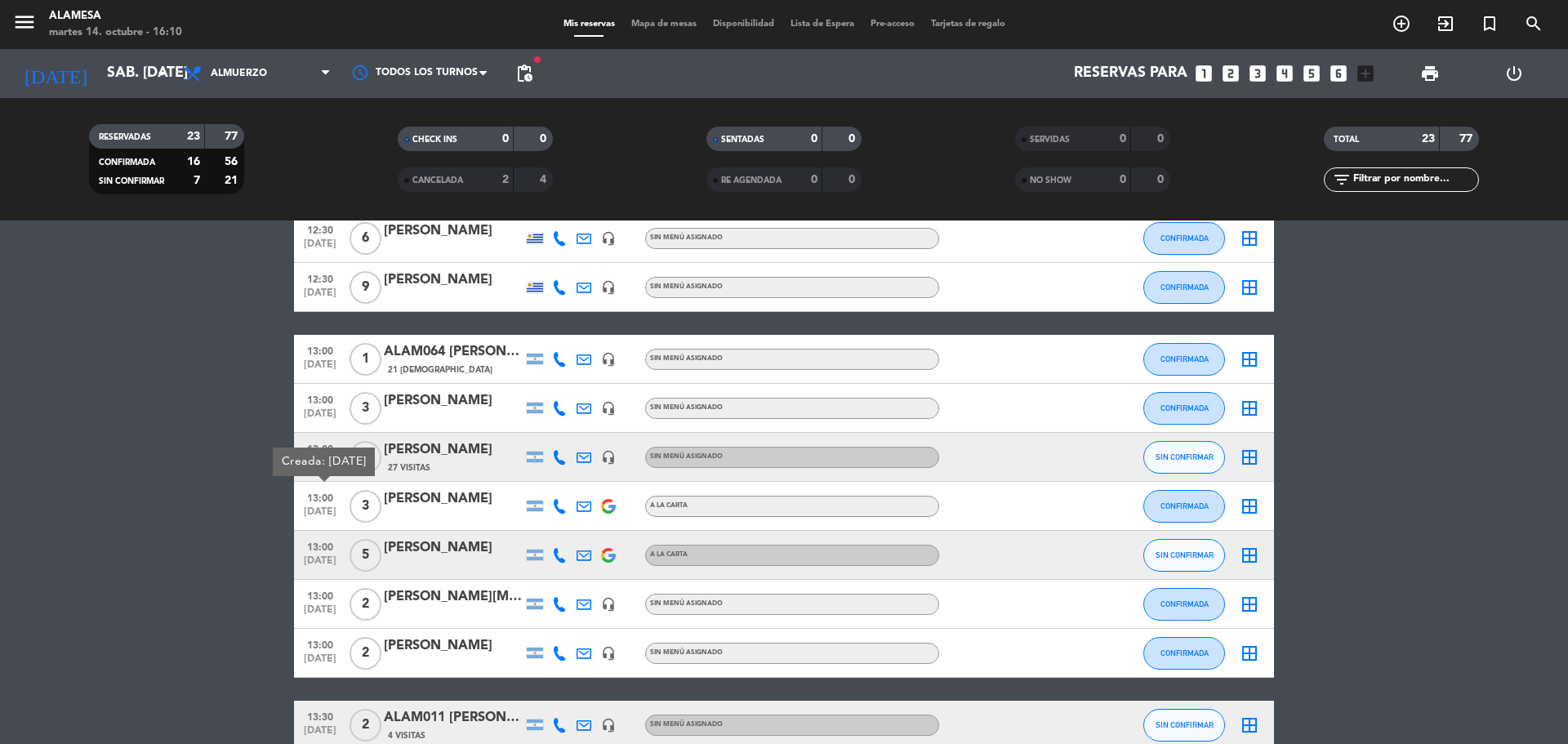
click at [588, 408] on icon at bounding box center [584, 408] width 15 height 15
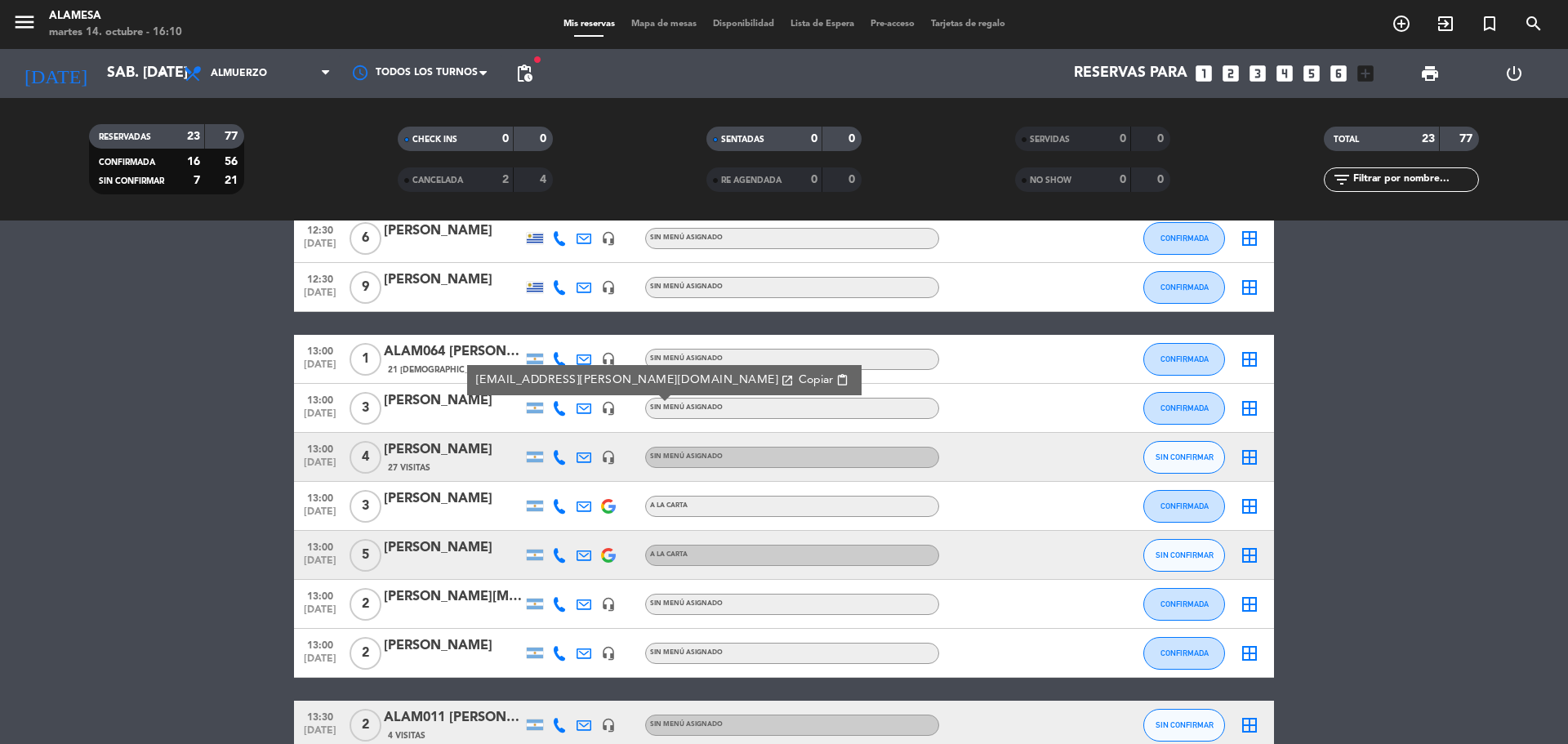
click at [799, 373] on span "Copiar" at bounding box center [815, 380] width 34 height 17
click at [322, 413] on span "[DATE]" at bounding box center [320, 417] width 41 height 18
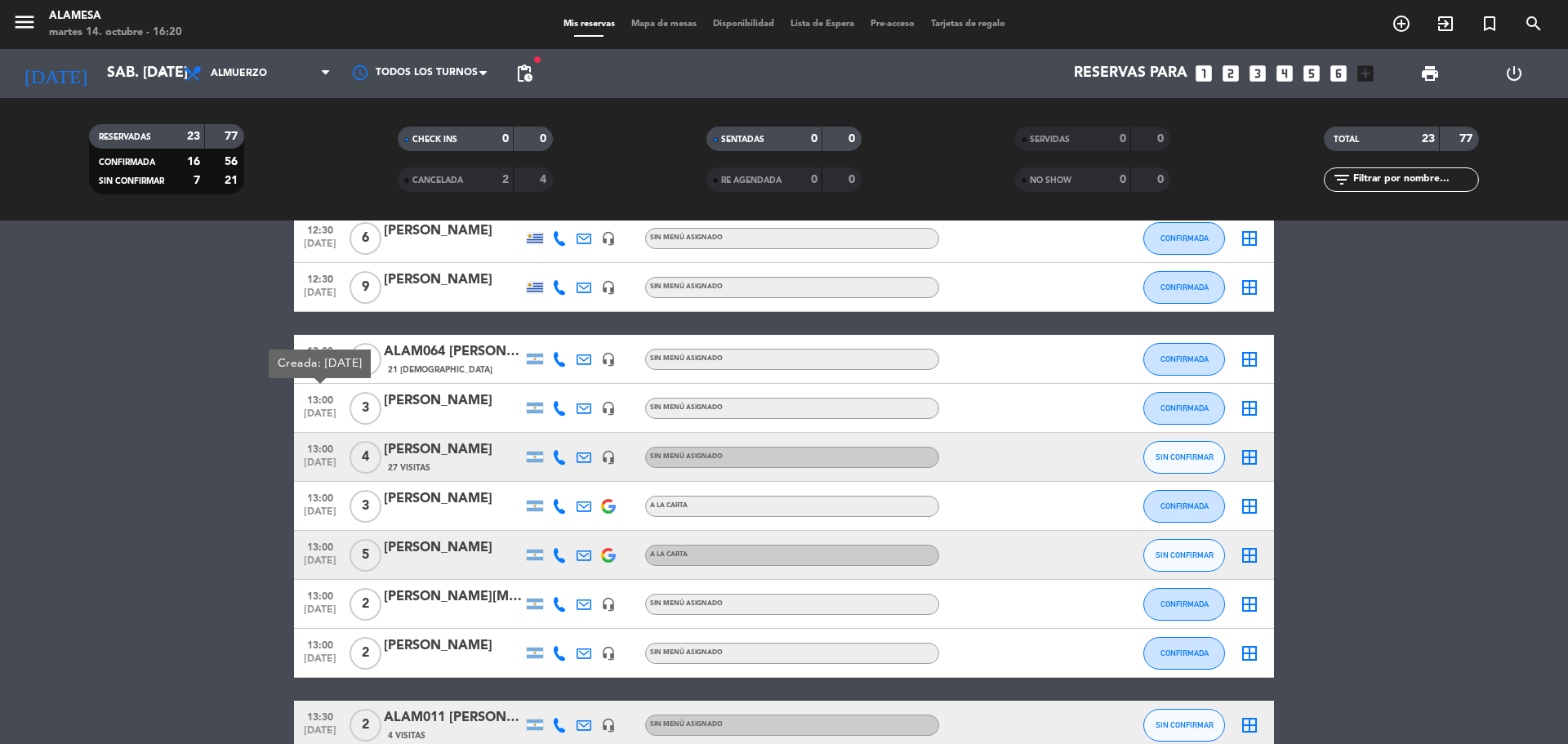
click at [324, 500] on span "13:00" at bounding box center [320, 497] width 41 height 18
click at [555, 508] on icon at bounding box center [559, 506] width 15 height 15
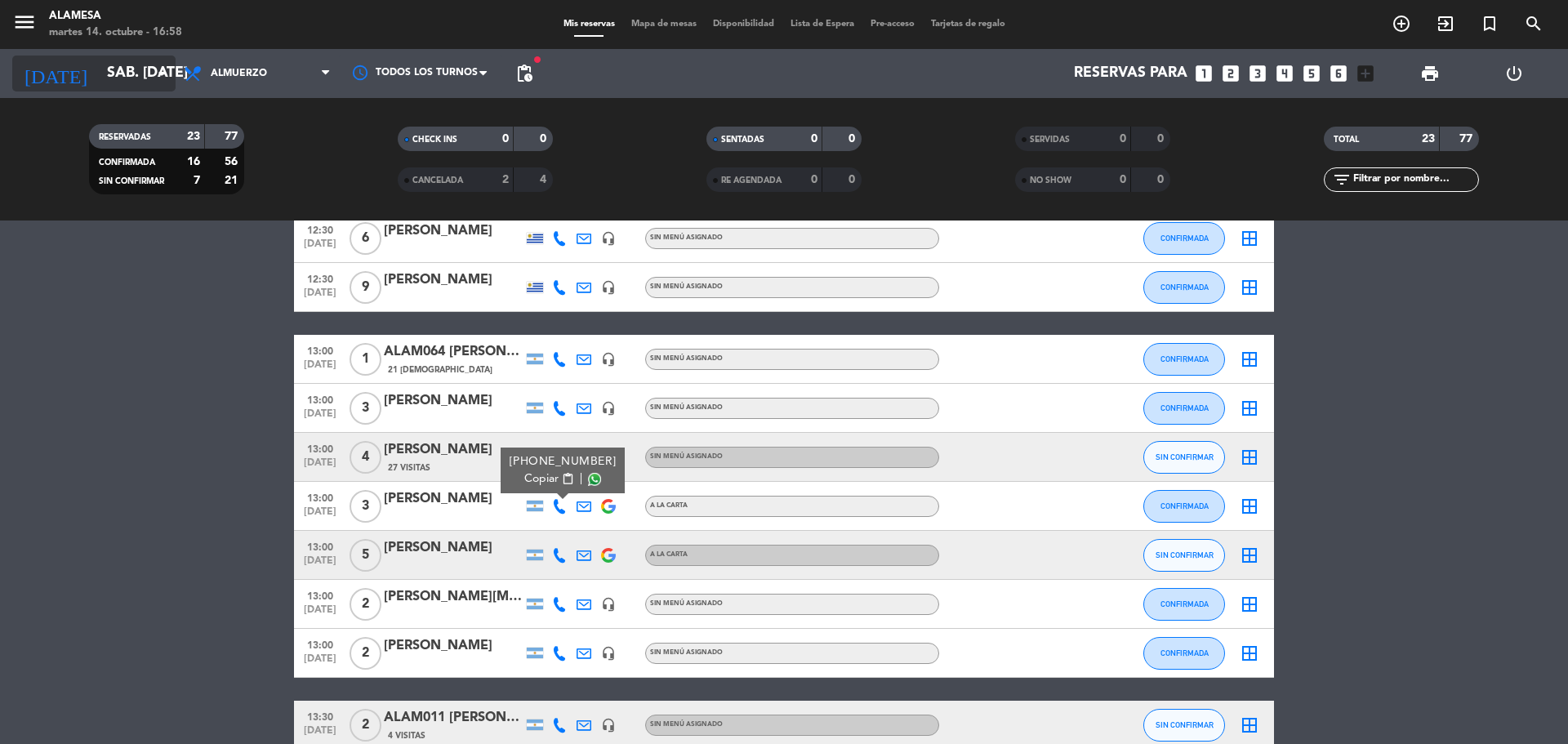
click at [151, 87] on input "sáb. [DATE]" at bounding box center [193, 73] width 190 height 32
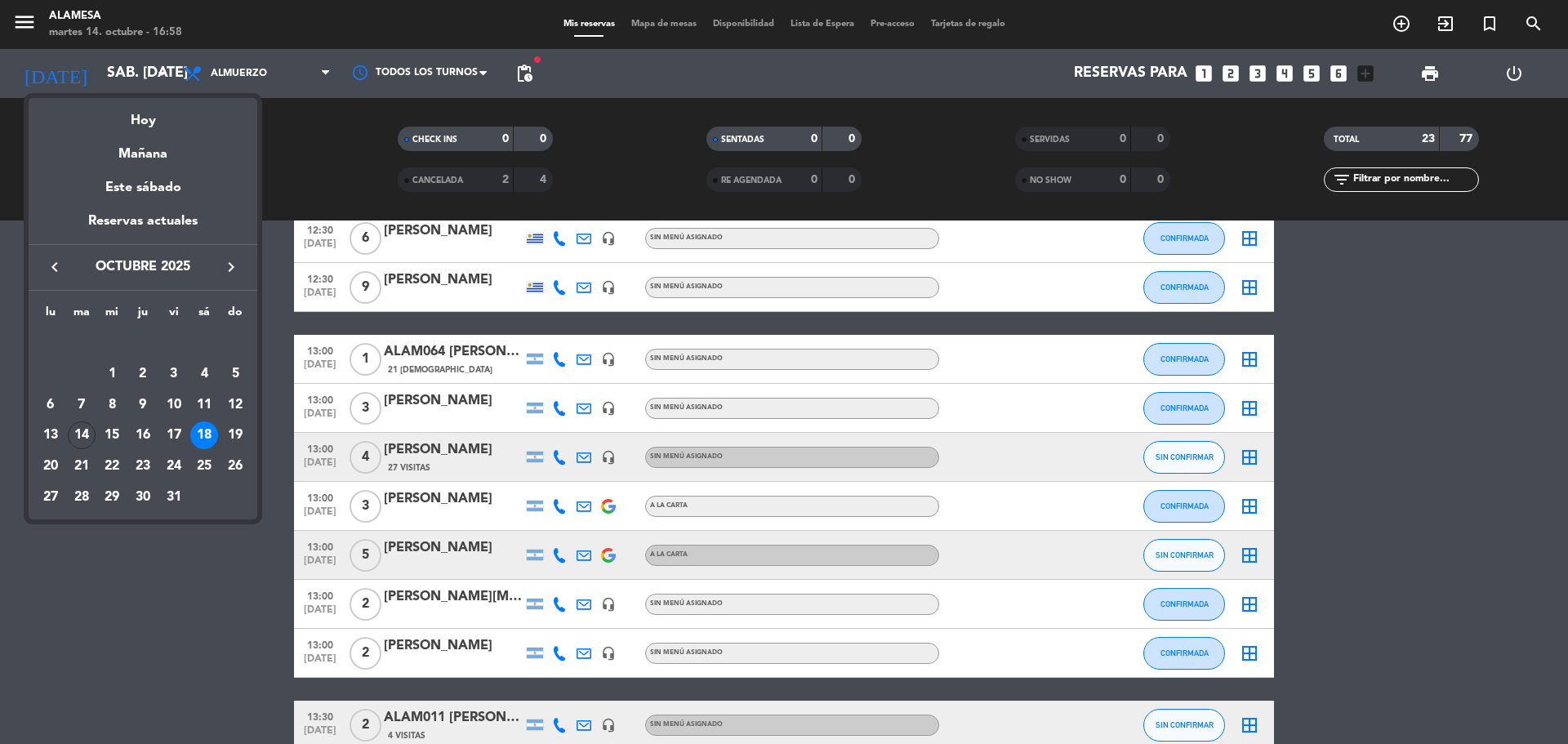
click at [271, 559] on div at bounding box center [784, 372] width 1568 height 744
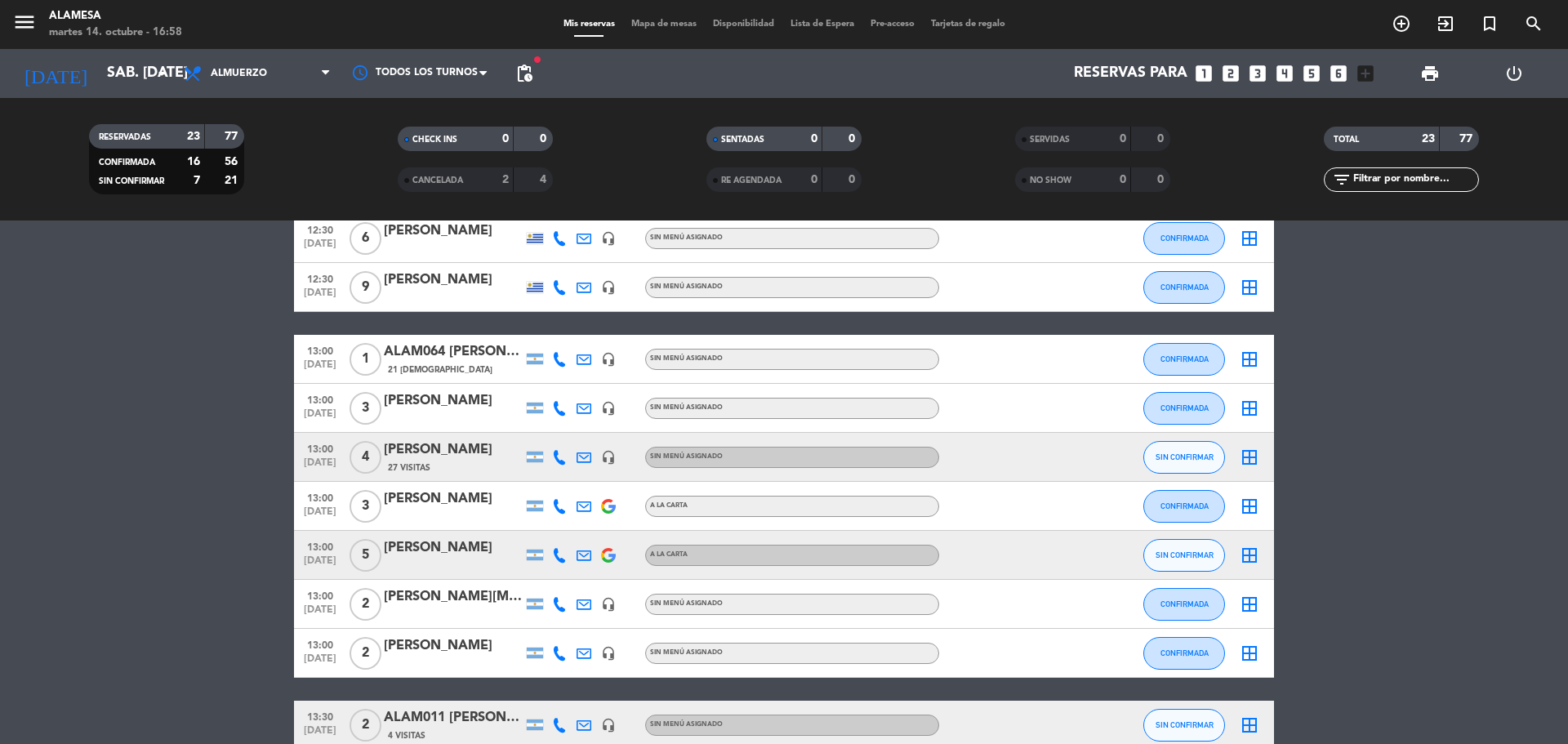
click at [565, 511] on icon at bounding box center [559, 506] width 15 height 15
